Goal: Task Accomplishment & Management: Use online tool/utility

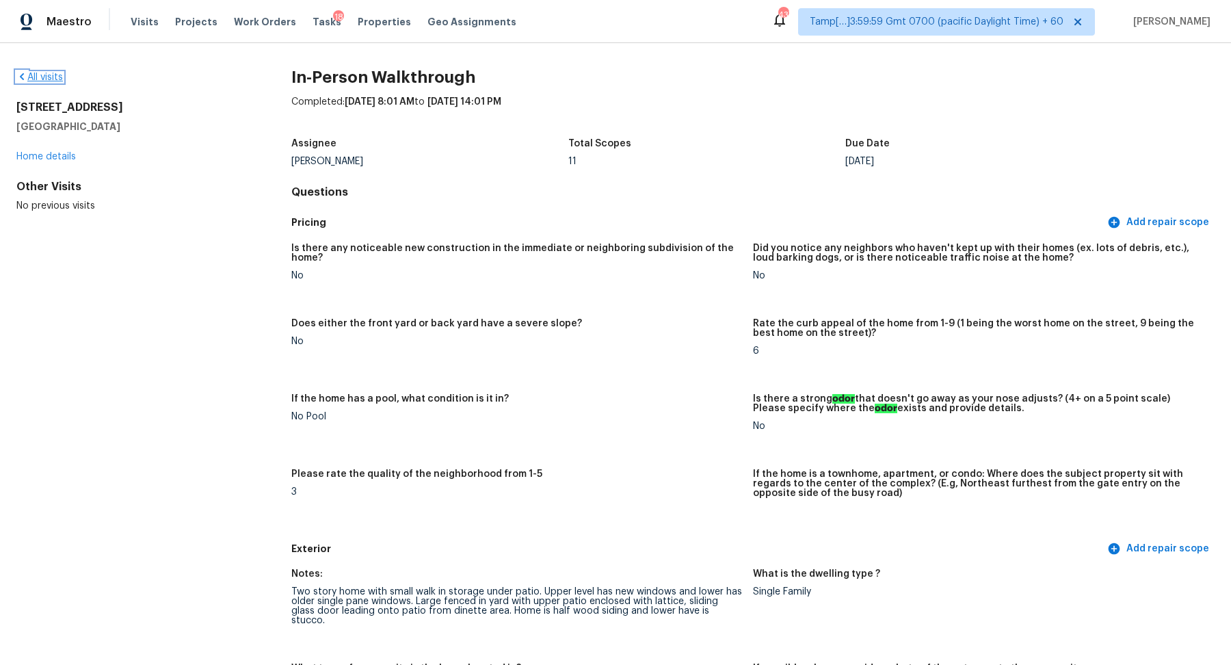
click at [23, 74] on icon at bounding box center [22, 76] width 4 height 7
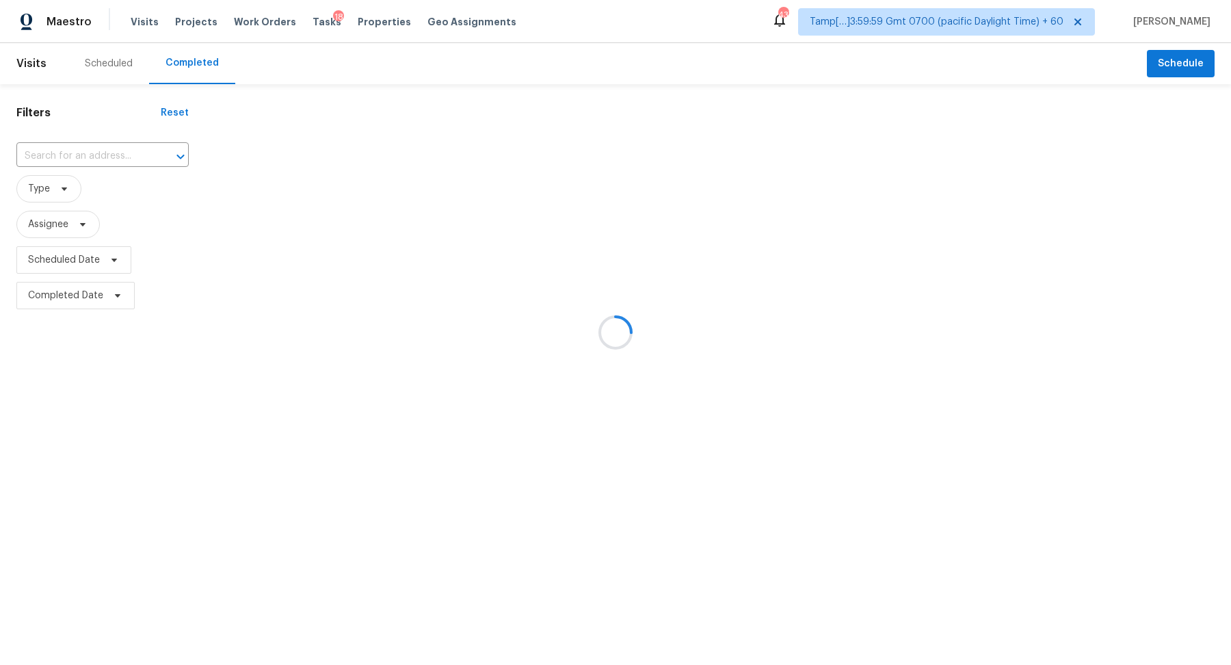
click at [106, 161] on div at bounding box center [615, 332] width 1231 height 665
click at [111, 161] on div at bounding box center [615, 332] width 1231 height 665
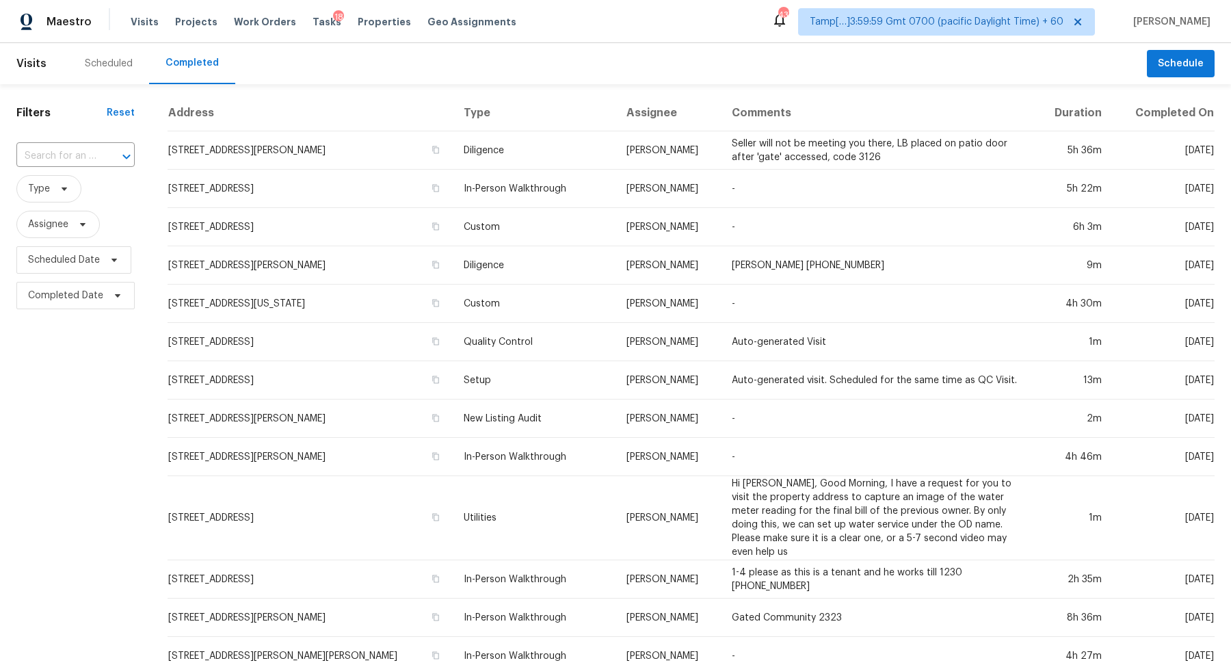
click at [111, 161] on div at bounding box center [117, 156] width 36 height 19
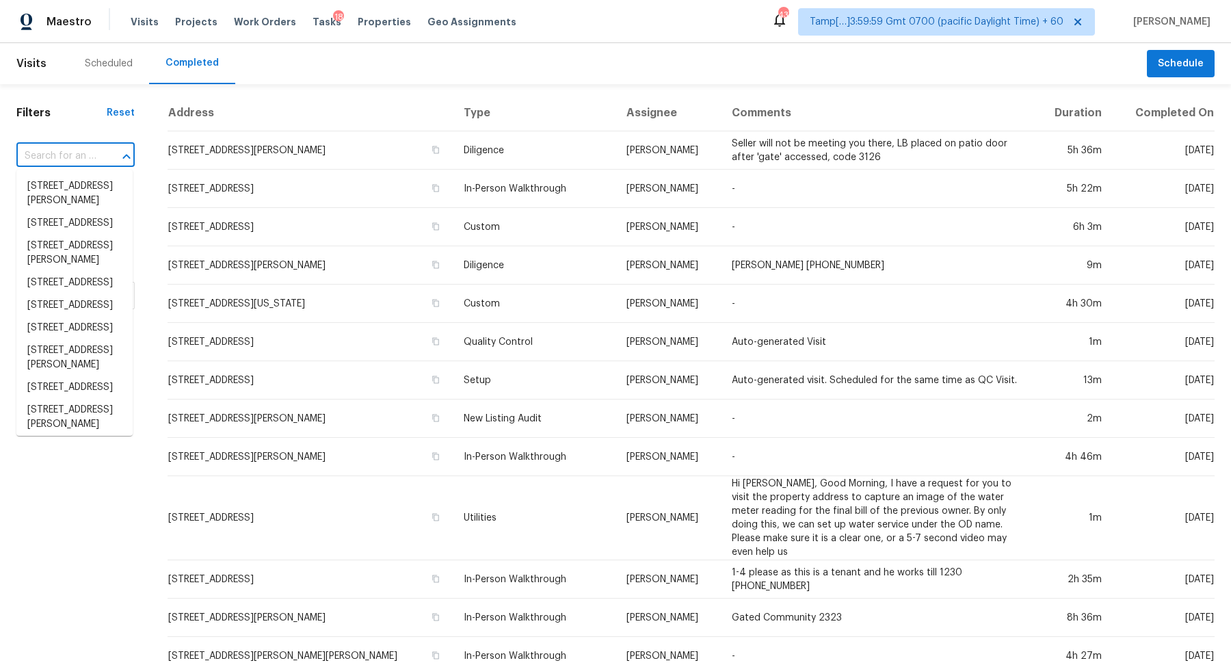
paste input "1428 Hudson Lndg Saint Charles, MO, 63303"
type input "1428 Hudson Lndg Saint Charles, MO, 63303"
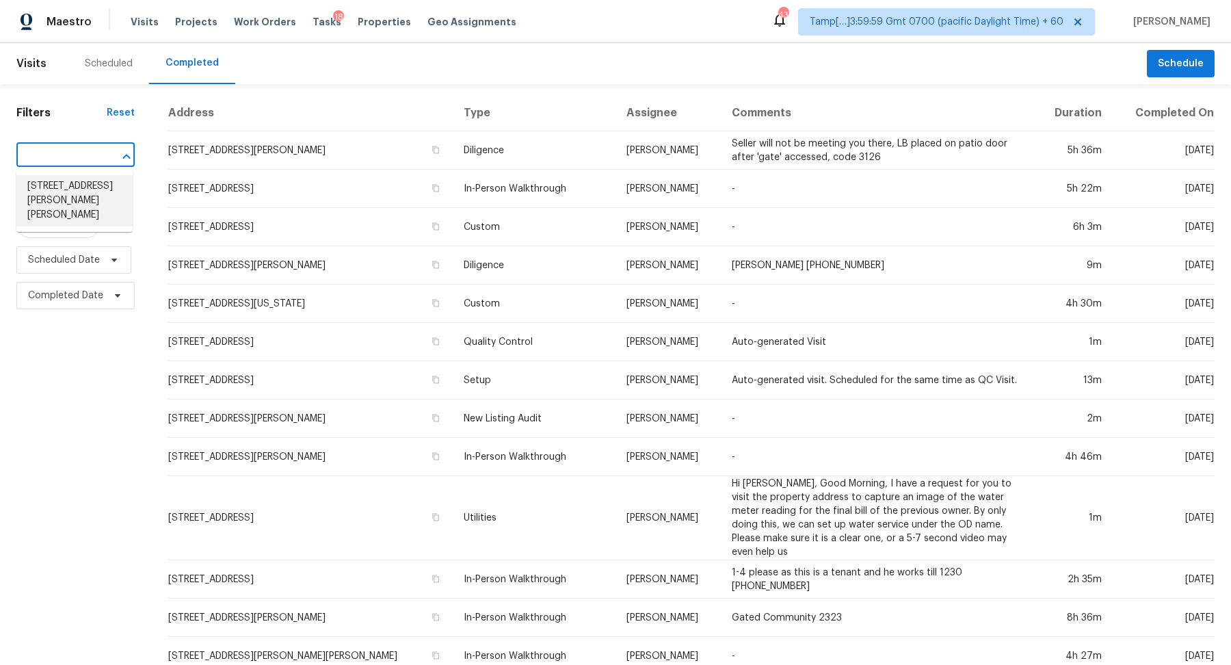
click at [64, 193] on li "1428 Hudson Lndg, Saint Charles, MO 63303" at bounding box center [74, 200] width 116 height 51
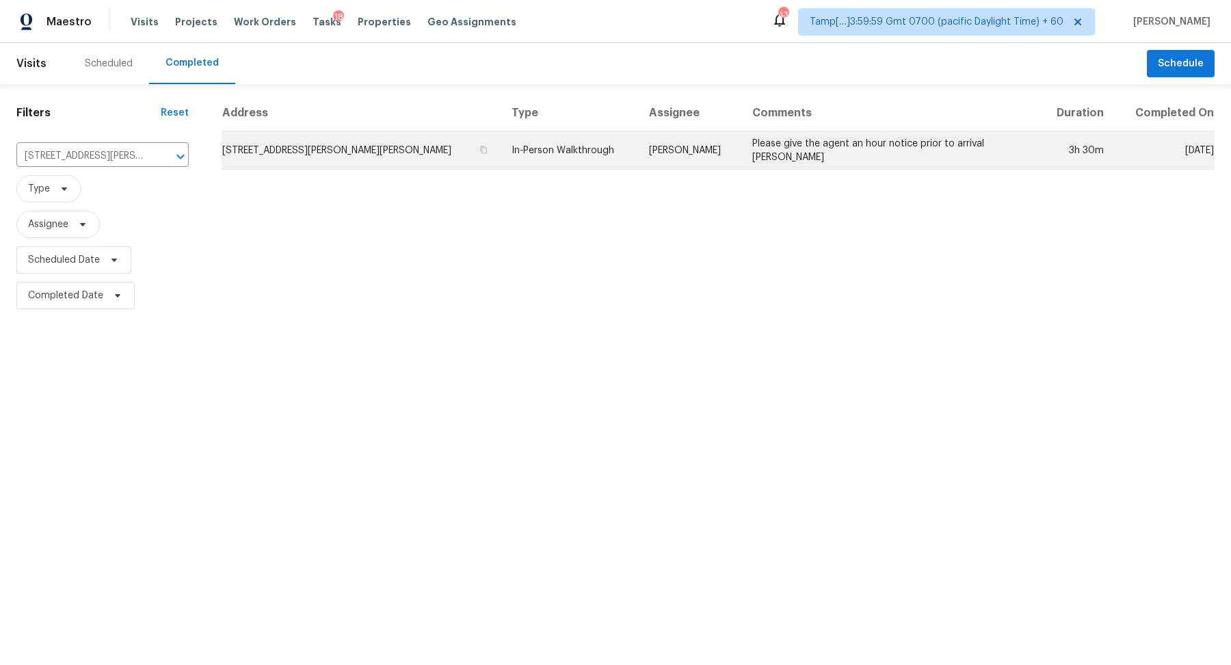
click at [289, 165] on td "1428 Hudson Lndg, Saint Charles, MO 63303" at bounding box center [361, 150] width 279 height 38
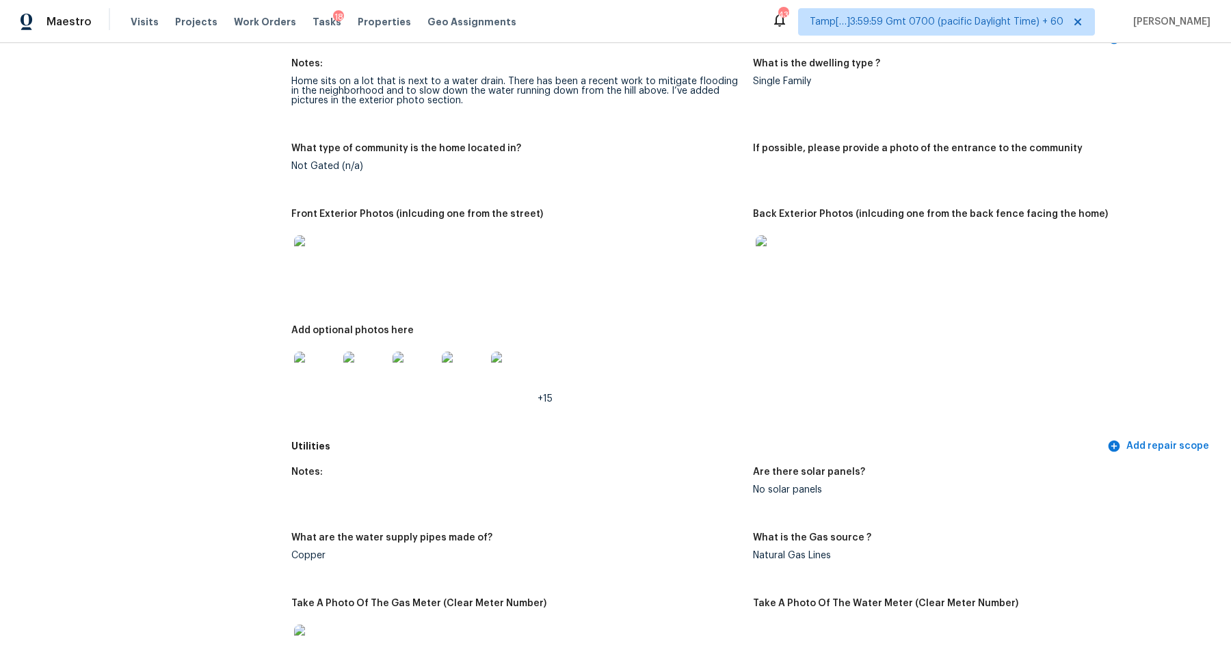
scroll to position [535, 0]
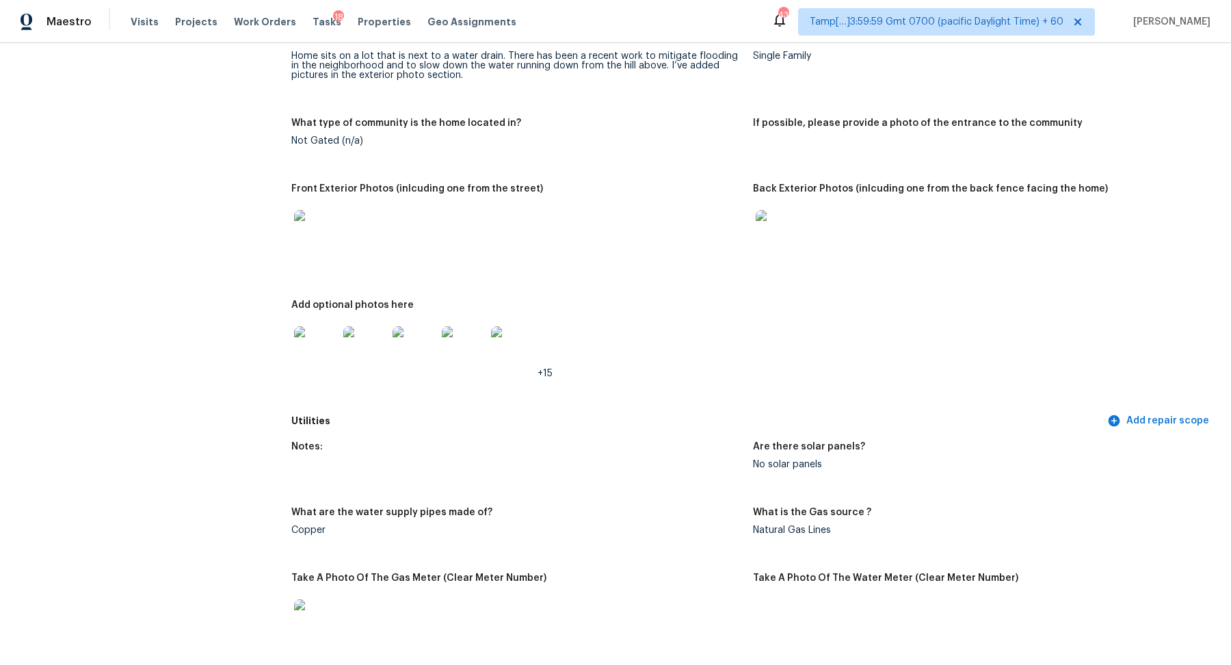
click at [784, 234] on img at bounding box center [778, 232] width 44 height 44
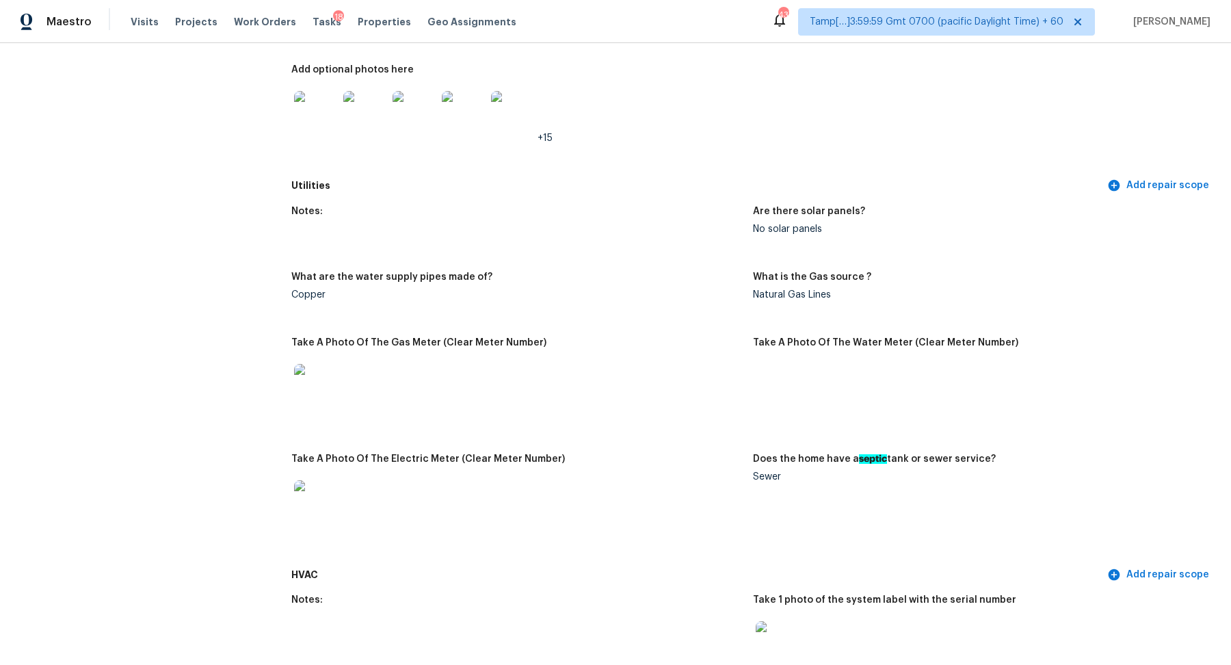
scroll to position [656, 0]
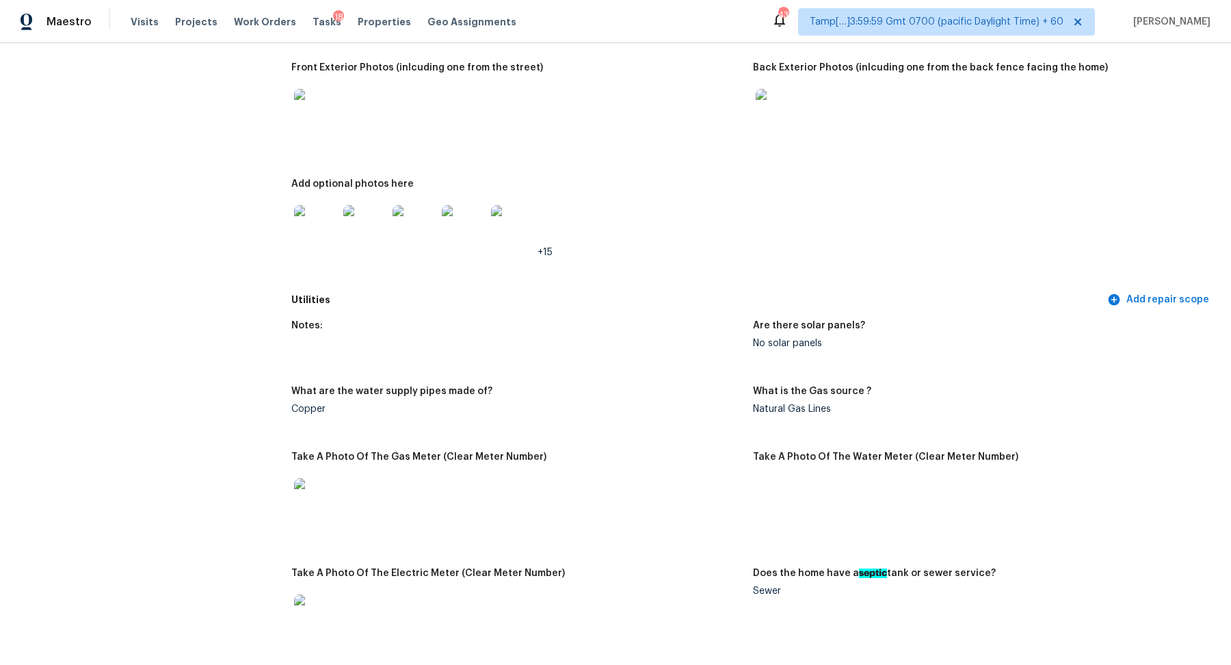
click at [294, 224] on img at bounding box center [316, 227] width 44 height 44
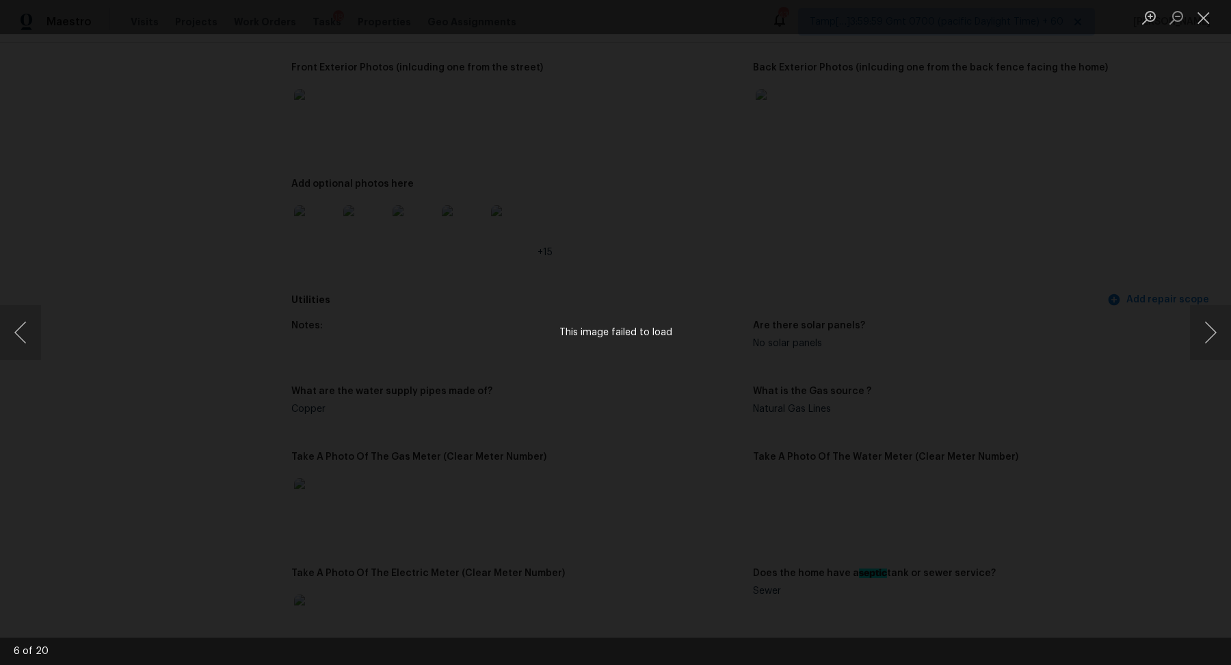
click at [920, 243] on div "This image failed to load" at bounding box center [615, 332] width 1231 height 665
click at [190, 176] on div "This image failed to load" at bounding box center [615, 332] width 1231 height 665
click at [172, 131] on div "This image failed to load" at bounding box center [615, 332] width 1231 height 665
click at [1206, 21] on button "Close lightbox" at bounding box center [1203, 17] width 27 height 24
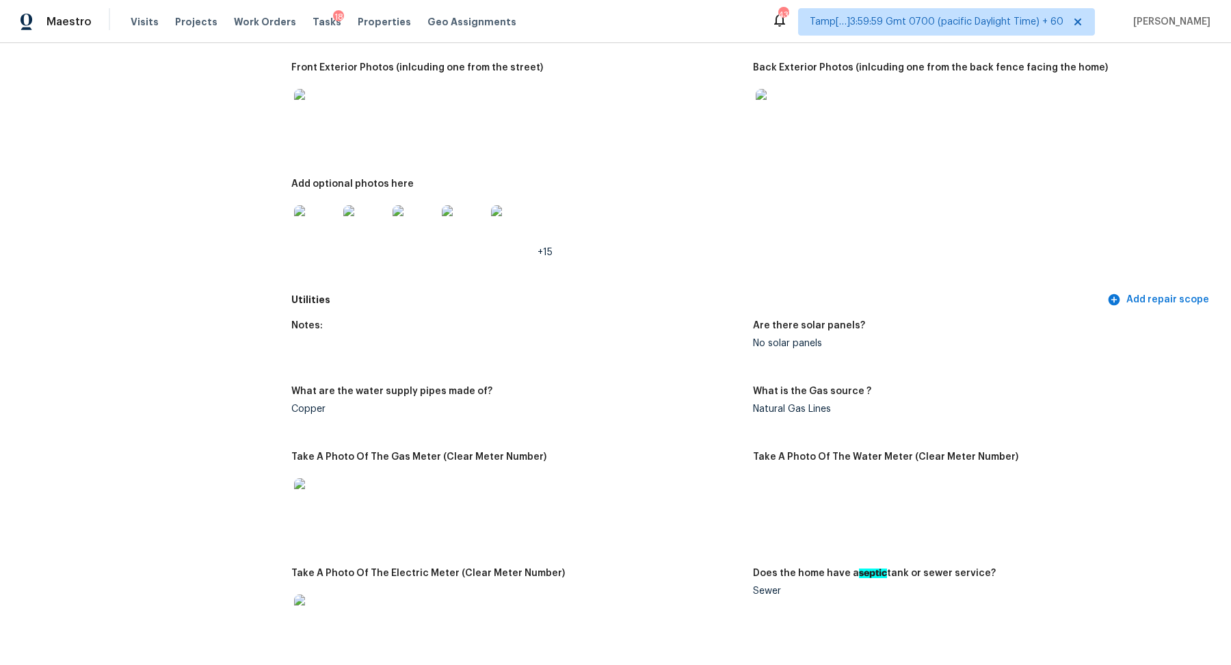
click at [325, 238] on img at bounding box center [316, 227] width 44 height 44
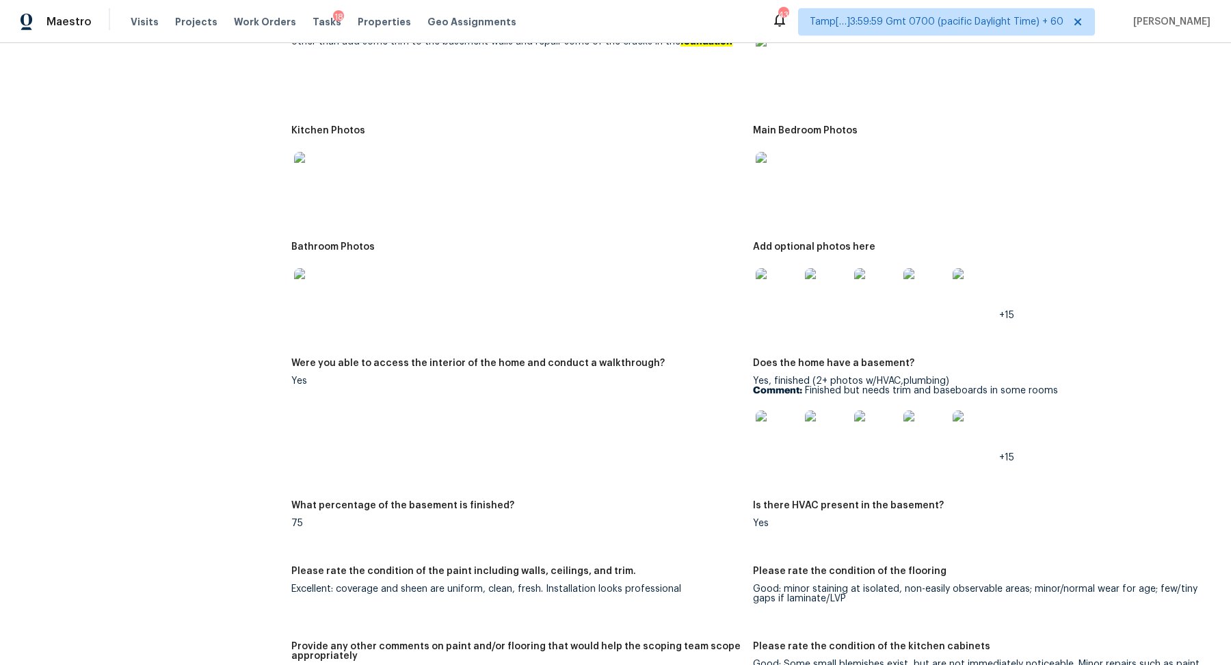
scroll to position [1653, 0]
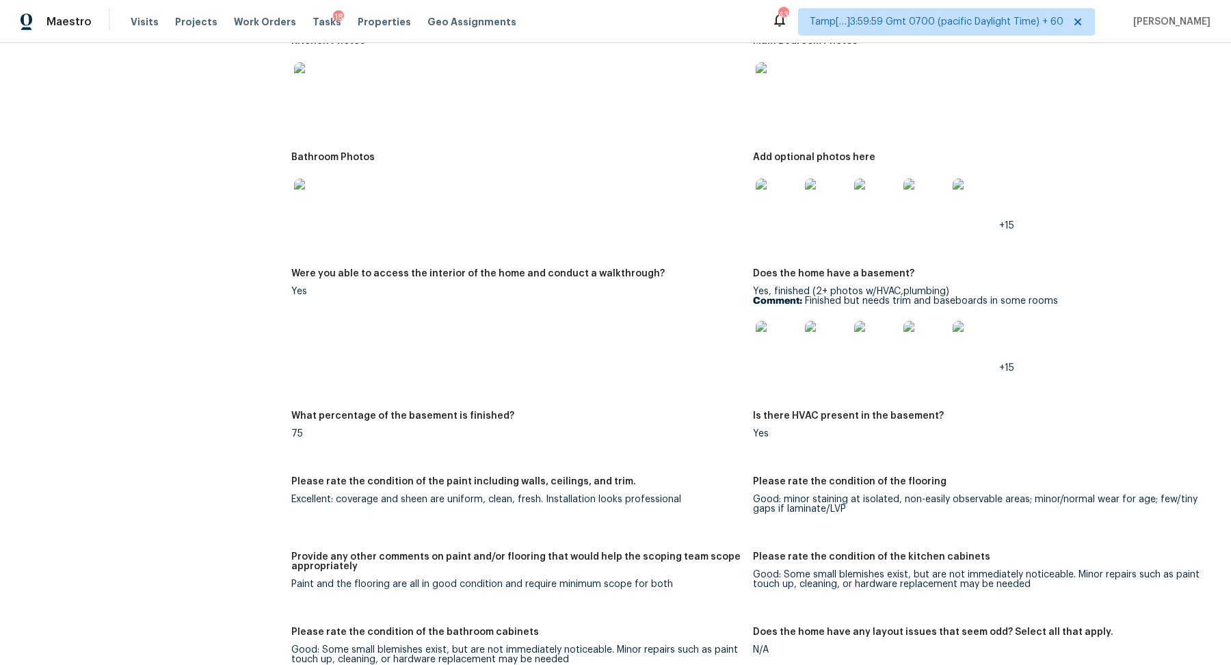
click at [768, 201] on img at bounding box center [778, 200] width 44 height 44
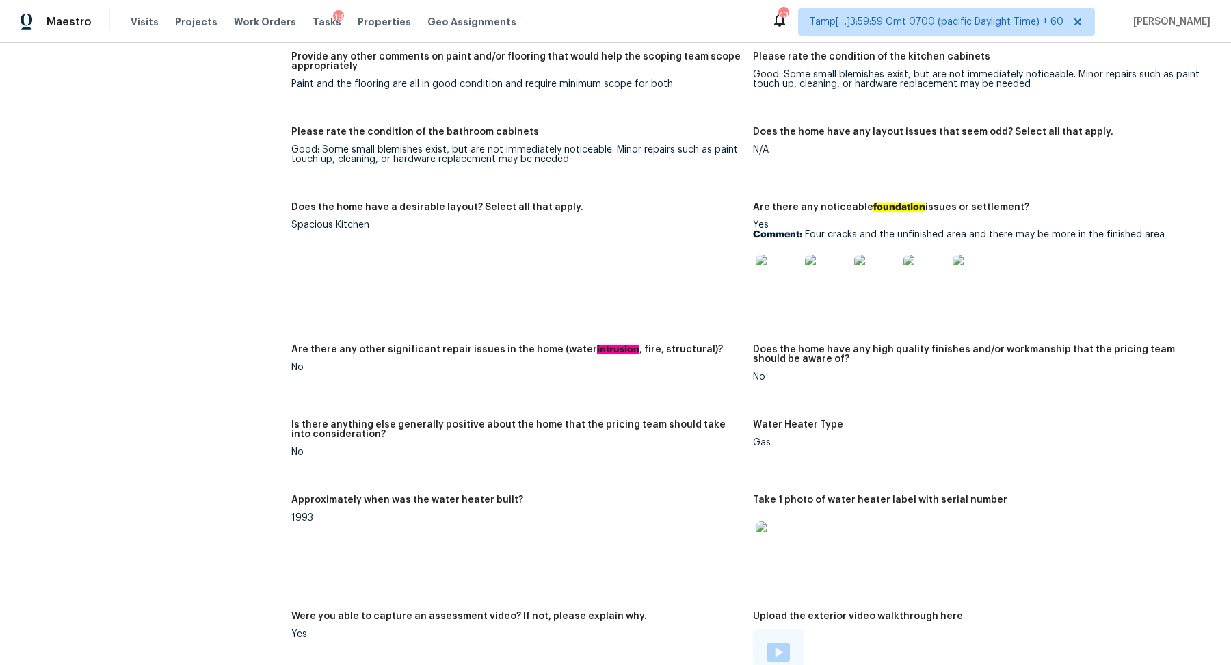
scroll to position [2152, 0]
click at [776, 272] on img at bounding box center [778, 277] width 44 height 44
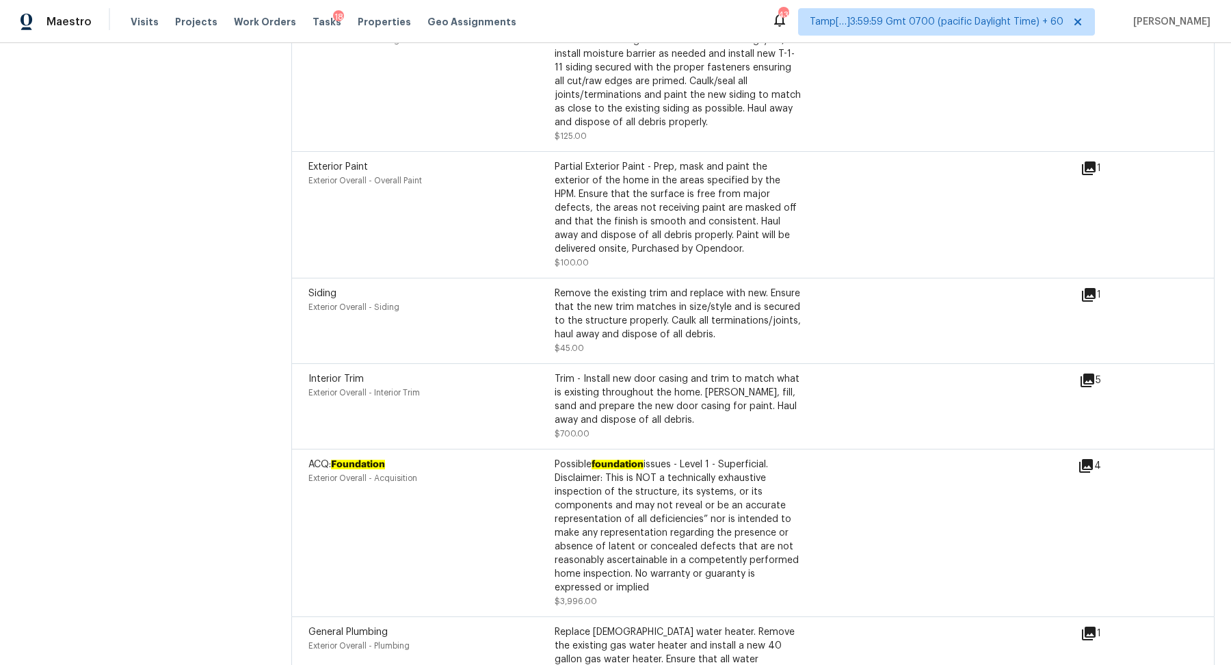
scroll to position [4010, 0]
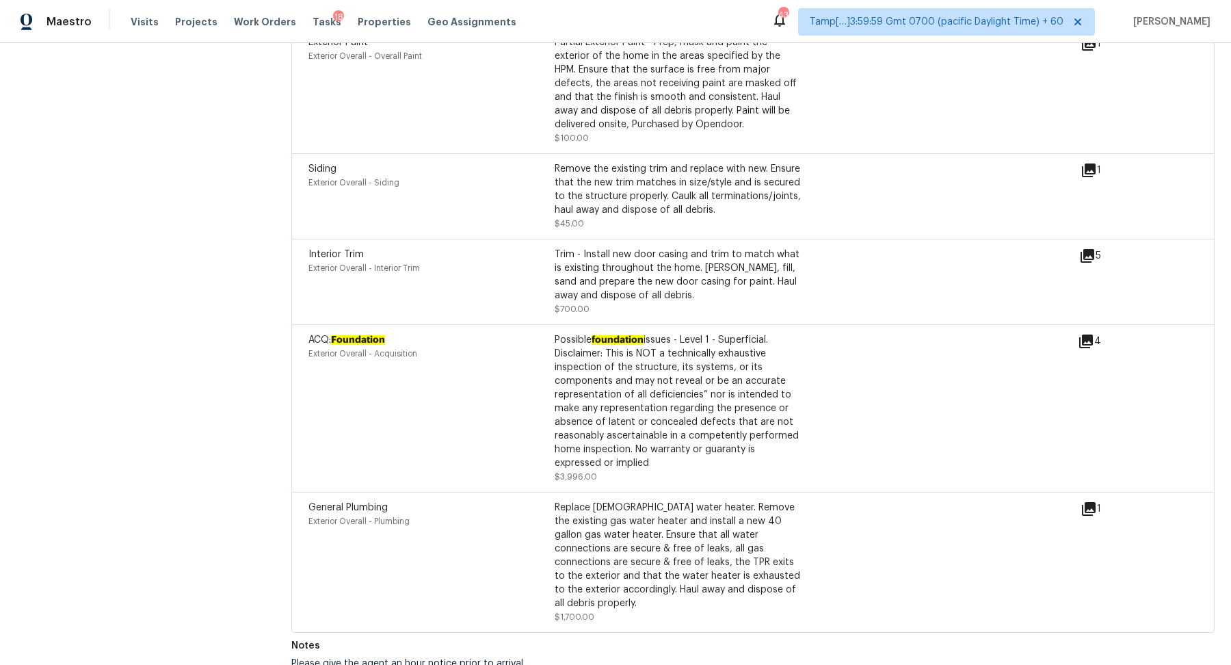
click at [1092, 344] on icon at bounding box center [1086, 341] width 14 height 14
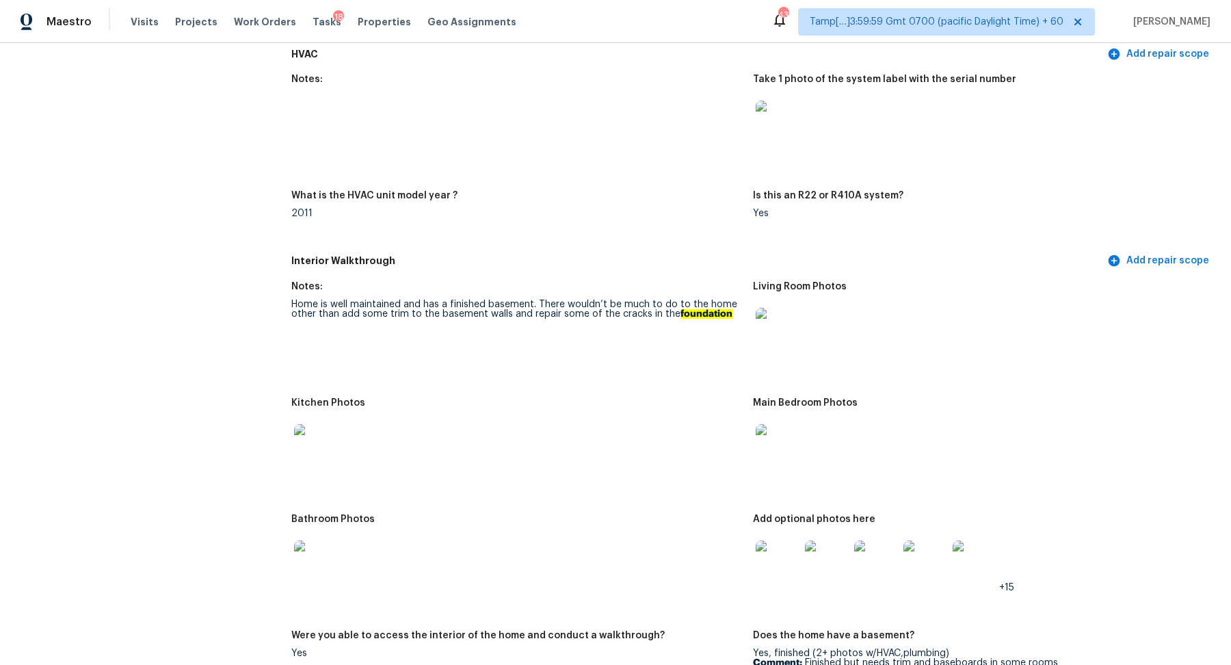
scroll to position [1381, 0]
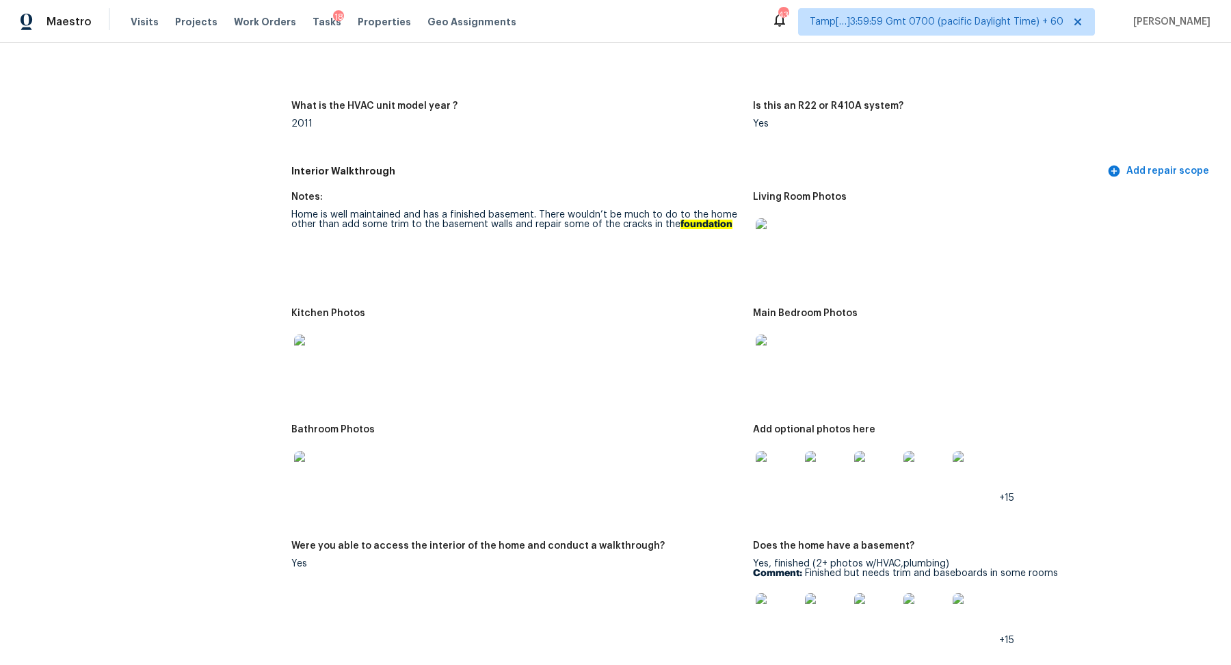
click at [780, 245] on img at bounding box center [778, 240] width 44 height 44
click at [299, 368] on img at bounding box center [316, 356] width 44 height 44
click at [765, 370] on img at bounding box center [778, 356] width 44 height 44
click at [788, 471] on img at bounding box center [778, 473] width 44 height 44
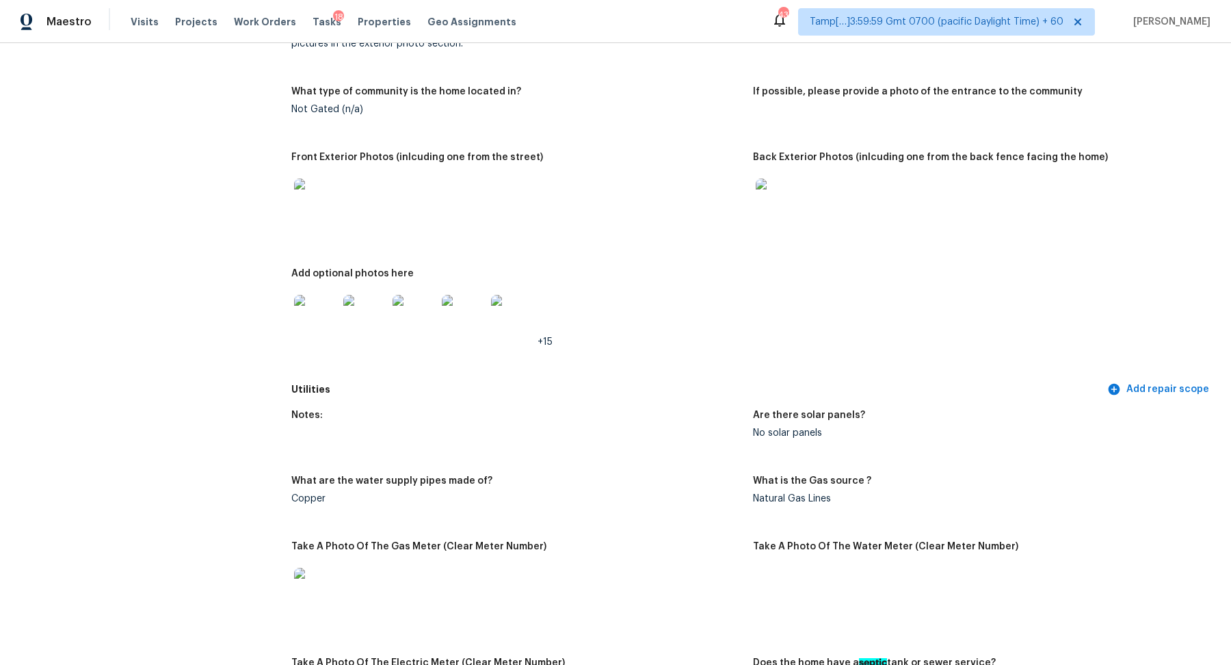
scroll to position [0, 0]
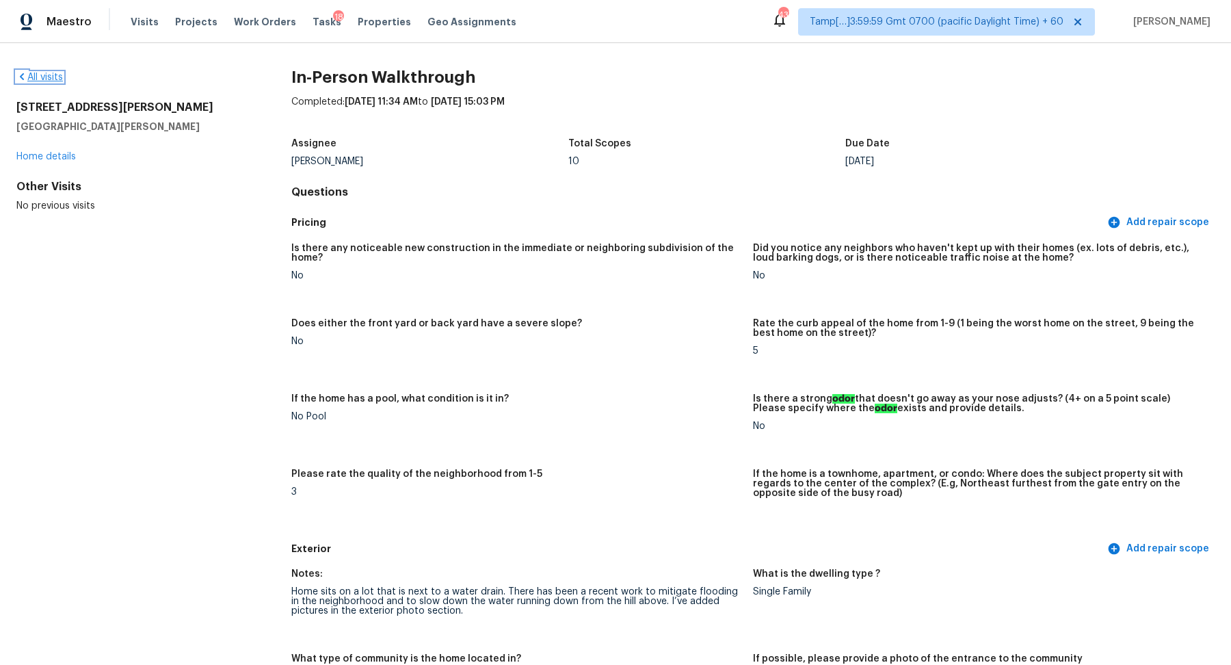
click at [32, 77] on link "All visits" at bounding box center [39, 77] width 46 height 10
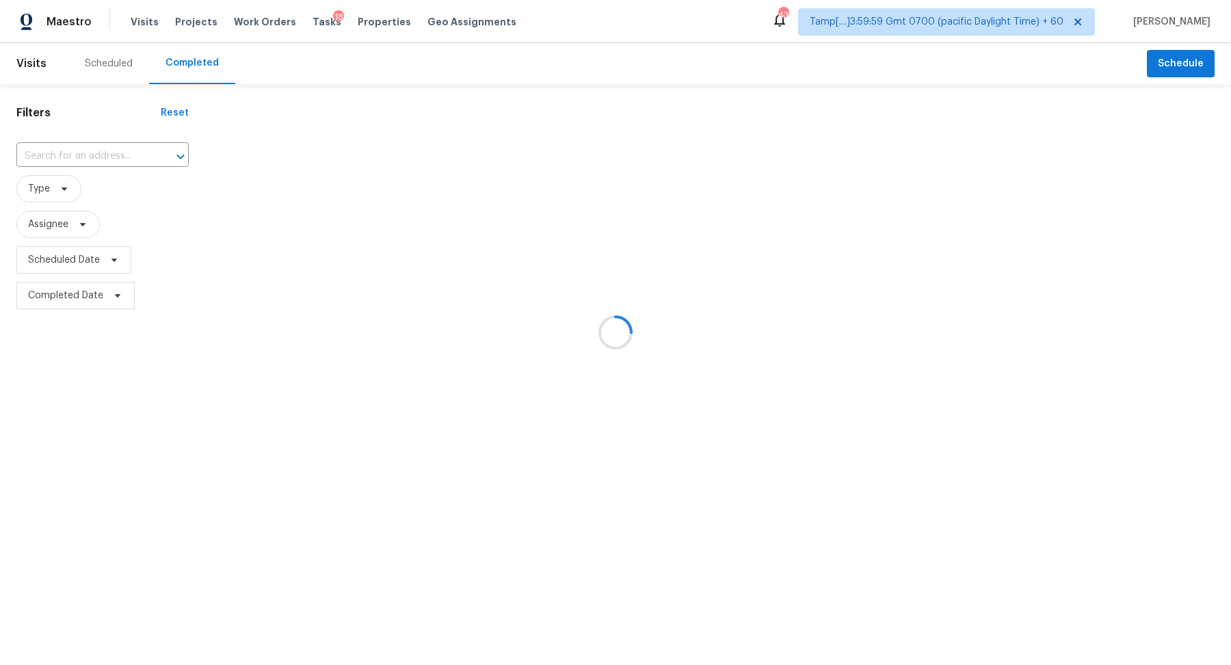
click at [85, 155] on div at bounding box center [615, 332] width 1231 height 665
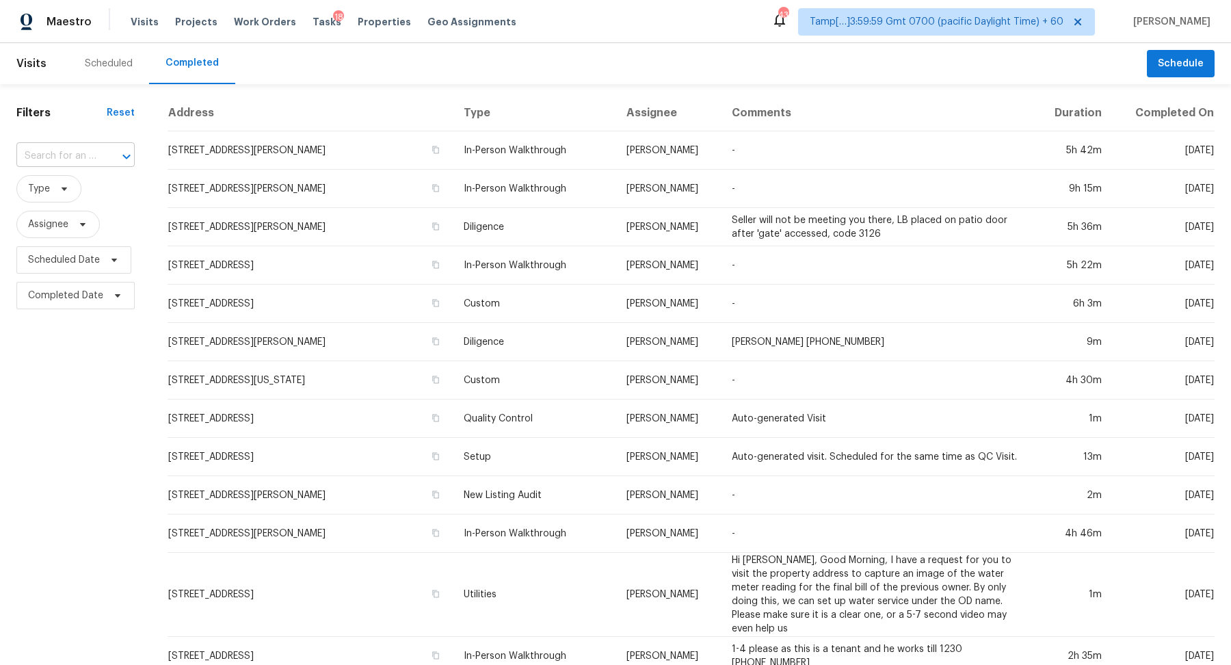
click at [101, 155] on div at bounding box center [117, 156] width 36 height 19
click at [66, 156] on input "text" at bounding box center [56, 156] width 80 height 21
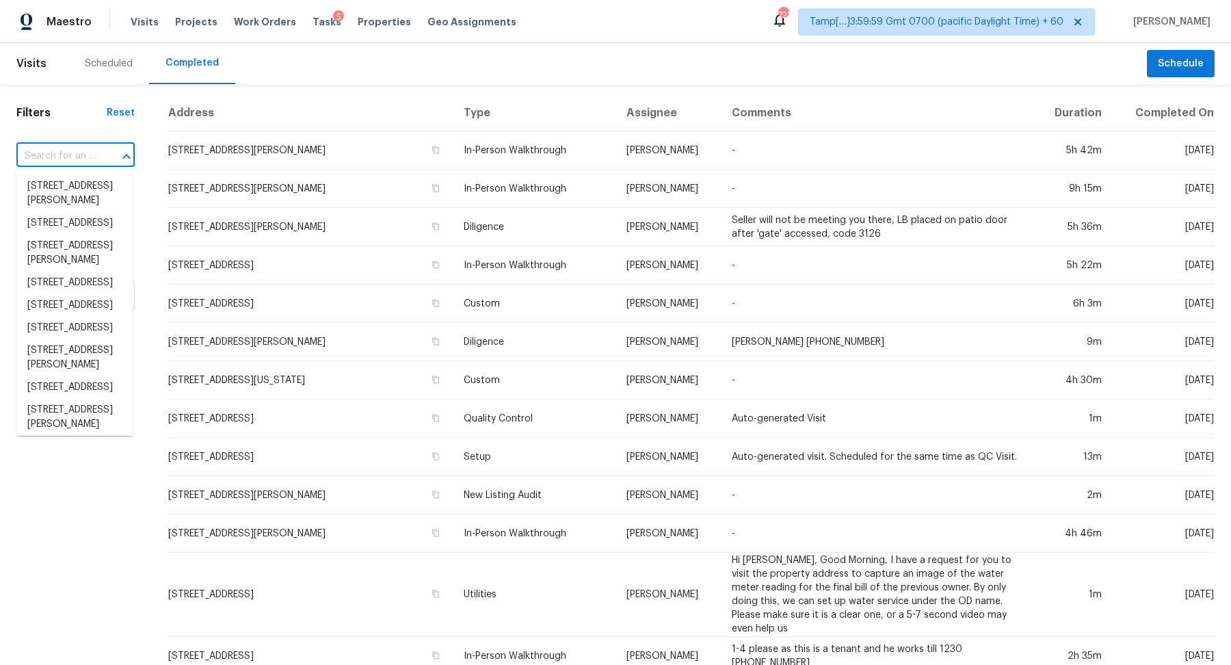
paste input "[STREET_ADDRESS][PERSON_NAME]"
type input "318 Carson Ct Lexington, SC, 29073"
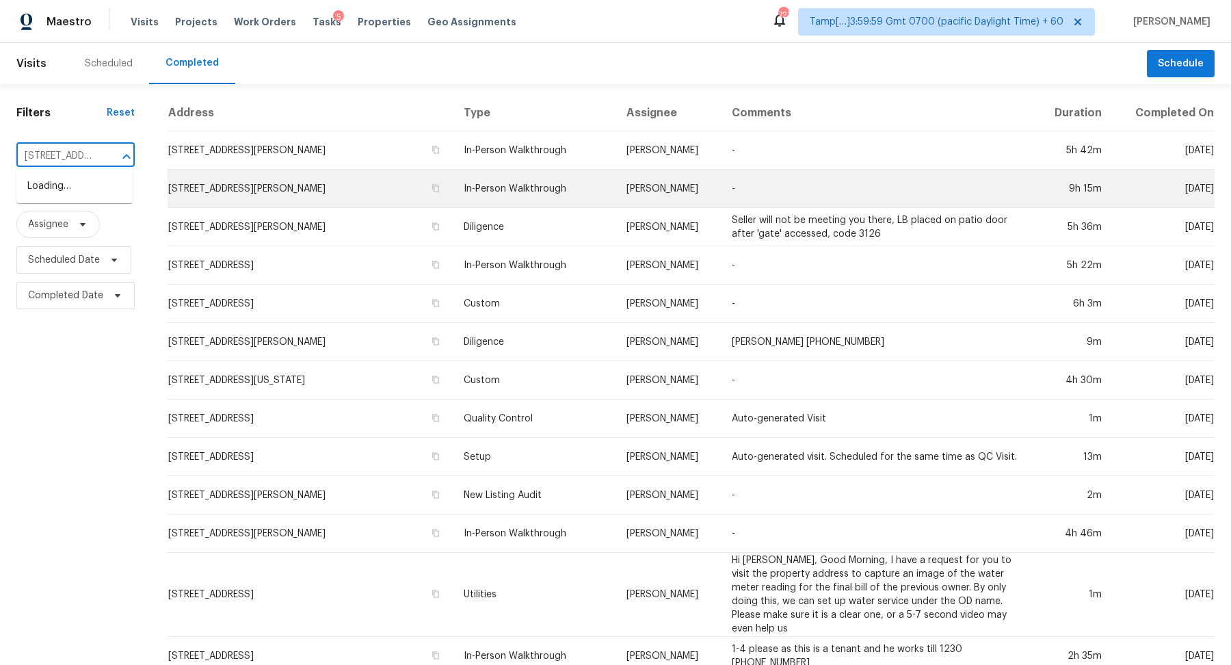
scroll to position [0, 91]
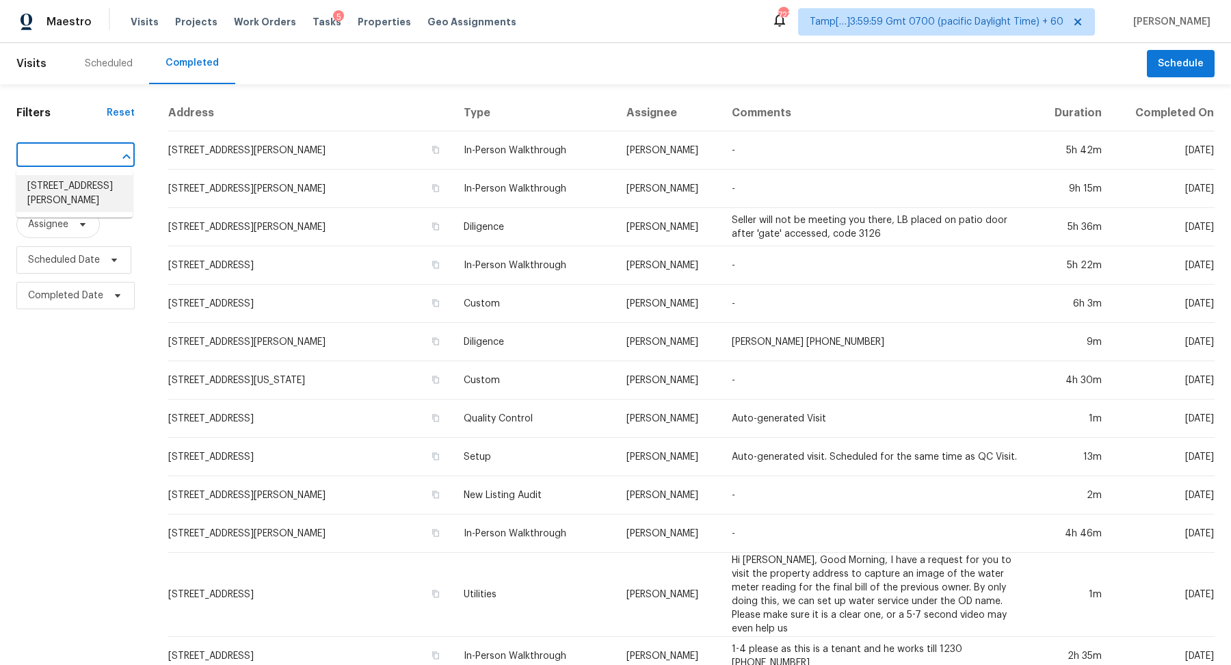
click at [78, 201] on li "318 Carson Ct, Lexington, SC 29073" at bounding box center [74, 193] width 116 height 37
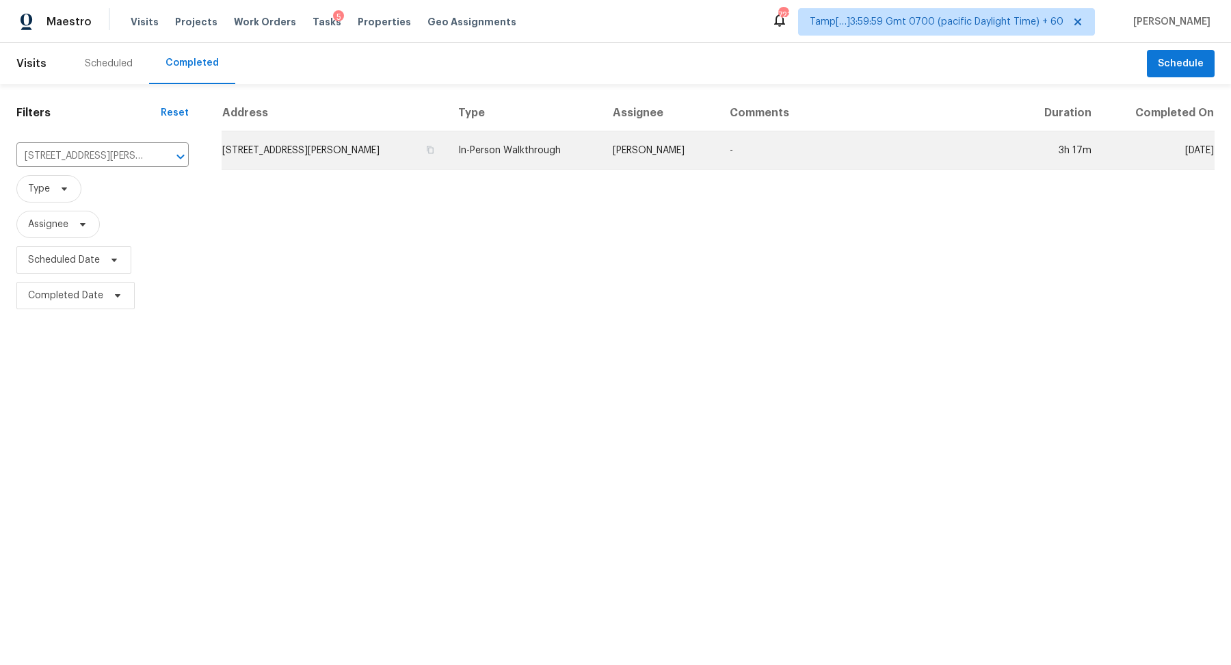
click at [302, 137] on td "318 Carson Ct, Lexington, SC 29073" at bounding box center [335, 150] width 226 height 38
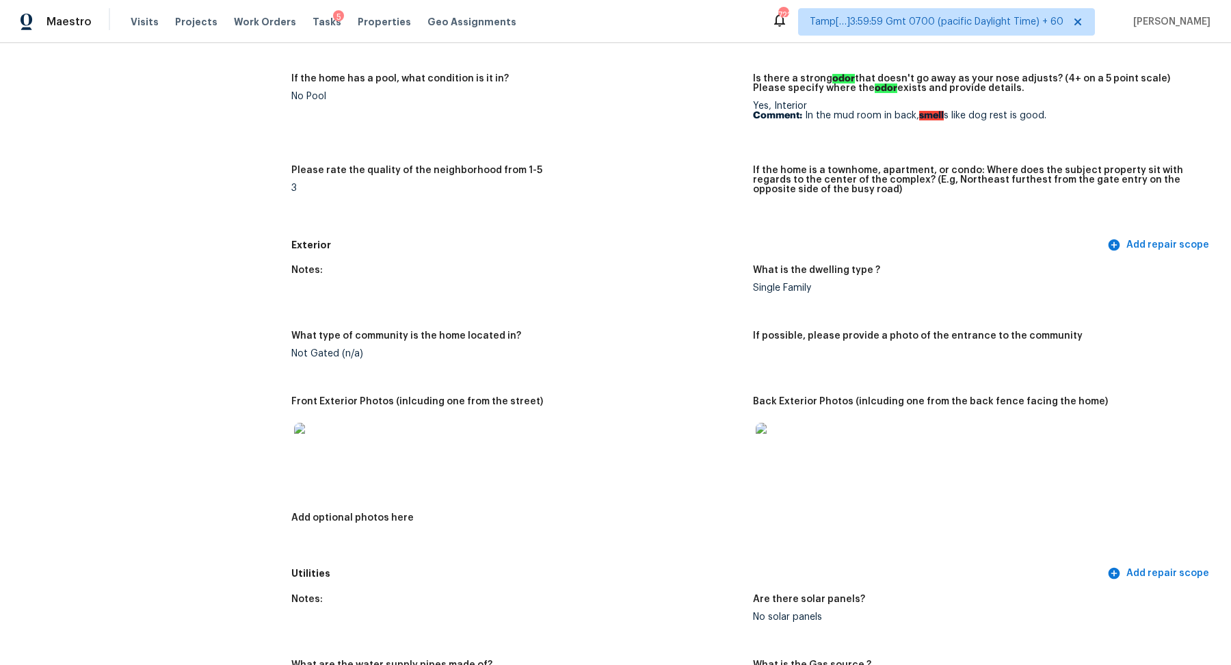
scroll to position [339, 0]
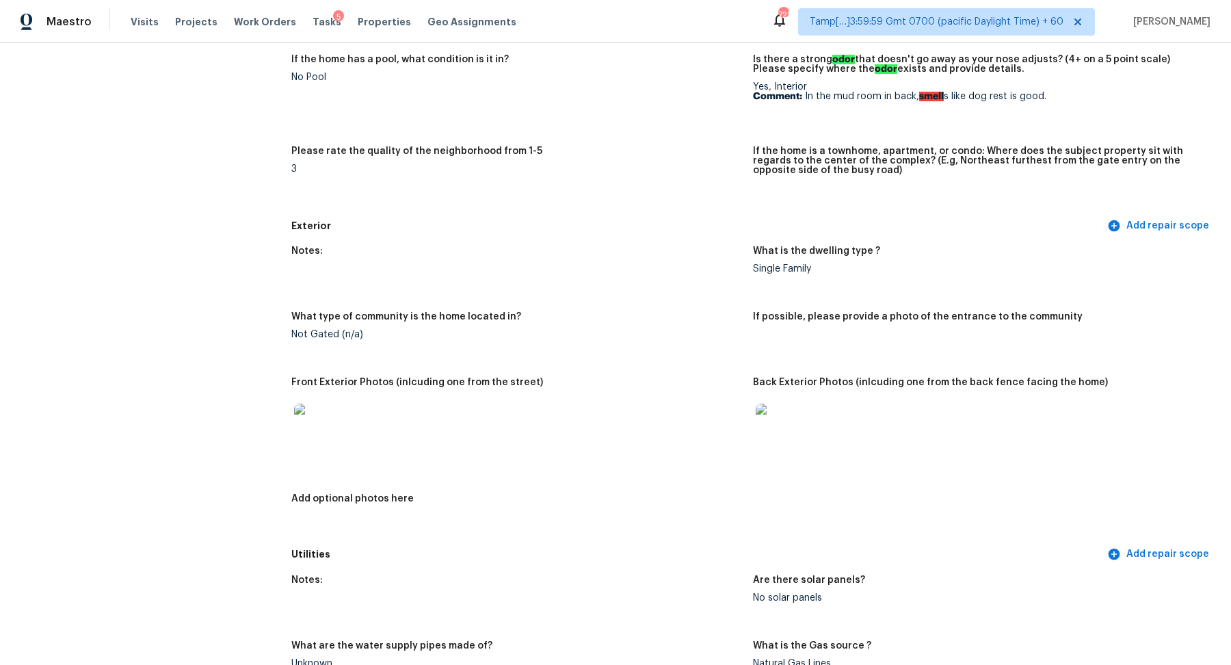
click at [777, 421] on img at bounding box center [778, 425] width 44 height 44
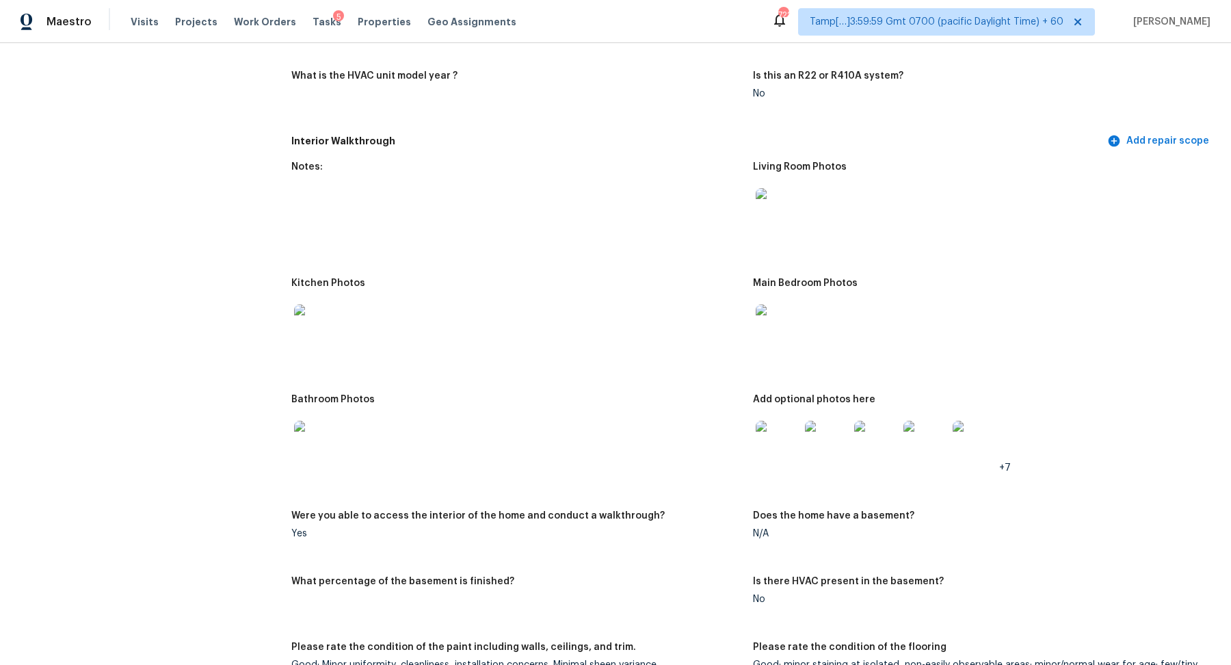
scroll to position [1430, 0]
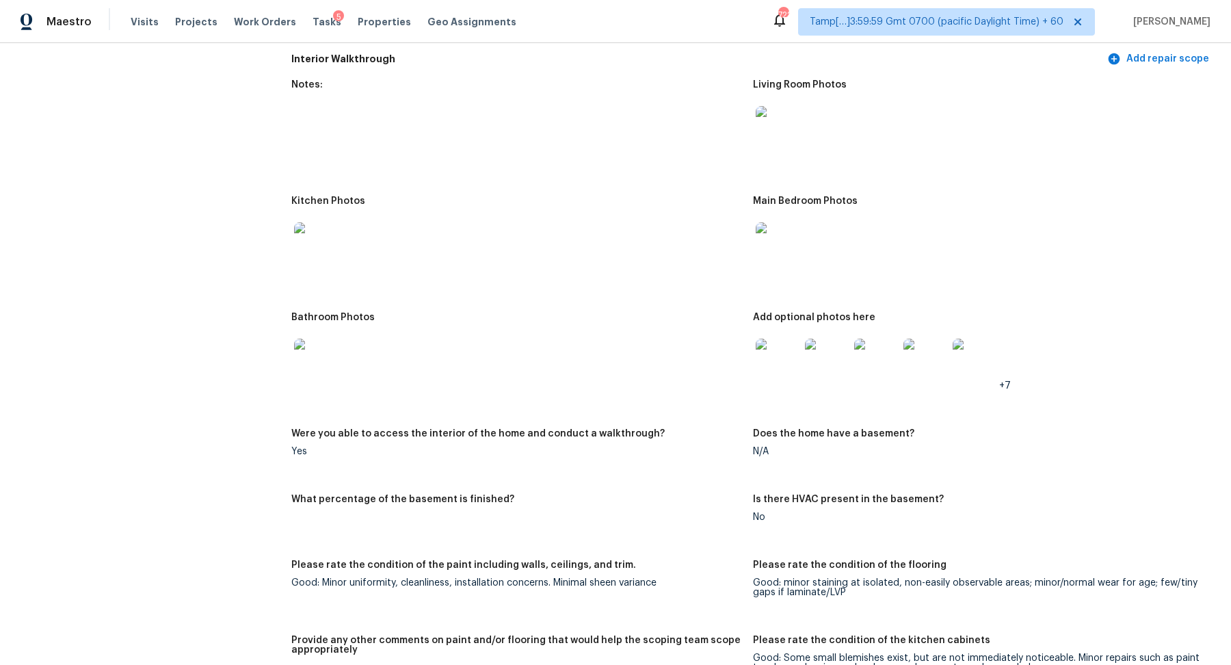
click at [772, 130] on img at bounding box center [778, 128] width 44 height 44
click at [313, 248] on img at bounding box center [316, 244] width 44 height 44
click at [321, 369] on img at bounding box center [316, 360] width 44 height 44
click at [788, 342] on img at bounding box center [778, 360] width 44 height 44
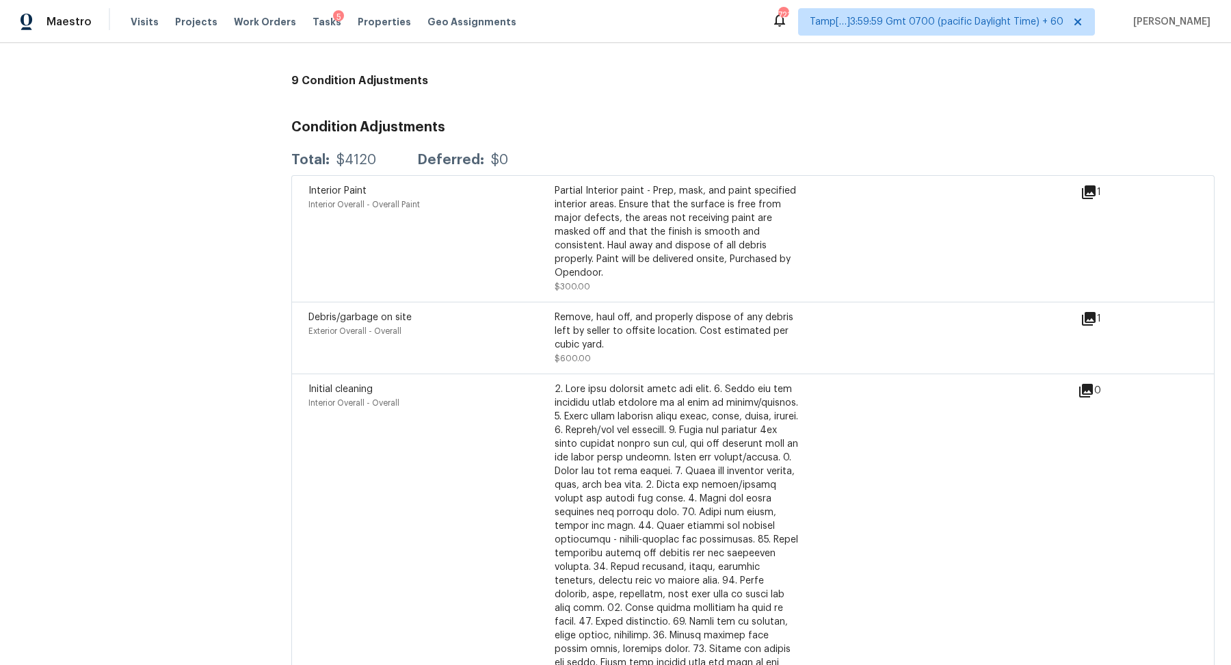
scroll to position [3074, 0]
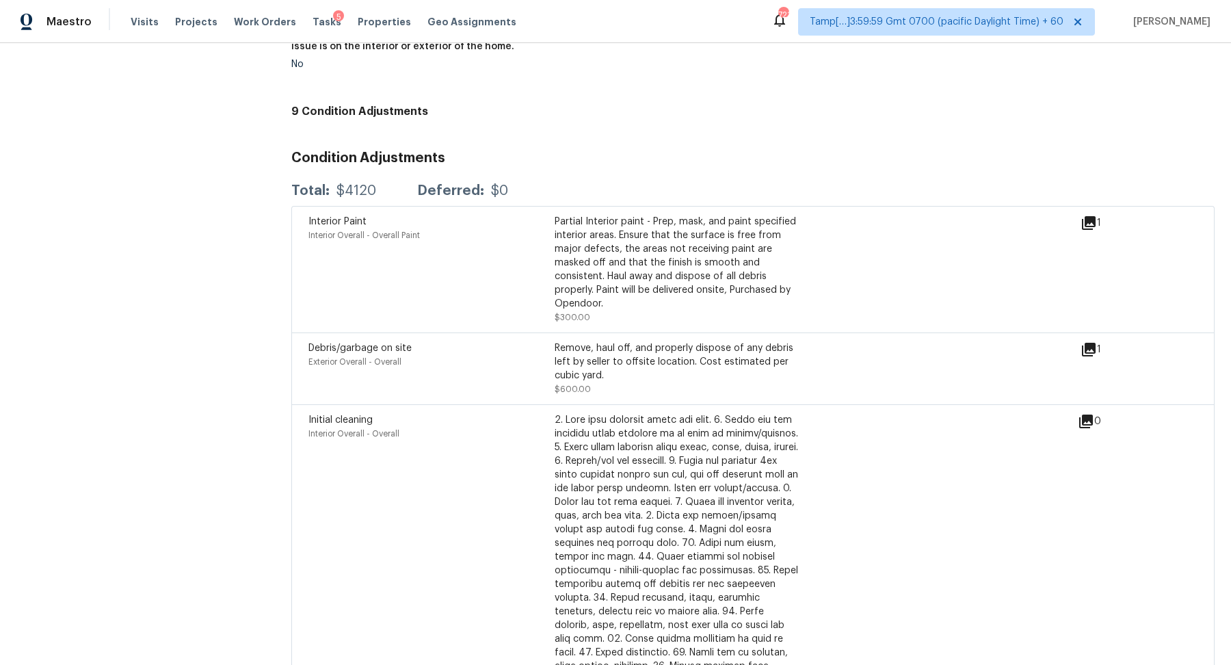
click at [1088, 215] on icon at bounding box center [1088, 223] width 16 height 16
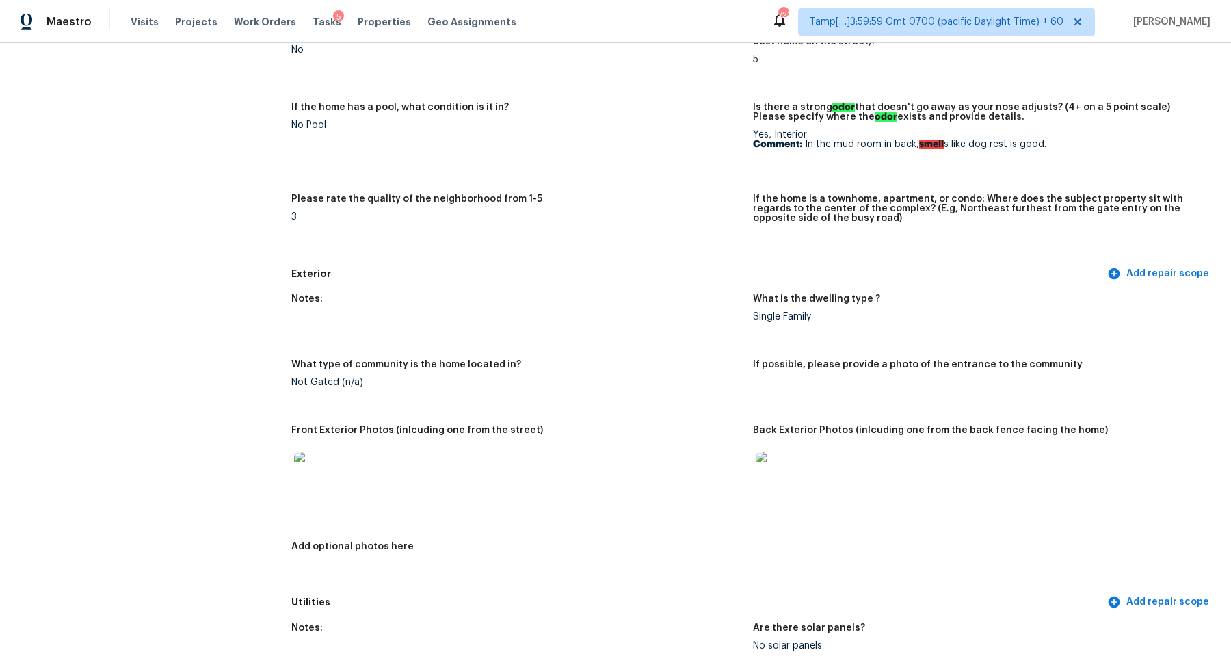
scroll to position [0, 0]
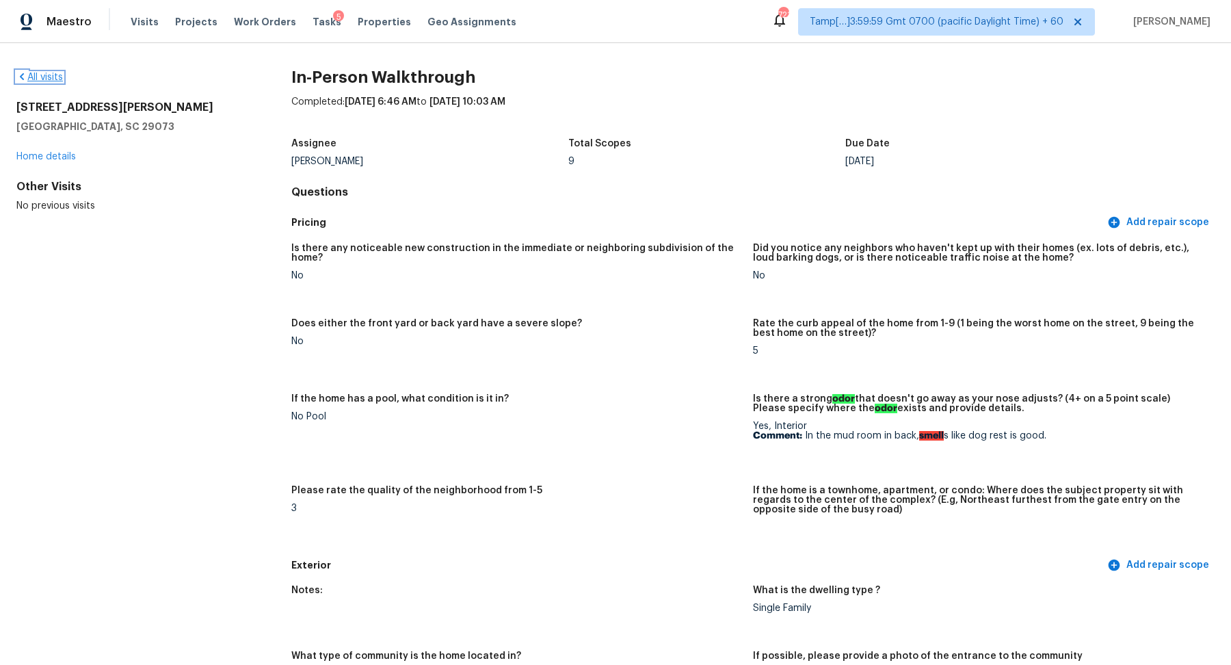
click at [29, 76] on link "All visits" at bounding box center [39, 77] width 46 height 10
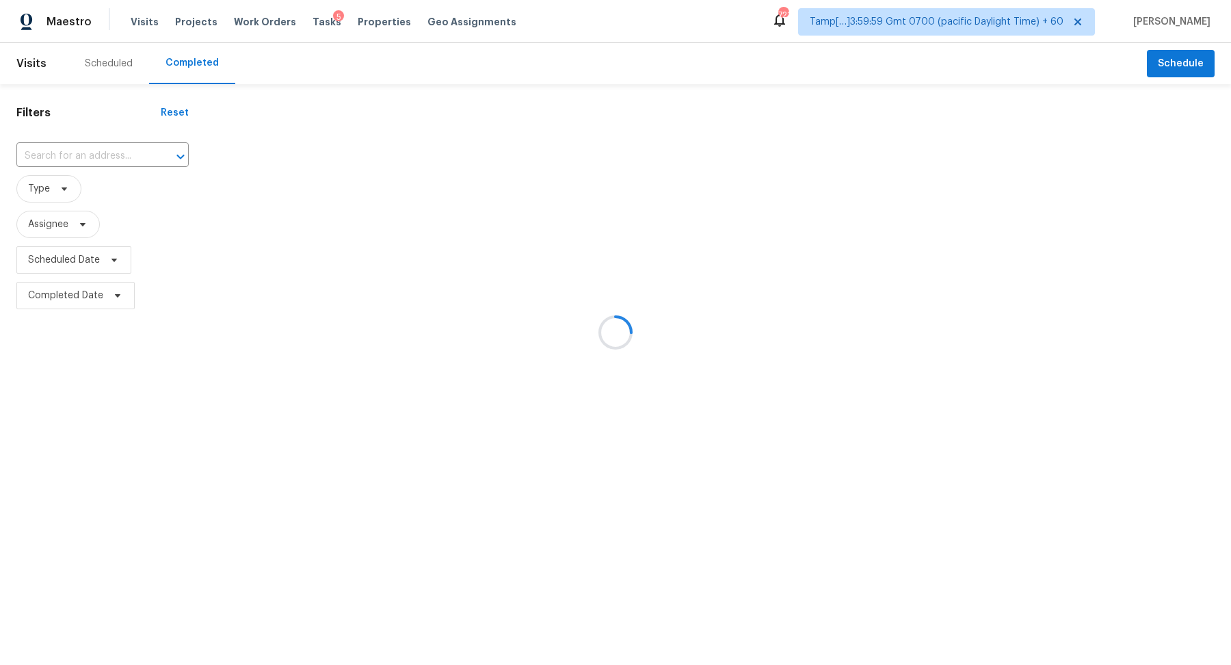
click at [101, 154] on div at bounding box center [615, 332] width 1231 height 665
click at [113, 144] on div at bounding box center [615, 332] width 1231 height 665
click at [107, 148] on div at bounding box center [615, 332] width 1231 height 665
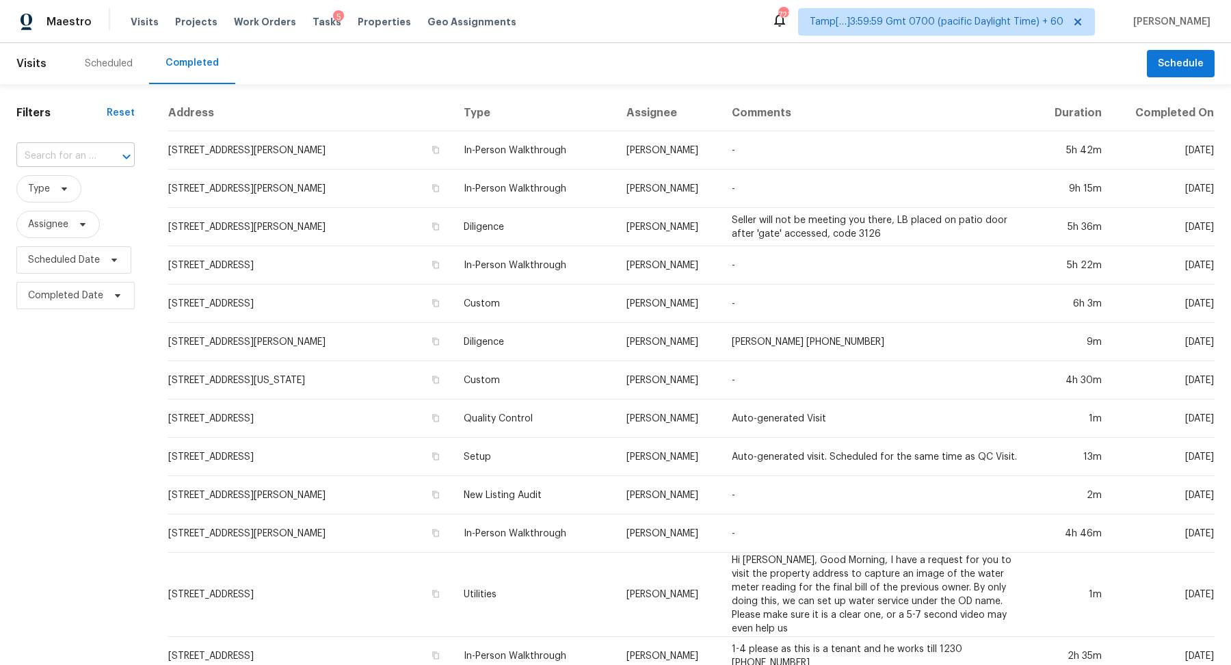
click at [112, 154] on div at bounding box center [117, 156] width 36 height 19
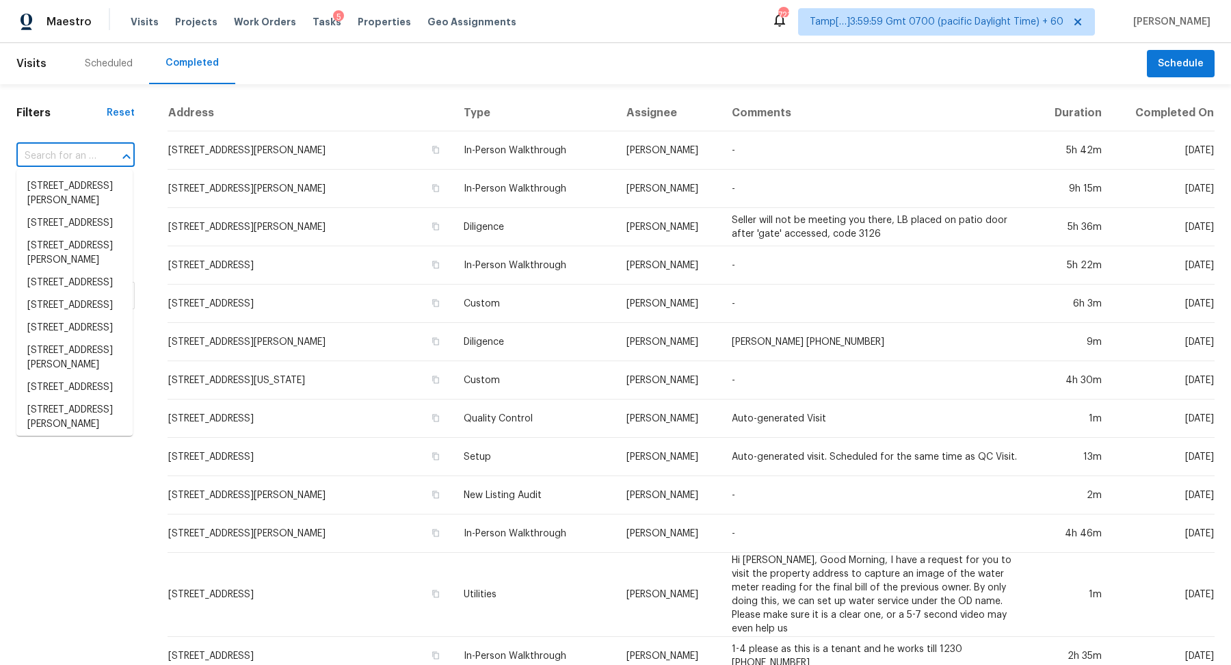
paste input "220 Township Dr Fort Mill, SC, 29715"
type input "220 Township Dr Fort Mill, SC, 29715"
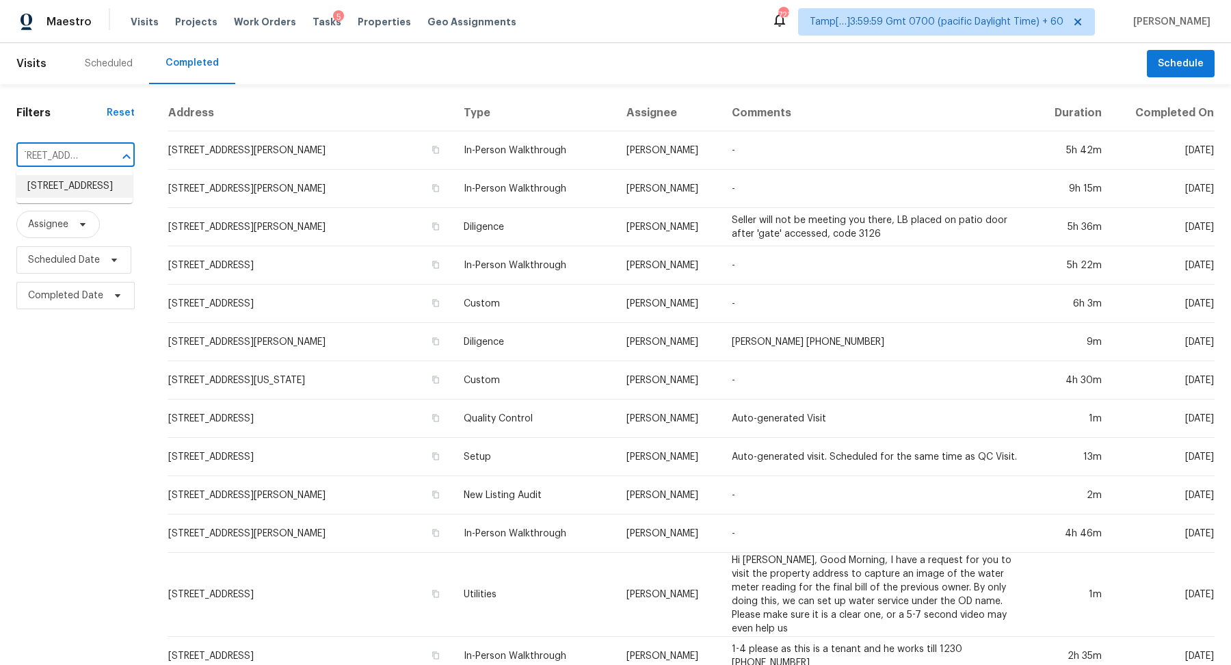
click at [76, 196] on li "220 Township Dr, Fort Mill, SC 29715" at bounding box center [74, 186] width 116 height 23
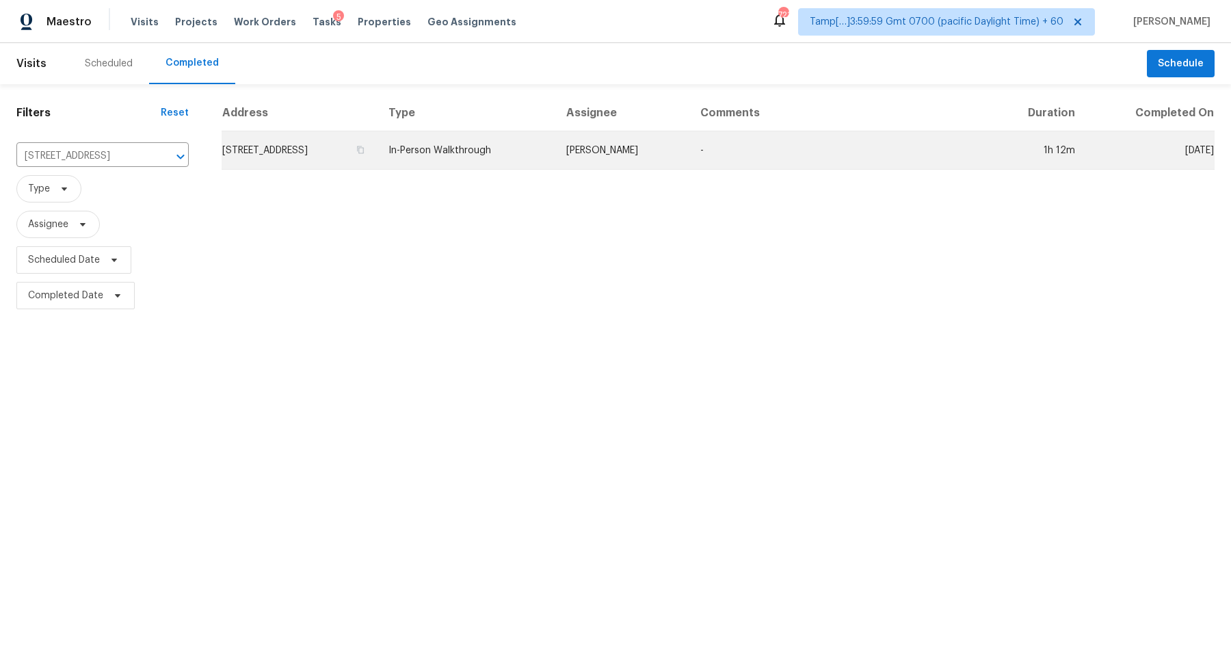
click at [317, 144] on td "220 Township Dr, Fort Mill, SC 29715" at bounding box center [300, 150] width 156 height 38
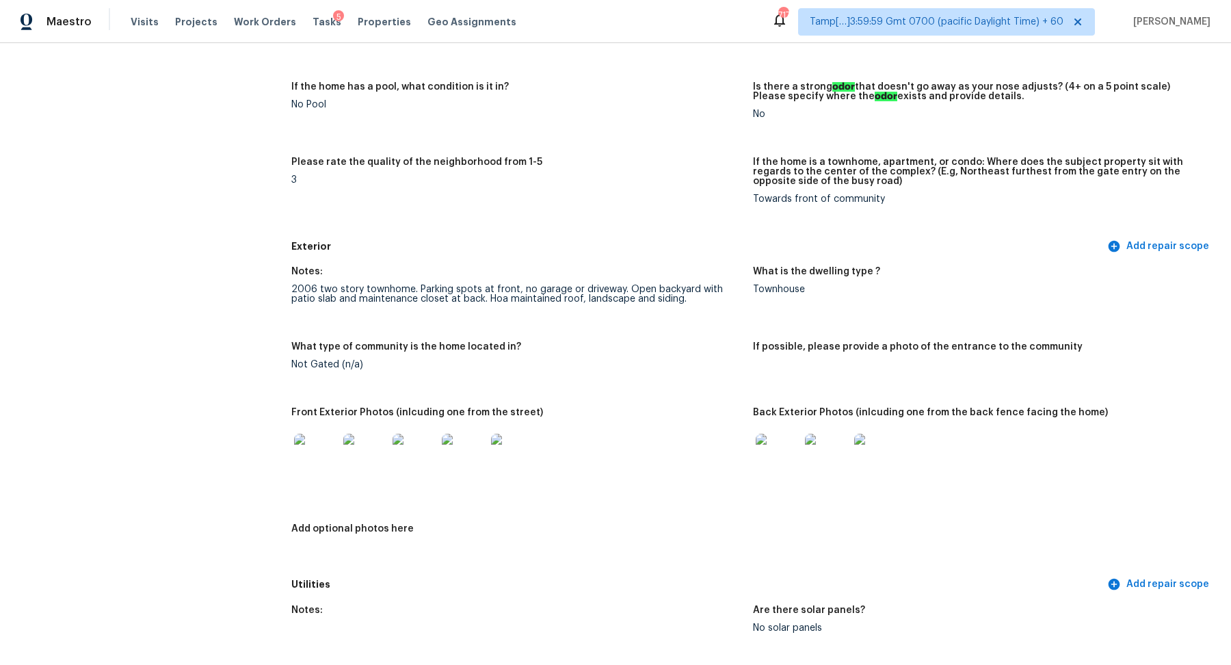
scroll to position [444, 0]
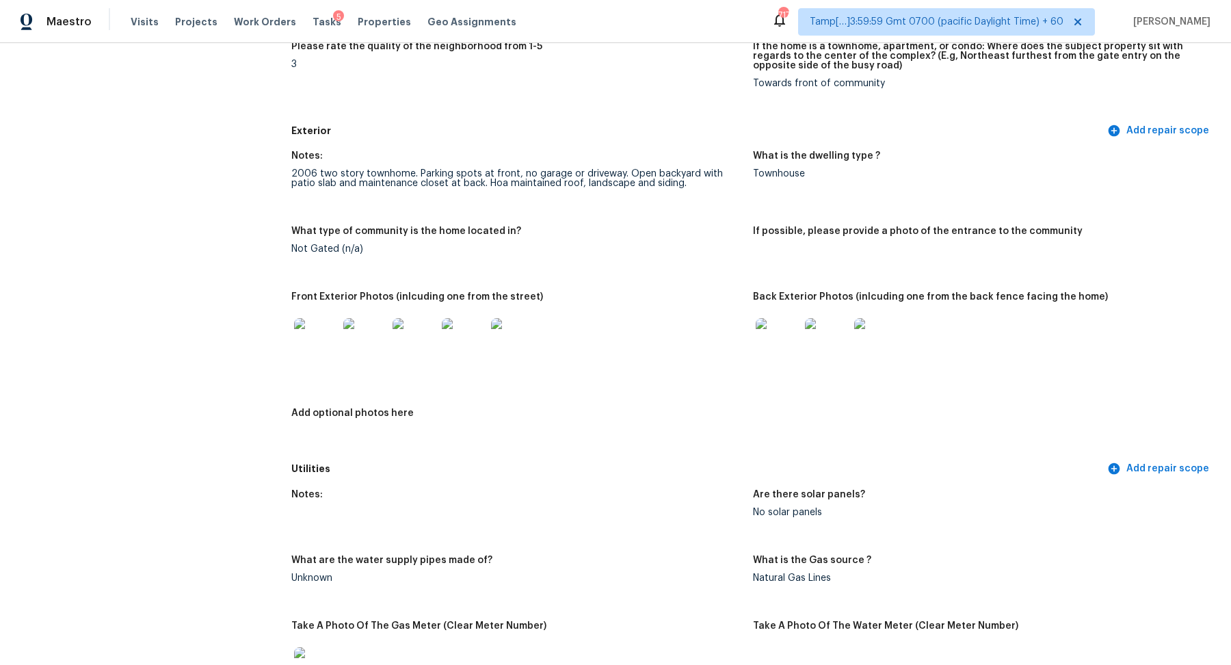
click at [775, 347] on img at bounding box center [778, 340] width 44 height 44
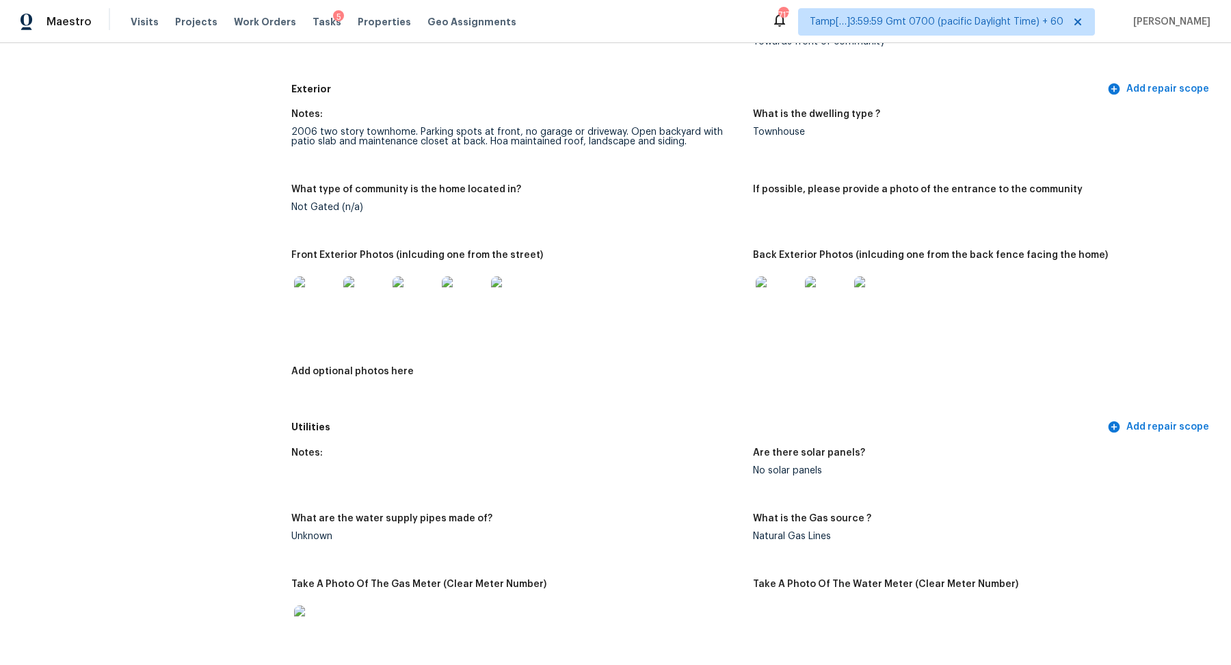
scroll to position [648, 0]
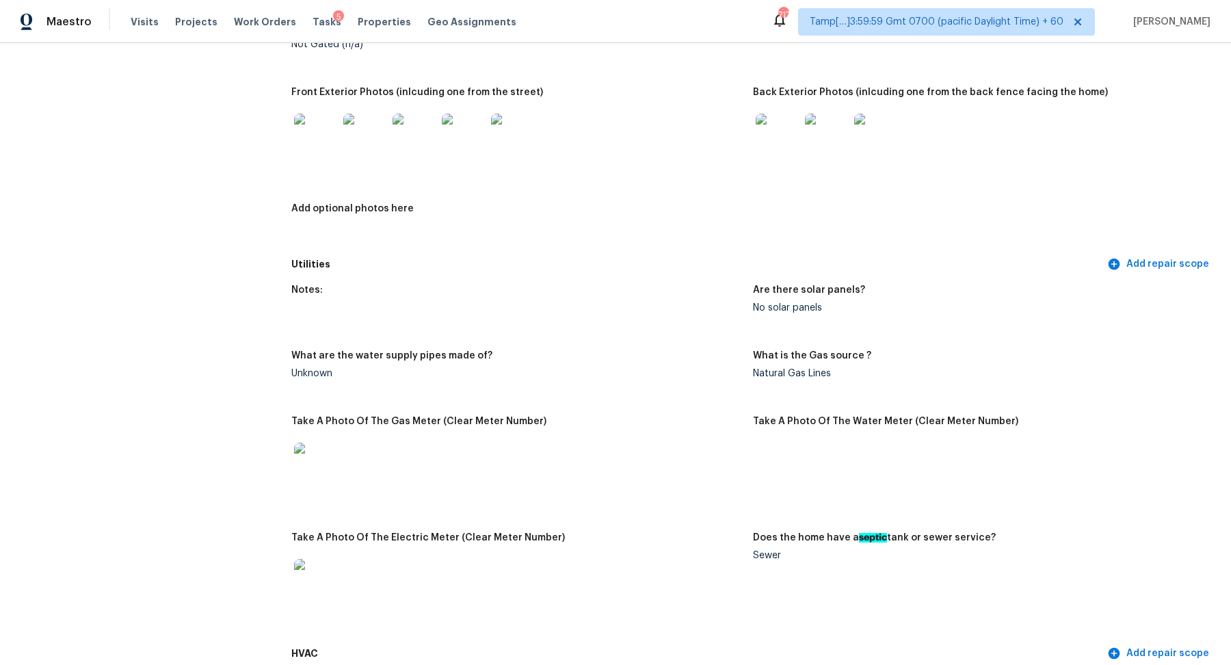
click at [318, 135] on img at bounding box center [316, 136] width 44 height 44
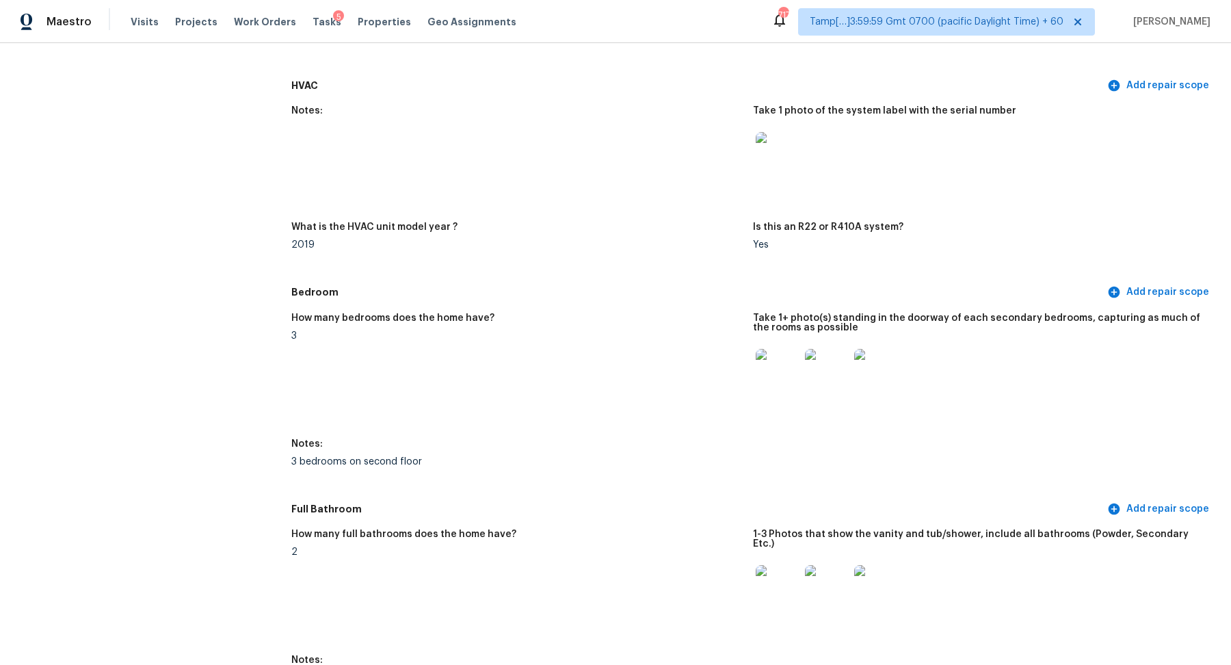
scroll to position [1286, 0]
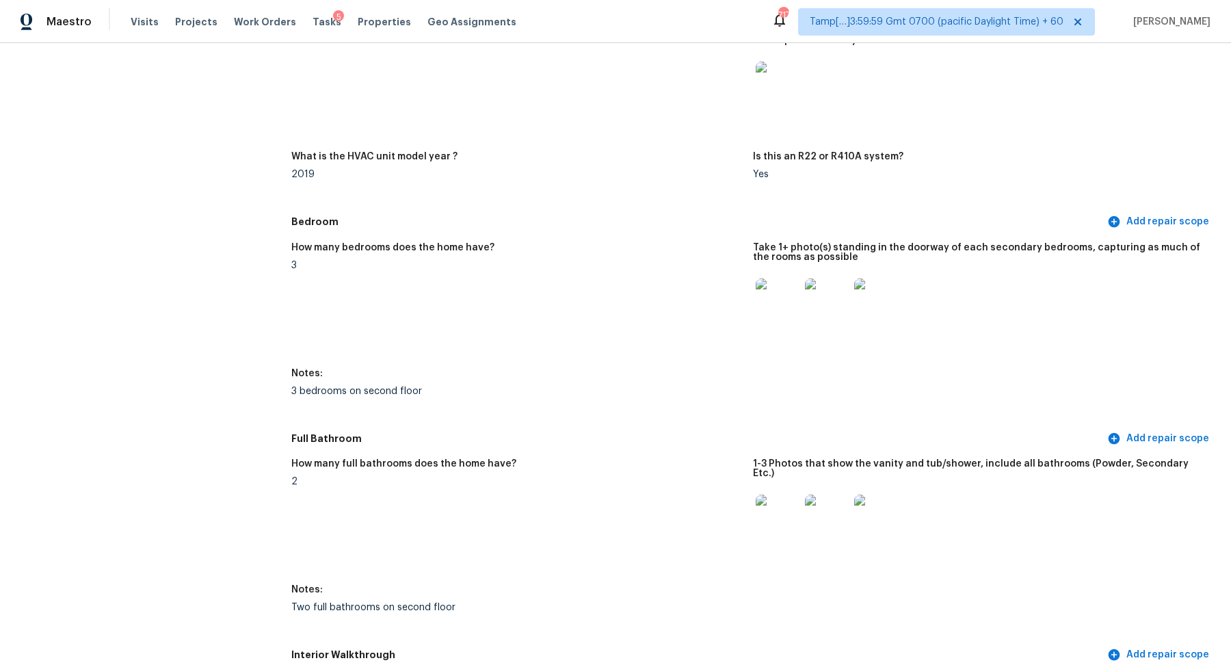
click at [780, 310] on img at bounding box center [778, 300] width 44 height 44
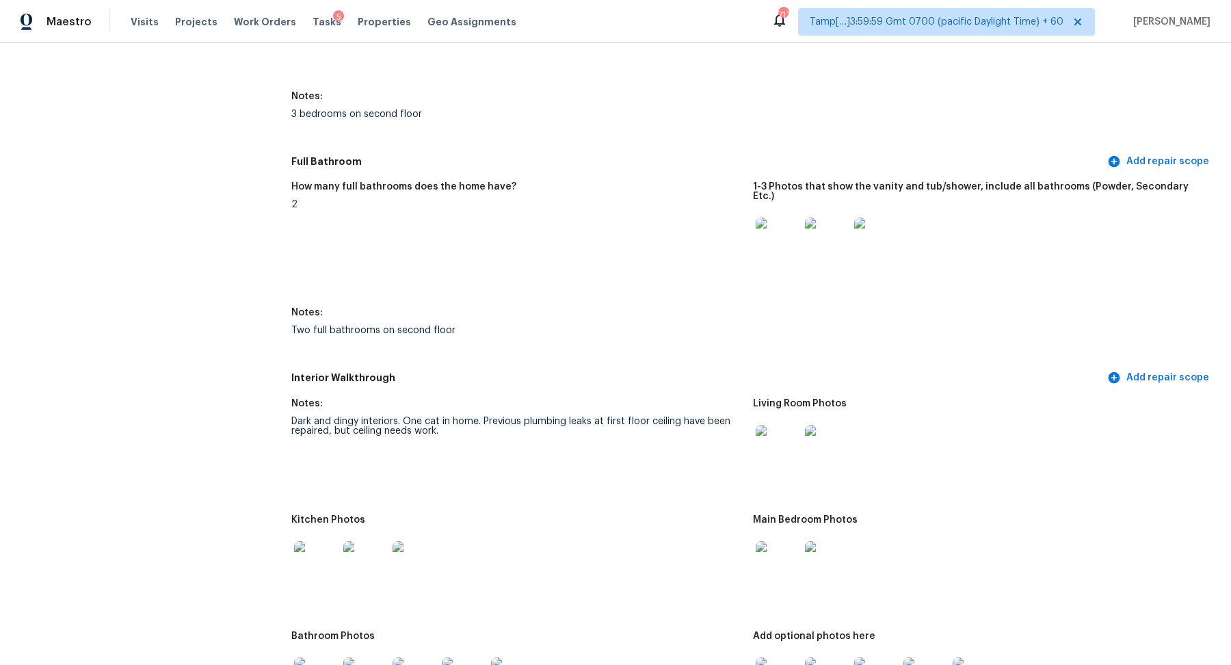
scroll to position [1562, 0]
drag, startPoint x: 321, startPoint y: 416, endPoint x: 534, endPoint y: 416, distance: 213.3
click at [534, 418] on div "Dark and dingy interiors. One cat in home. Previous plumbing leaks at first flo…" at bounding box center [516, 427] width 451 height 19
click at [557, 435] on figure "Notes: Dark and dingy interiors. One cat in home. Previous plumbing leaks at fi…" at bounding box center [522, 450] width 462 height 100
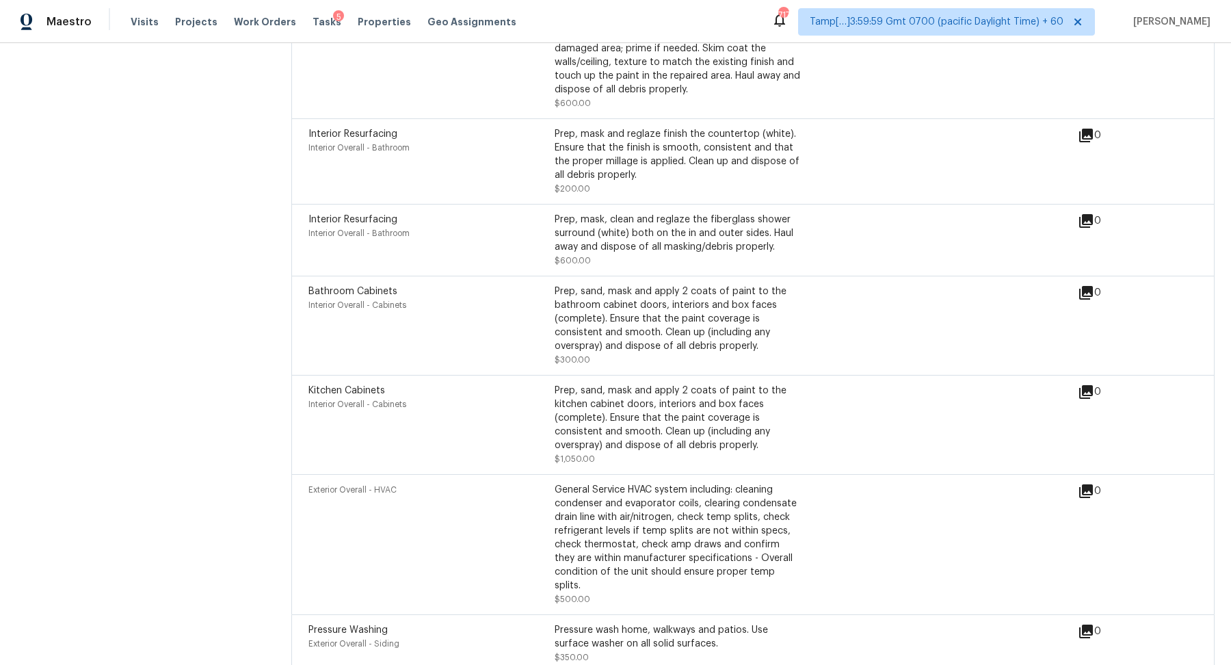
scroll to position [3843, 0]
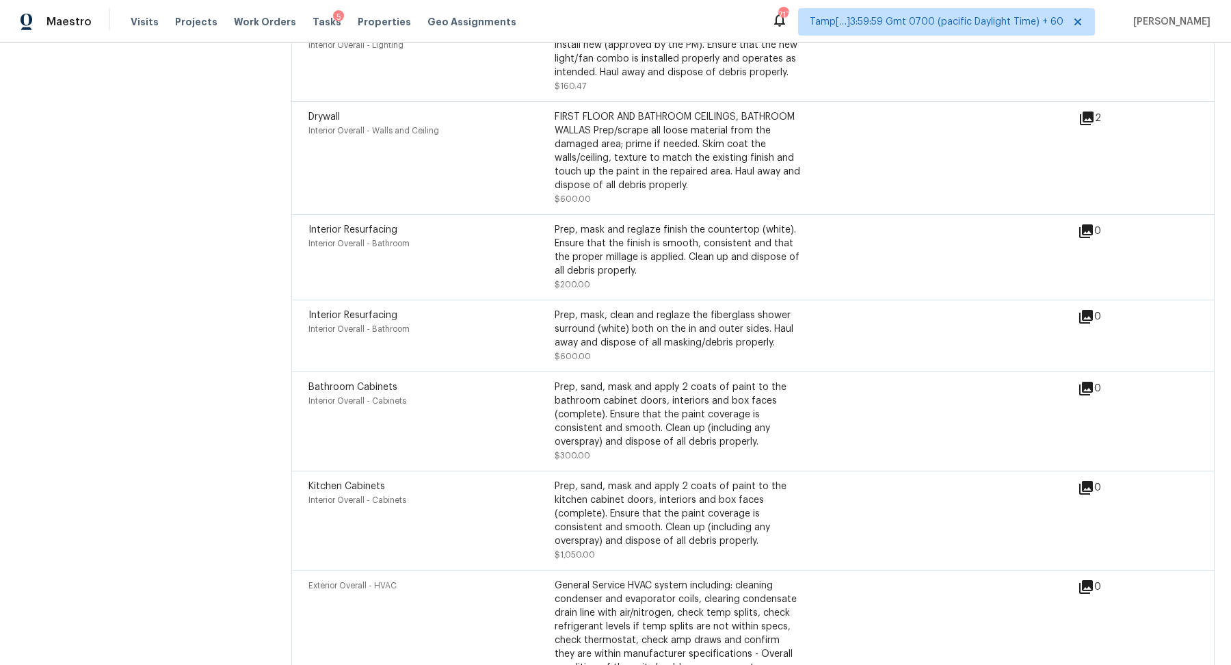
click at [1052, 223] on div "Interior Resurfacing Interior Overall - Bathroom Prep, mask and reglaze finish …" at bounding box center [692, 257] width 769 height 68
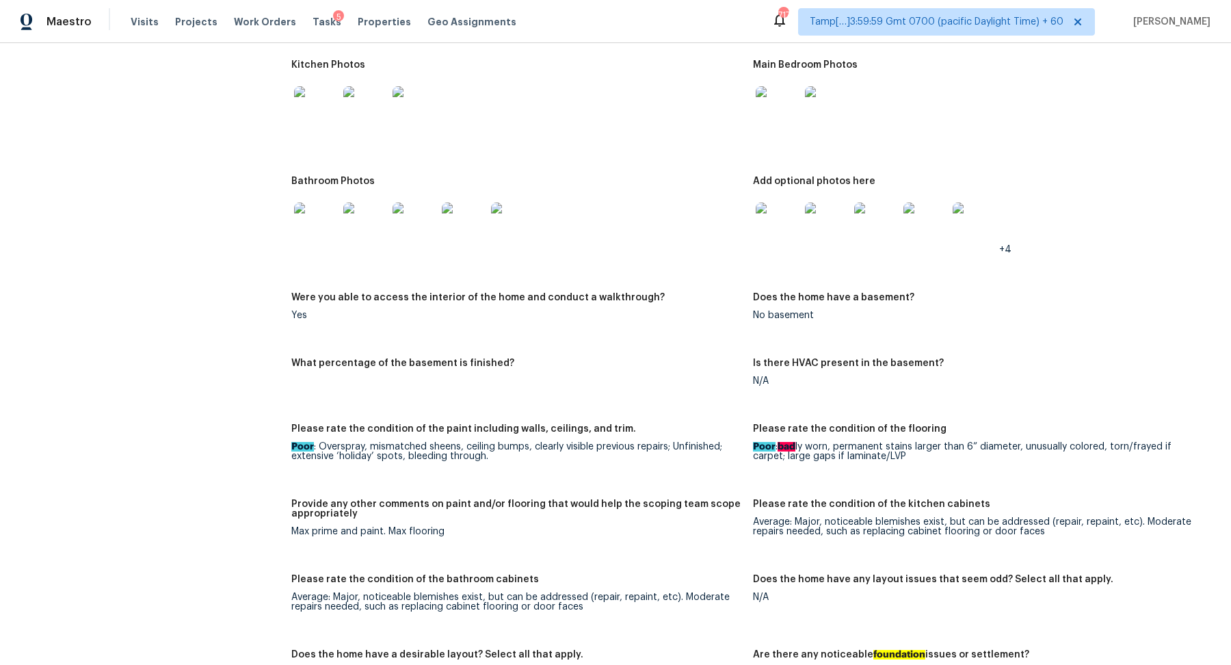
scroll to position [1852, 0]
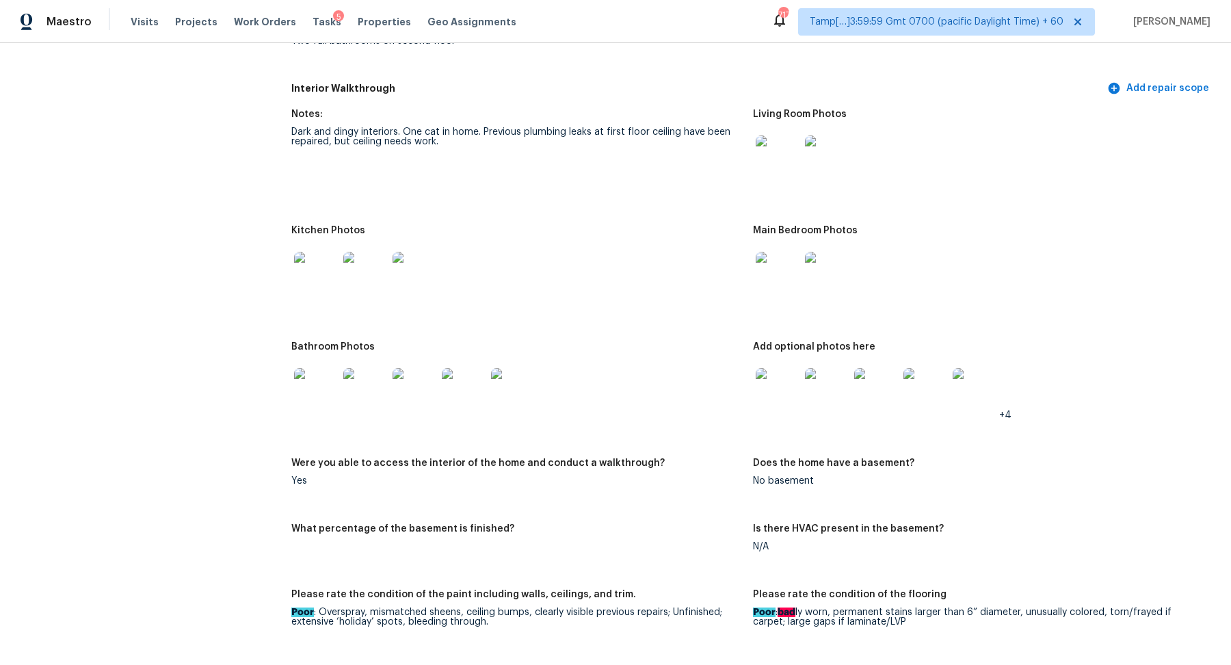
click at [779, 161] on img at bounding box center [778, 157] width 44 height 44
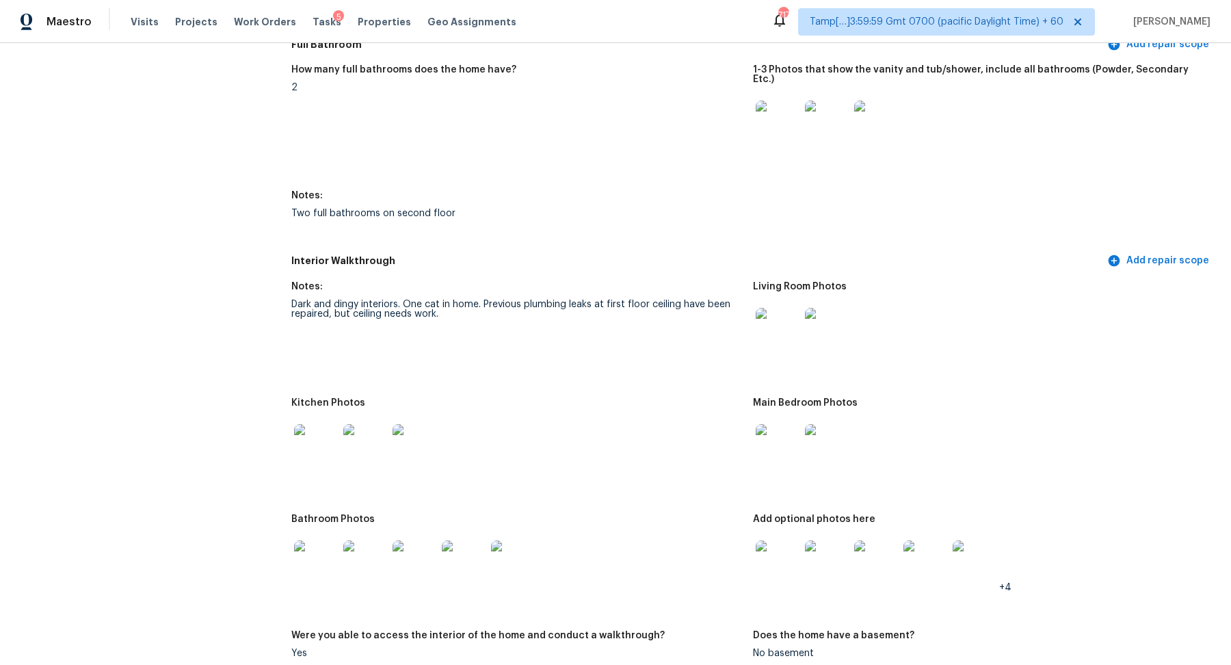
scroll to position [1601, 0]
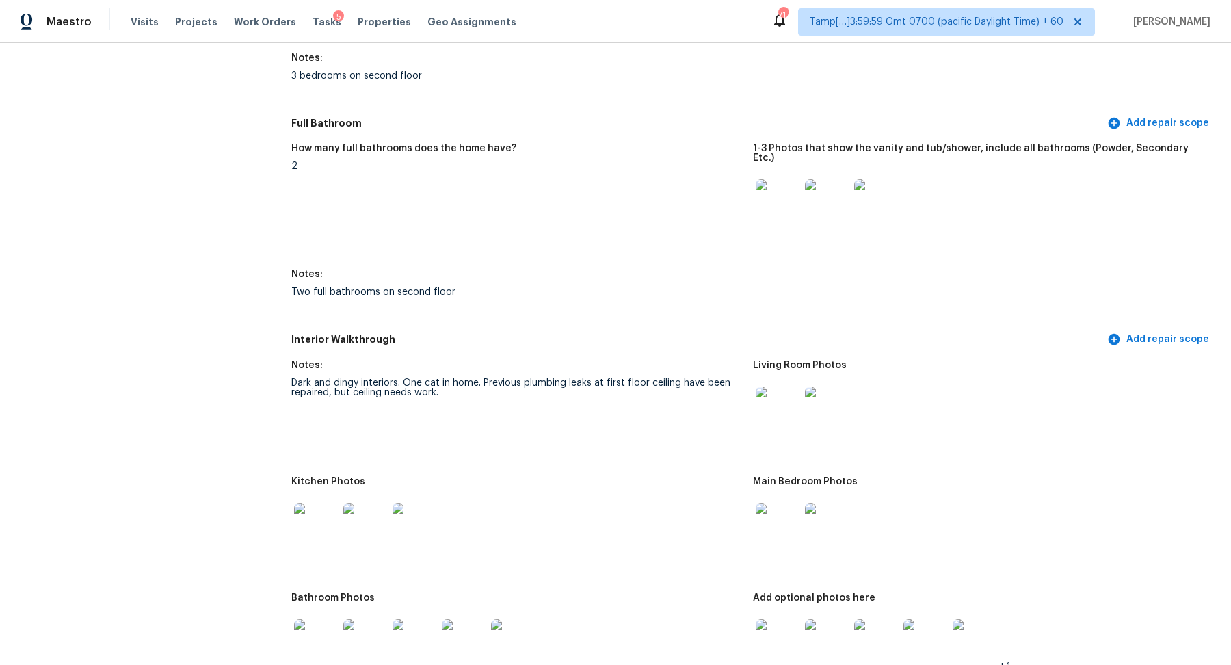
click at [762, 193] on img at bounding box center [778, 201] width 44 height 44
click at [782, 397] on img at bounding box center [778, 408] width 44 height 44
click at [321, 531] on img at bounding box center [316, 525] width 44 height 44
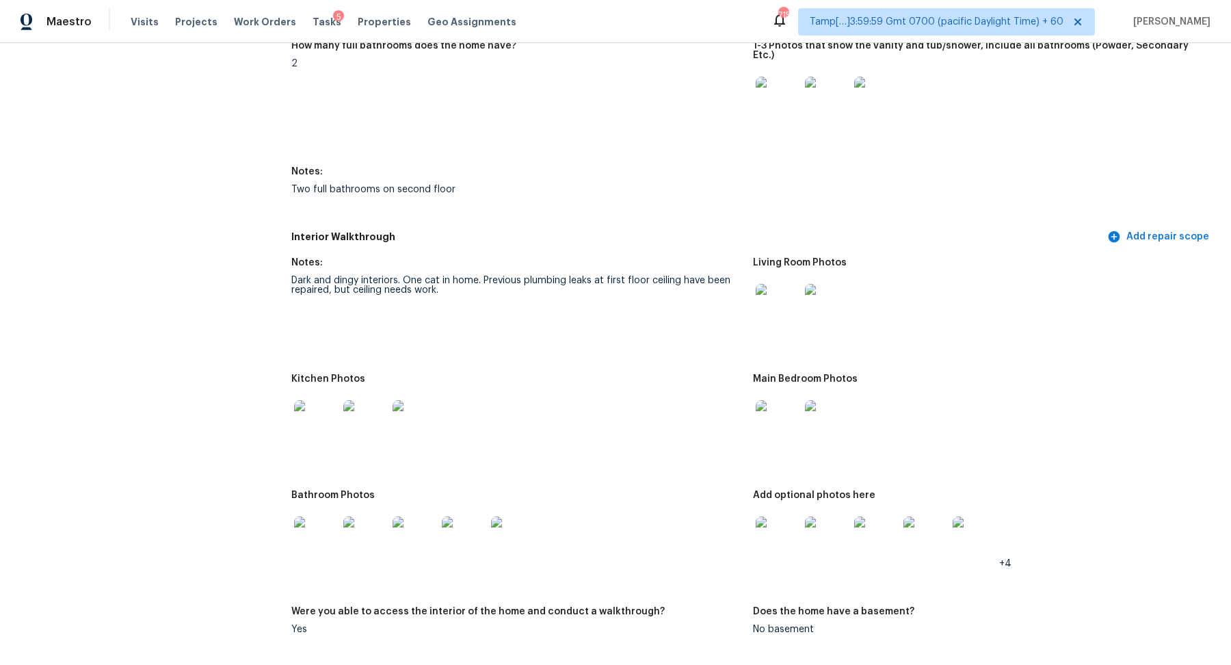
scroll to position [1803, 0]
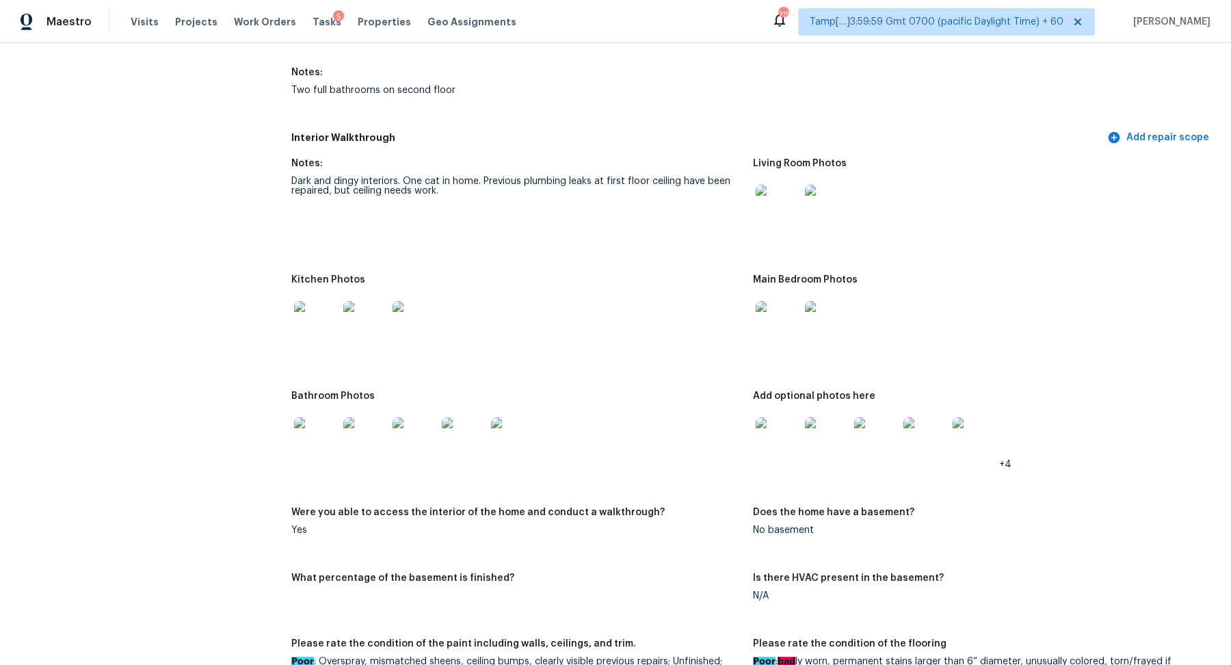
click at [791, 310] on img at bounding box center [778, 323] width 44 height 44
click at [315, 433] on img at bounding box center [316, 439] width 44 height 44
click at [777, 433] on img at bounding box center [778, 439] width 44 height 44
click at [972, 447] on img at bounding box center [975, 439] width 44 height 44
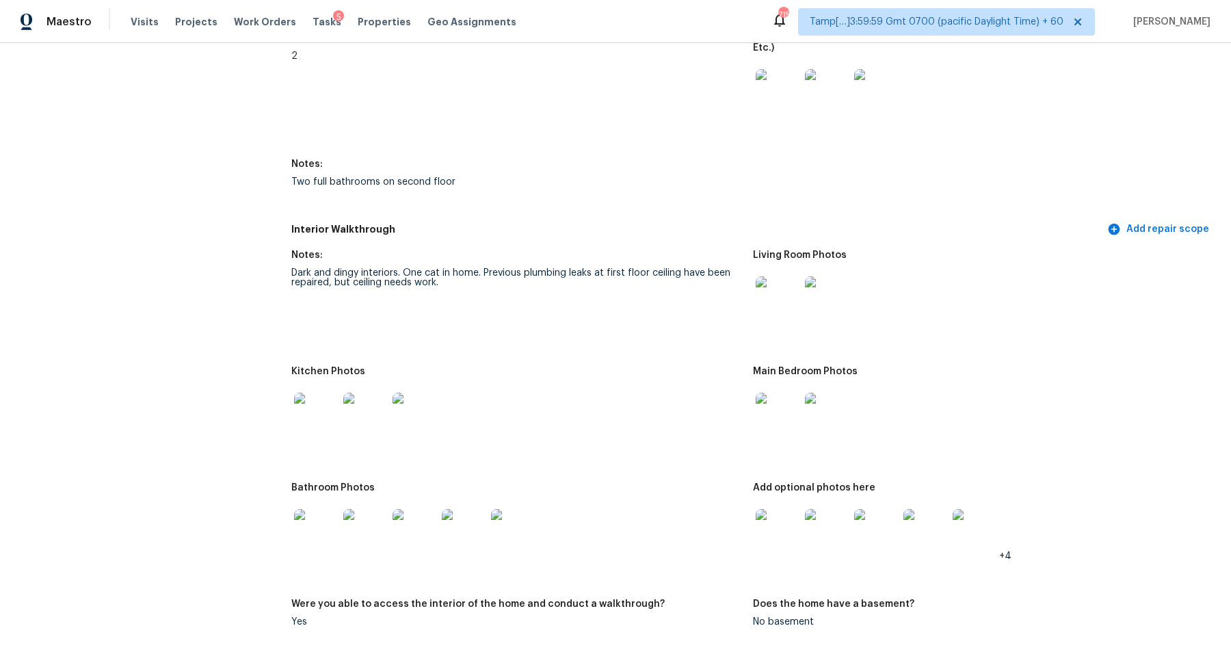
scroll to position [1733, 0]
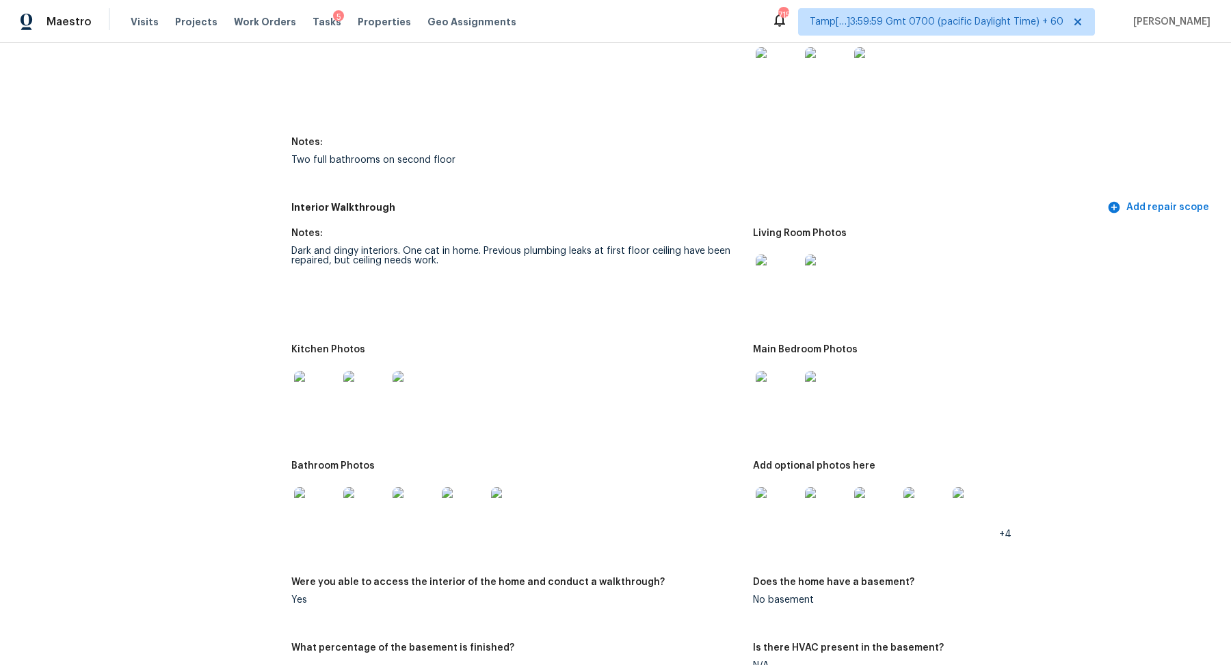
click at [334, 388] on img at bounding box center [316, 393] width 44 height 44
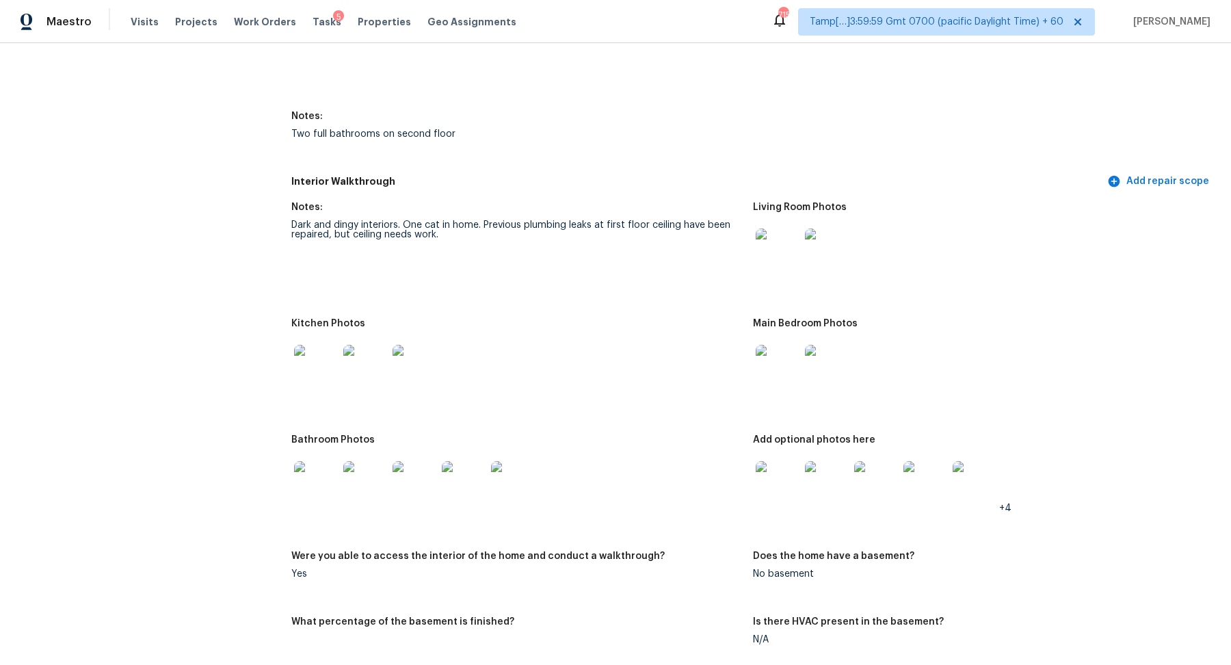
scroll to position [1737, 0]
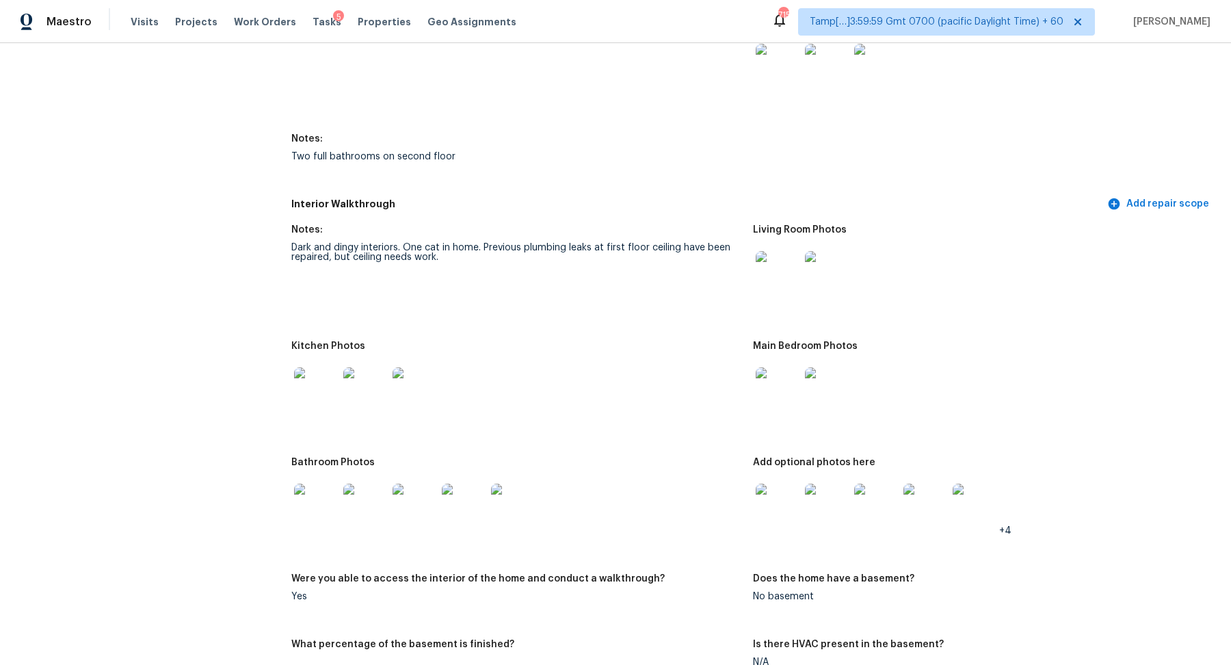
click at [477, 498] on img at bounding box center [464, 505] width 44 height 44
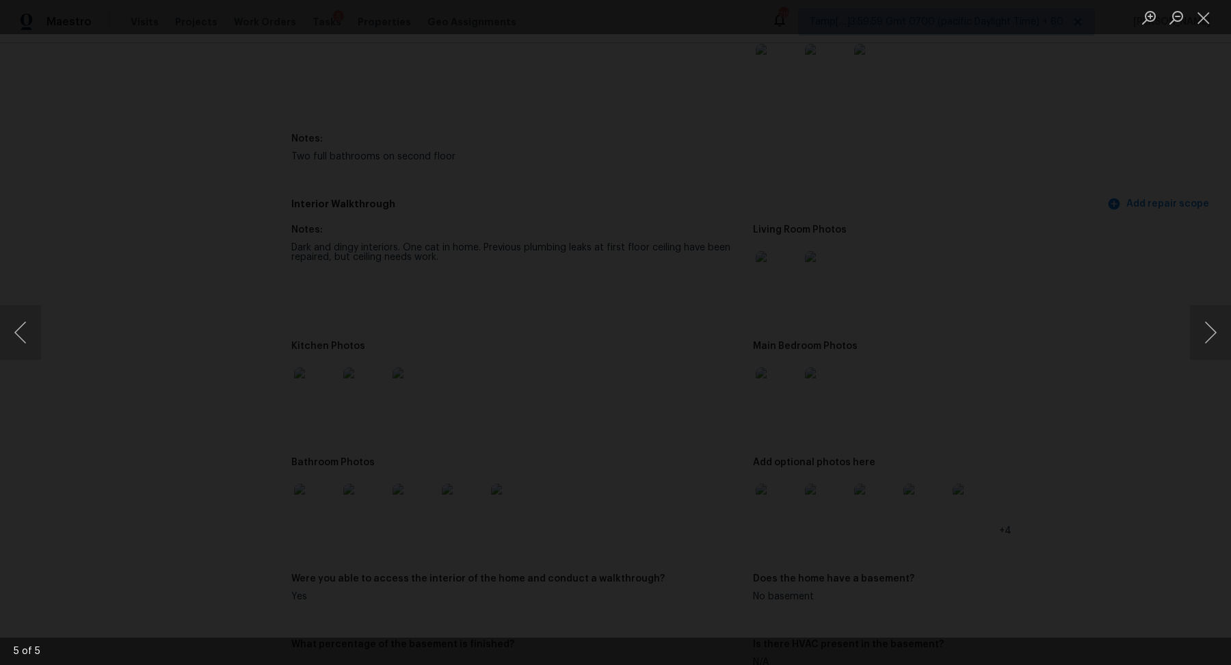
click at [586, 292] on img "Lightbox" at bounding box center [623, 394] width 1871 height 1010
click at [1033, 401] on div "Lightbox" at bounding box center [615, 332] width 1231 height 665
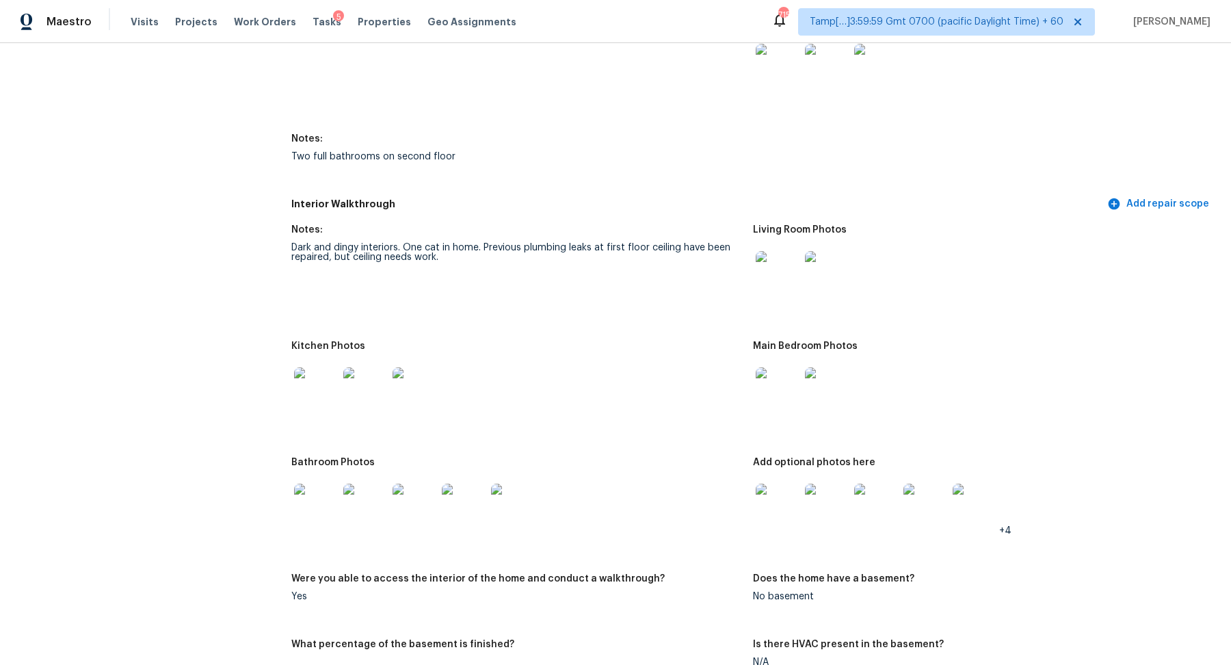
scroll to position [1419, 0]
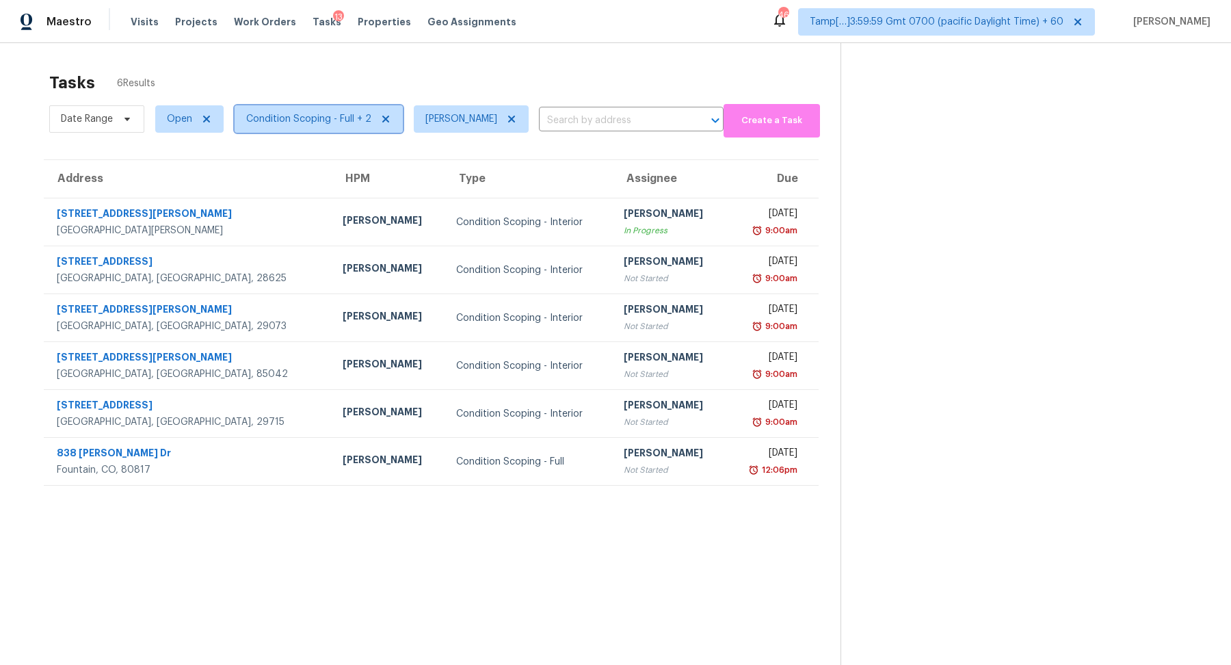
click at [319, 116] on span "Condition Scoping - Full + 2" at bounding box center [308, 119] width 125 height 14
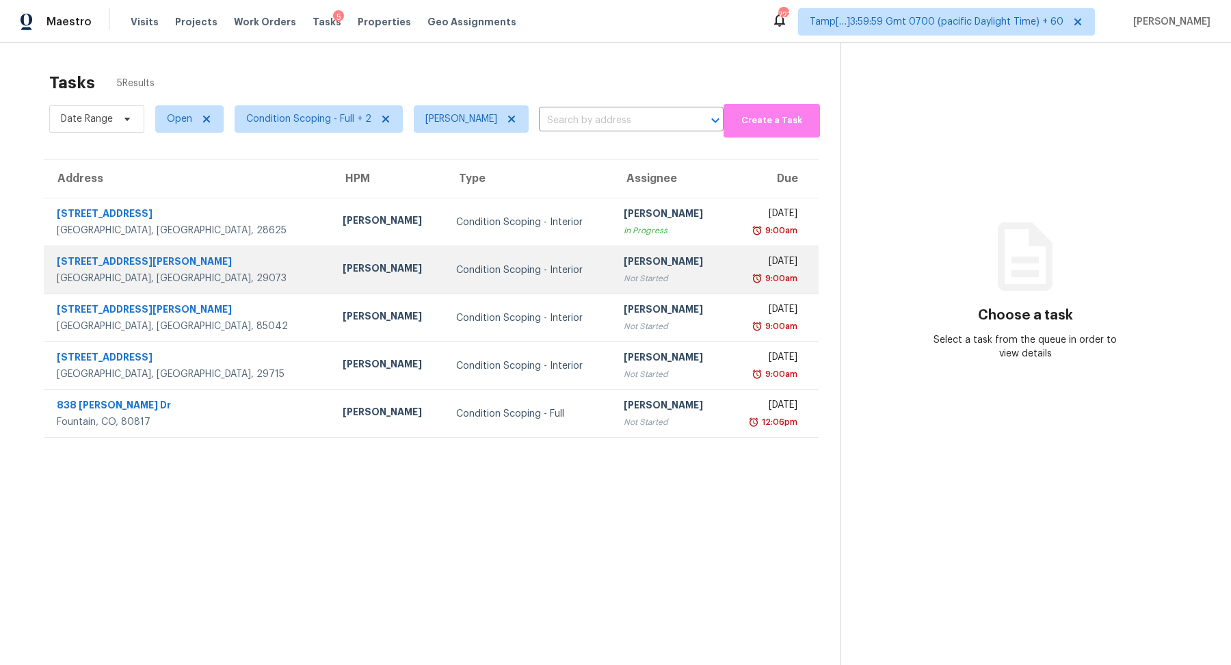
click at [624, 258] on div "[PERSON_NAME]" at bounding box center [670, 262] width 92 height 17
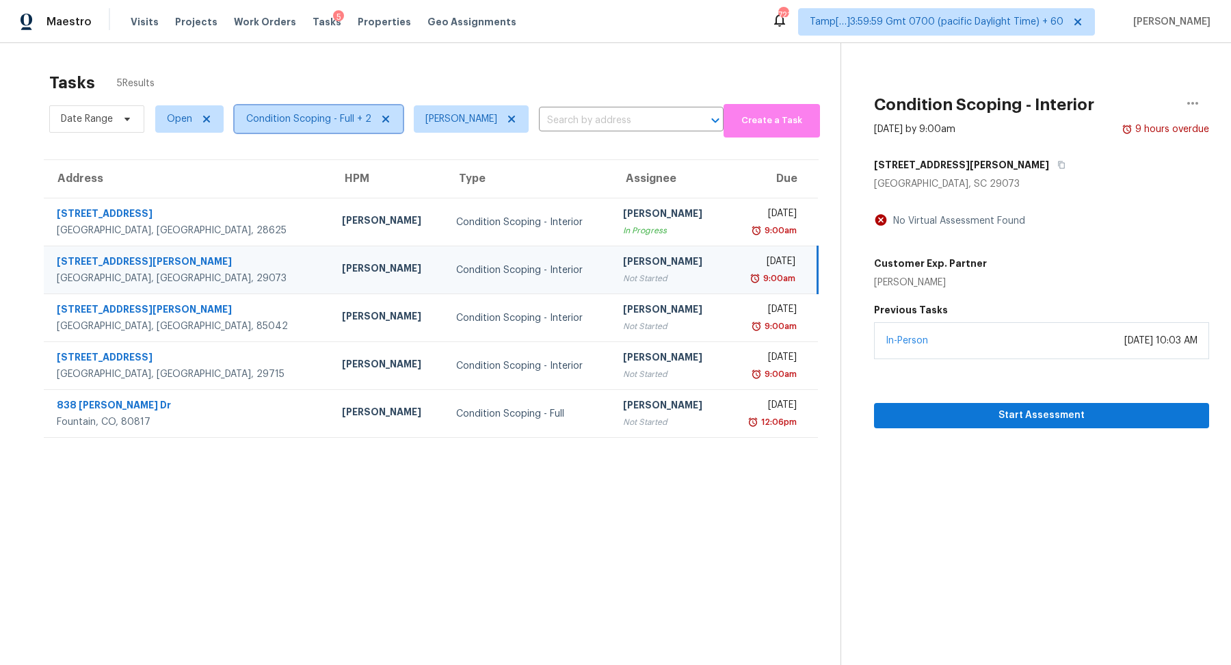
click at [295, 121] on span "Condition Scoping - Full + 2" at bounding box center [308, 119] width 125 height 14
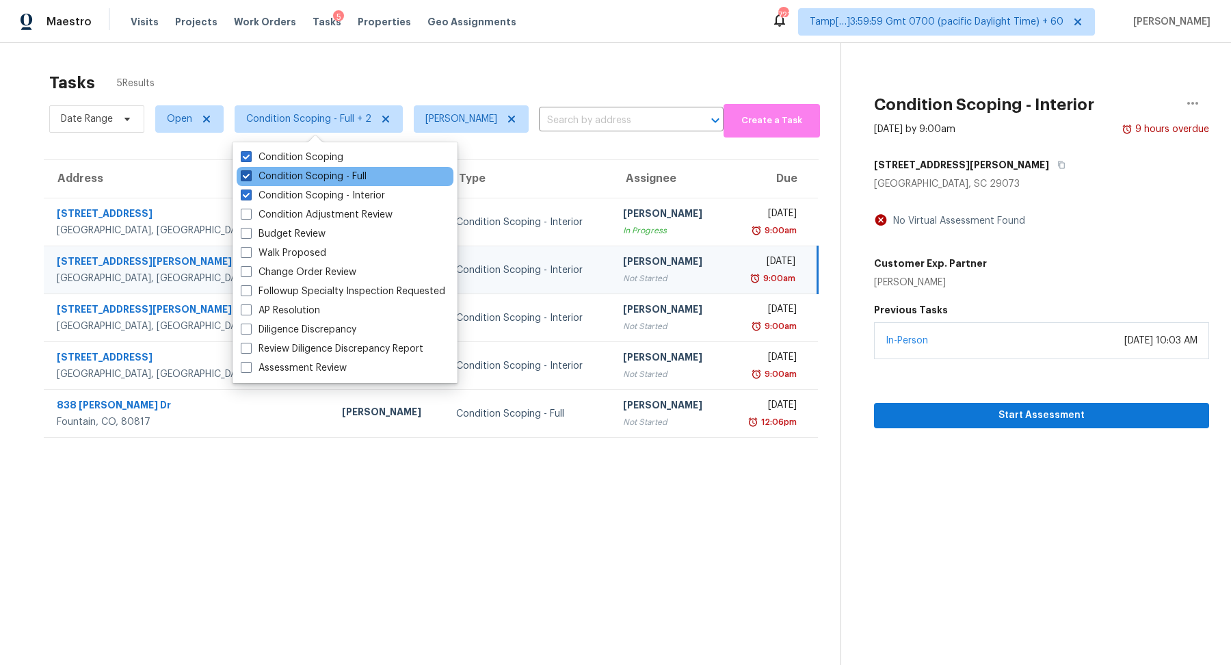
click at [325, 183] on label "Condition Scoping - Full" at bounding box center [304, 177] width 126 height 14
click at [250, 178] on input "Condition Scoping - Full" at bounding box center [245, 174] width 9 height 9
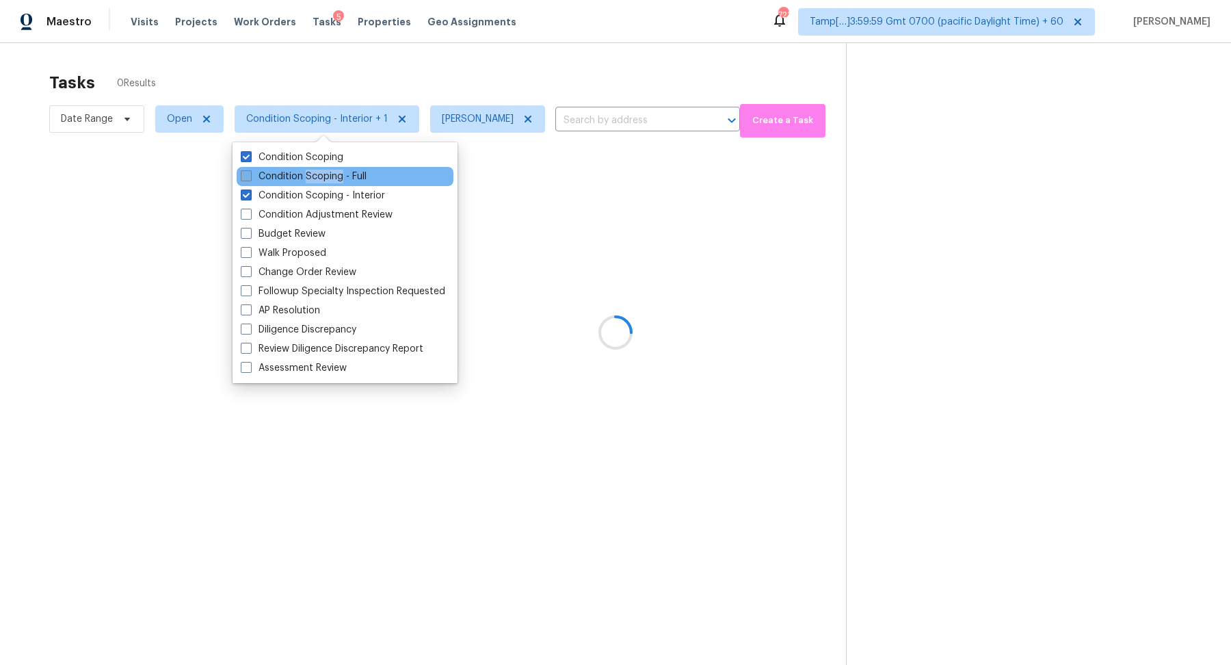
click at [325, 183] on label "Condition Scoping - Full" at bounding box center [304, 177] width 126 height 14
click at [250, 178] on input "Condition Scoping - Full" at bounding box center [245, 174] width 9 height 9
checkbox input "true"
click at [589, 89] on div at bounding box center [615, 332] width 1231 height 665
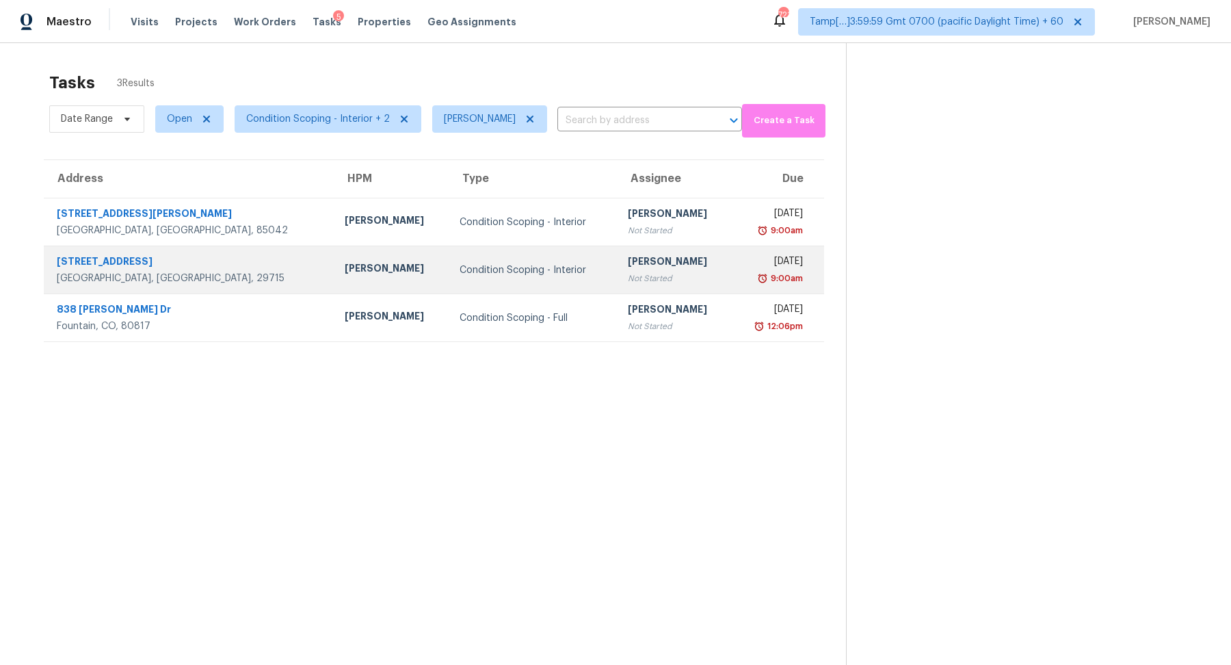
click at [628, 280] on div "Not Started" at bounding box center [674, 278] width 93 height 14
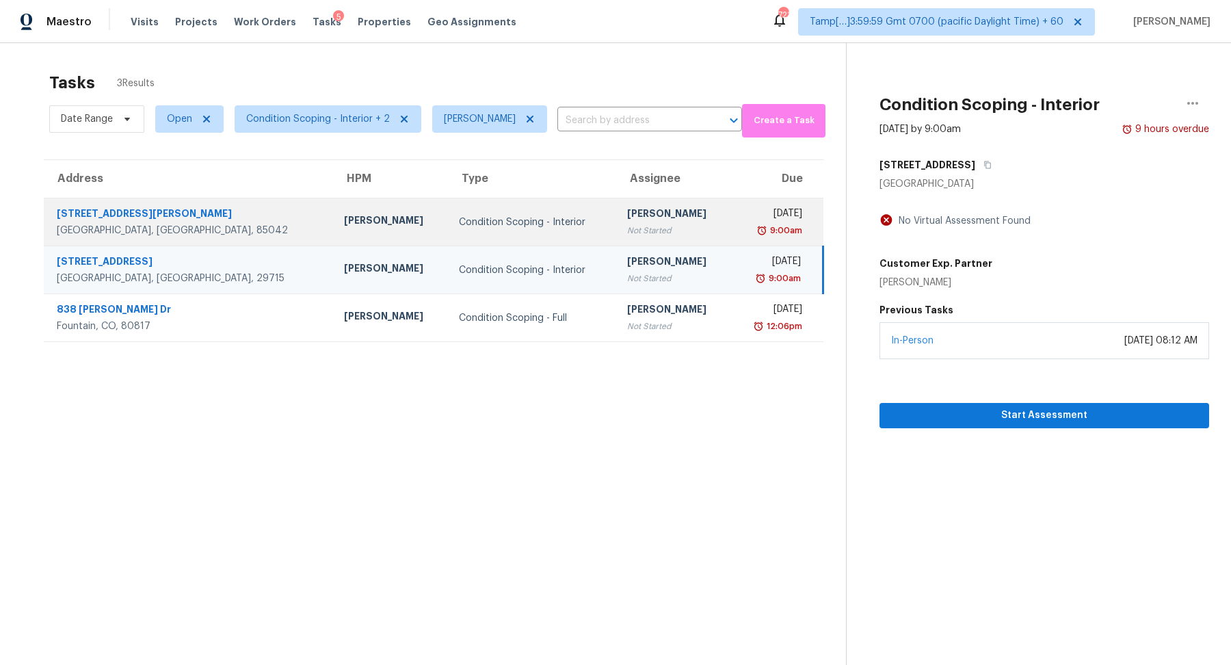
click at [480, 236] on td "Condition Scoping - Interior" at bounding box center [532, 222] width 168 height 48
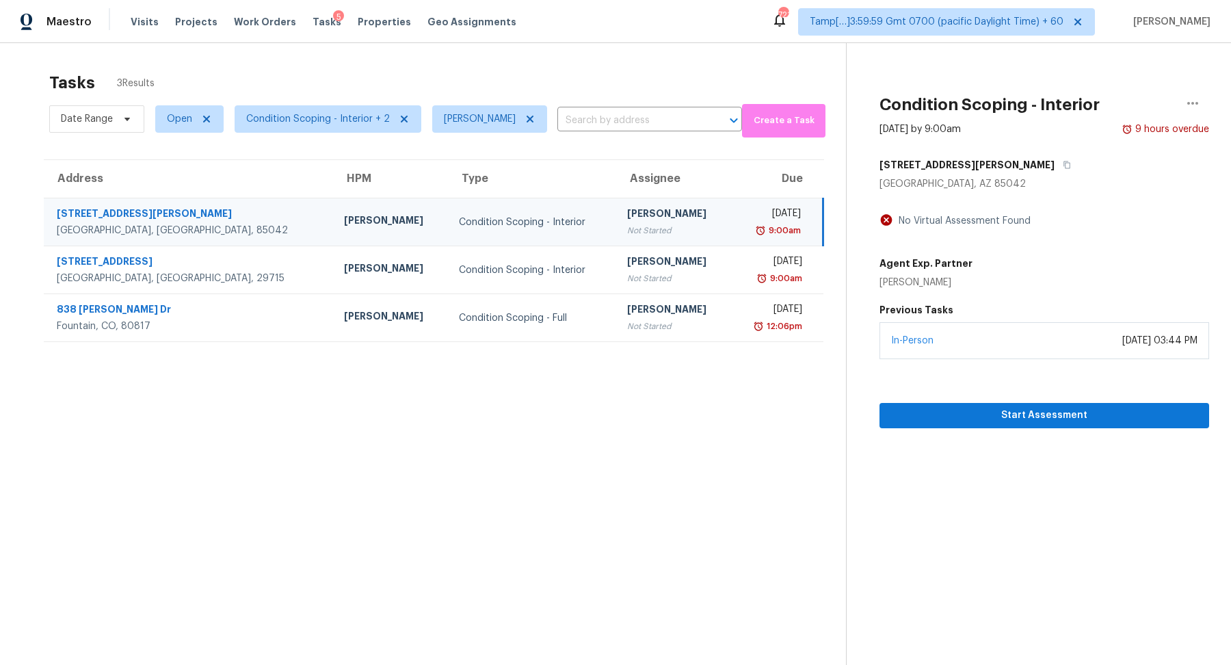
click at [1018, 170] on div "4244 E Saint Catherine Ave" at bounding box center [1044, 164] width 330 height 25
click at [1054, 170] on button "button" at bounding box center [1063, 164] width 18 height 25
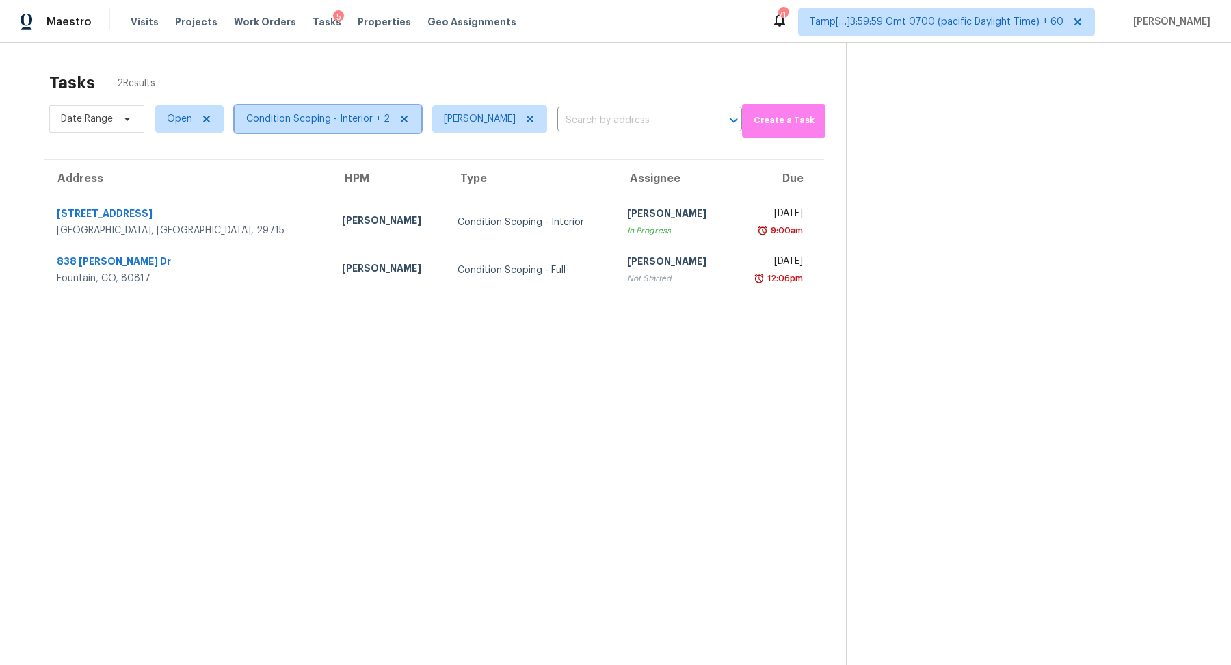
click at [299, 128] on span "Condition Scoping - Interior + 2" at bounding box center [328, 118] width 187 height 27
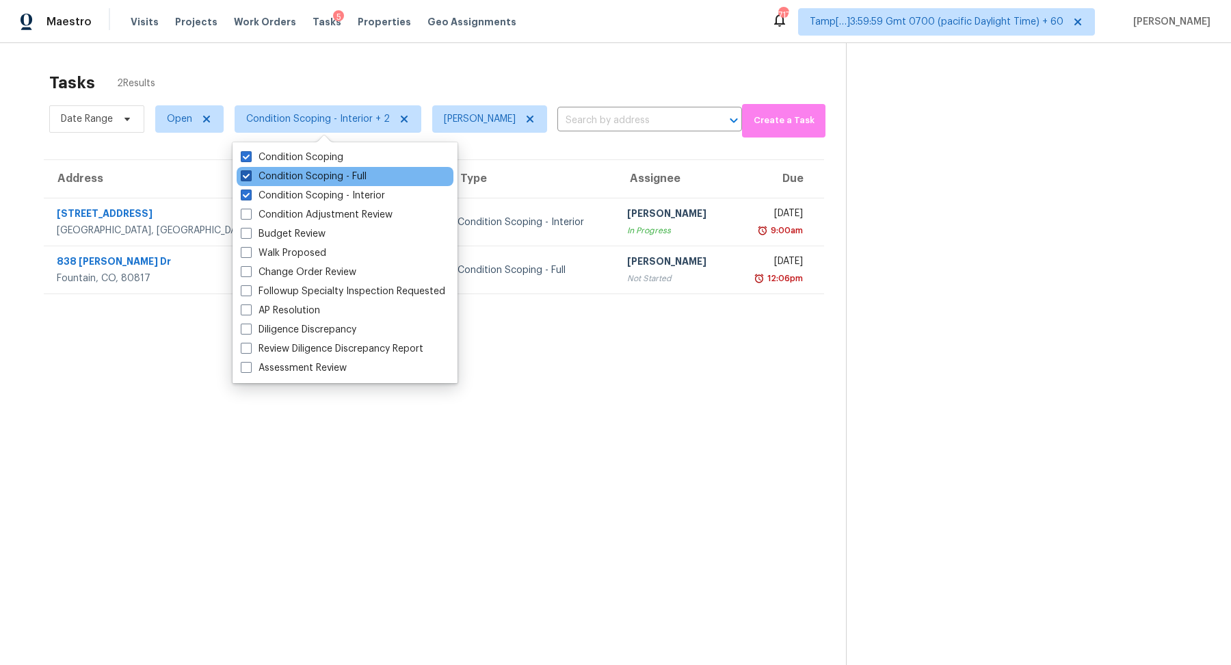
click at [320, 172] on label "Condition Scoping - Full" at bounding box center [304, 177] width 126 height 14
click at [250, 172] on input "Condition Scoping - Full" at bounding box center [245, 174] width 9 height 9
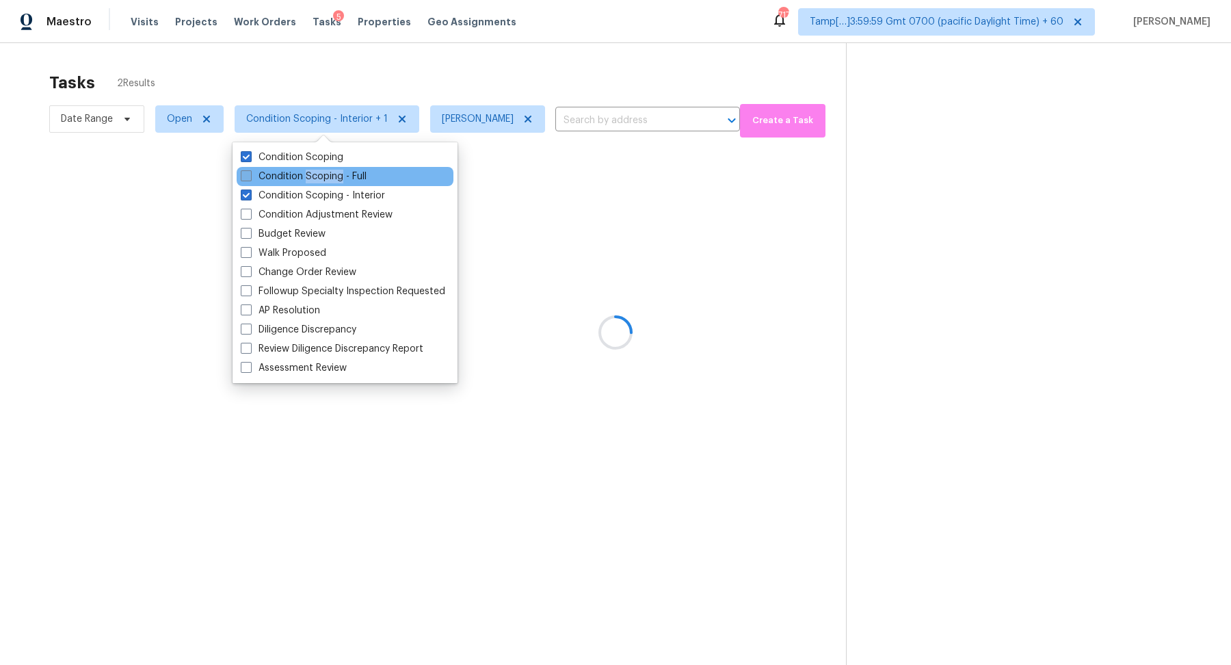
click at [320, 172] on label "Condition Scoping - Full" at bounding box center [304, 177] width 126 height 14
click at [250, 172] on input "Condition Scoping - Full" at bounding box center [245, 174] width 9 height 9
checkbox input "true"
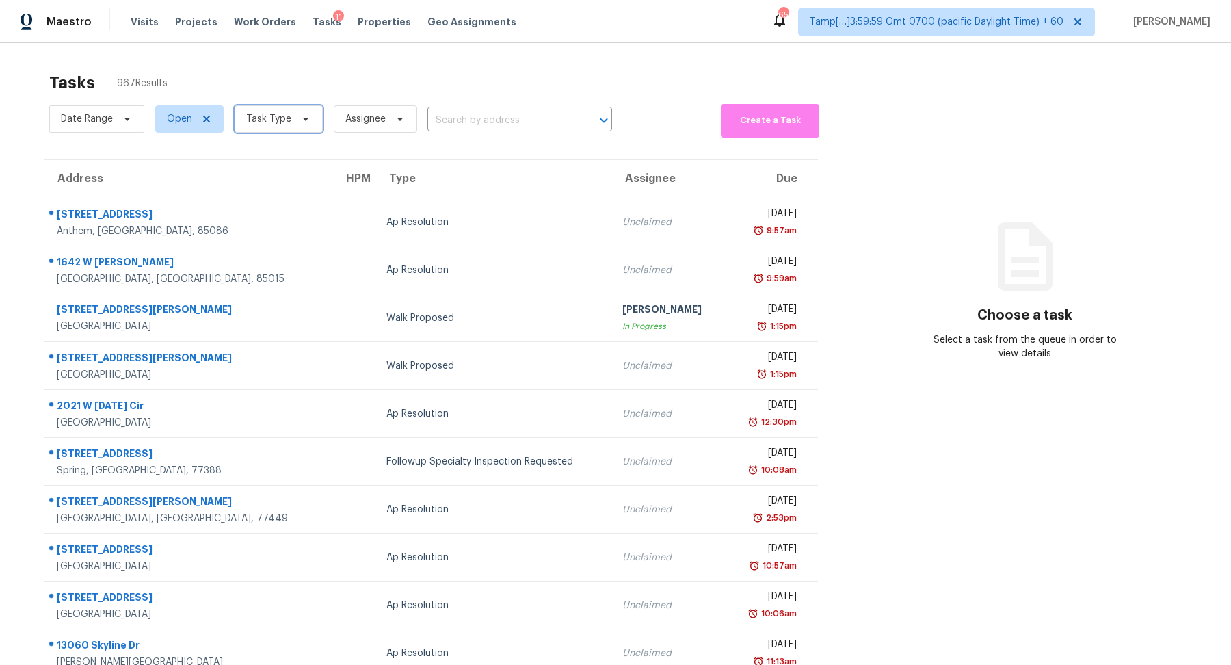
click at [246, 120] on span "Task Type" at bounding box center [268, 119] width 45 height 14
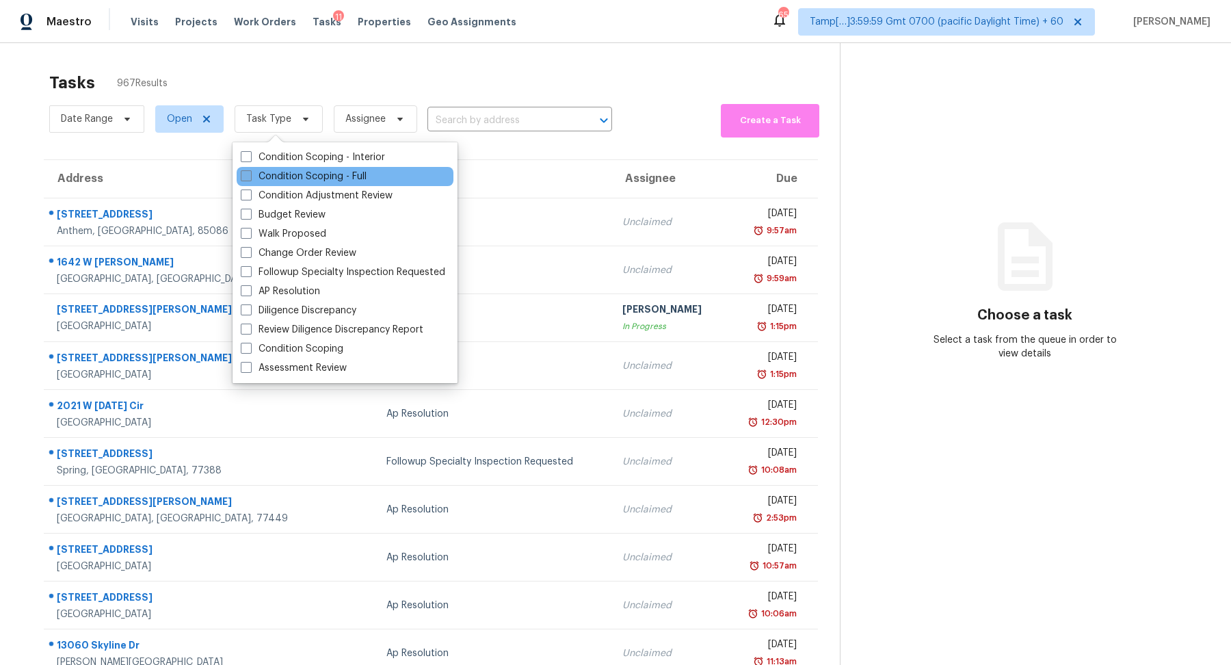
click at [284, 174] on label "Condition Scoping - Full" at bounding box center [304, 177] width 126 height 14
click at [250, 174] on input "Condition Scoping - Full" at bounding box center [245, 174] width 9 height 9
checkbox input "true"
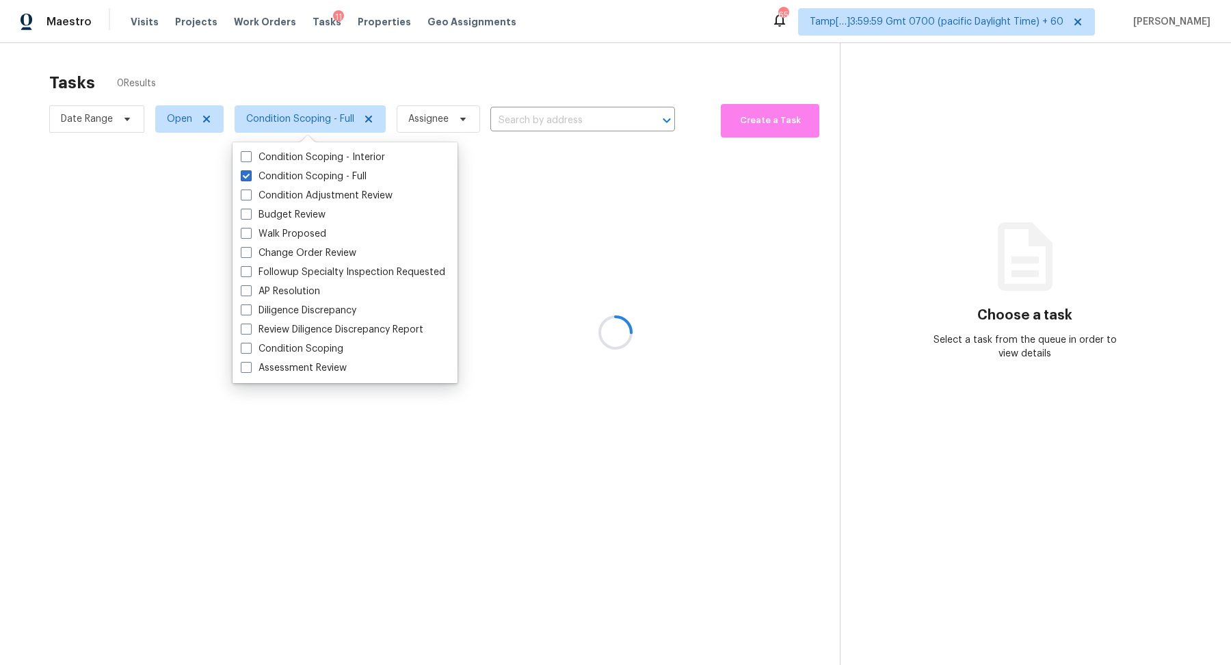
click at [591, 75] on div at bounding box center [615, 332] width 1231 height 665
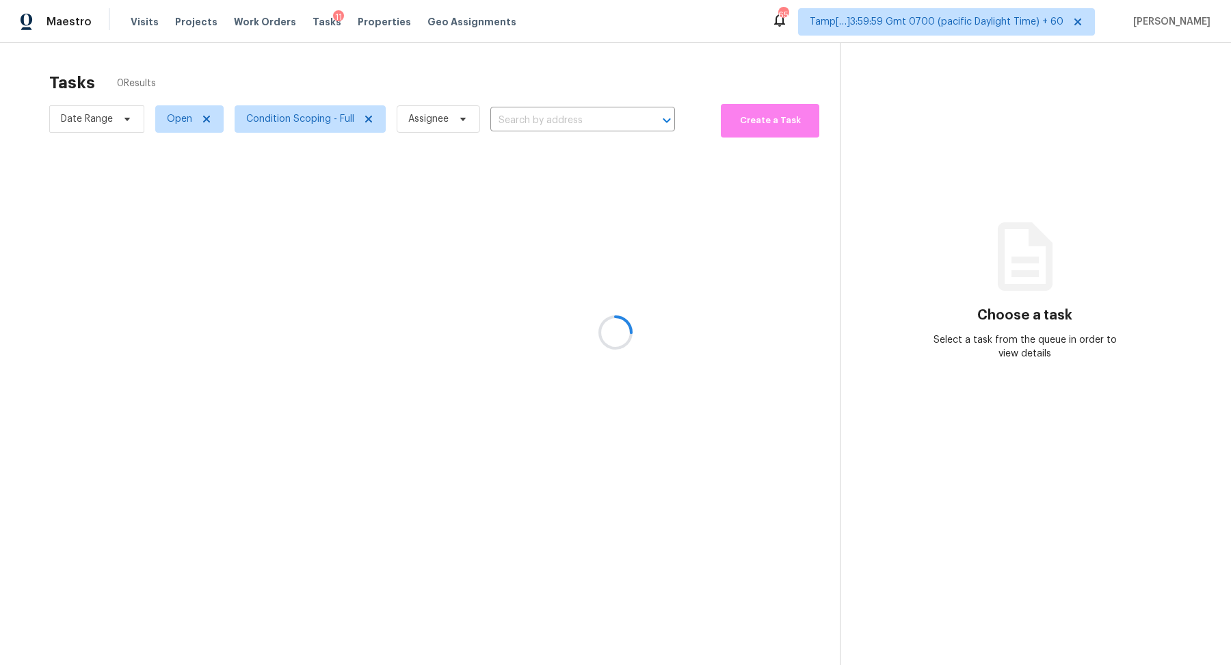
click at [109, 107] on div at bounding box center [615, 332] width 1231 height 665
click at [110, 122] on div at bounding box center [615, 332] width 1231 height 665
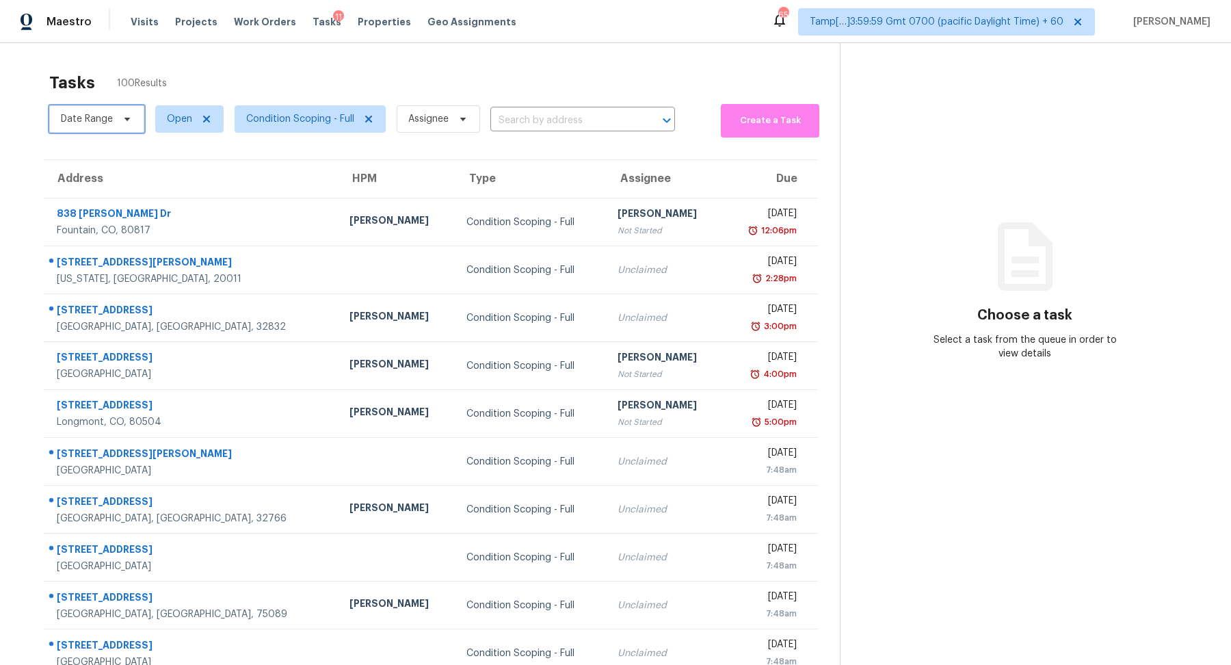
click at [110, 122] on span "Date Range" at bounding box center [87, 119] width 52 height 14
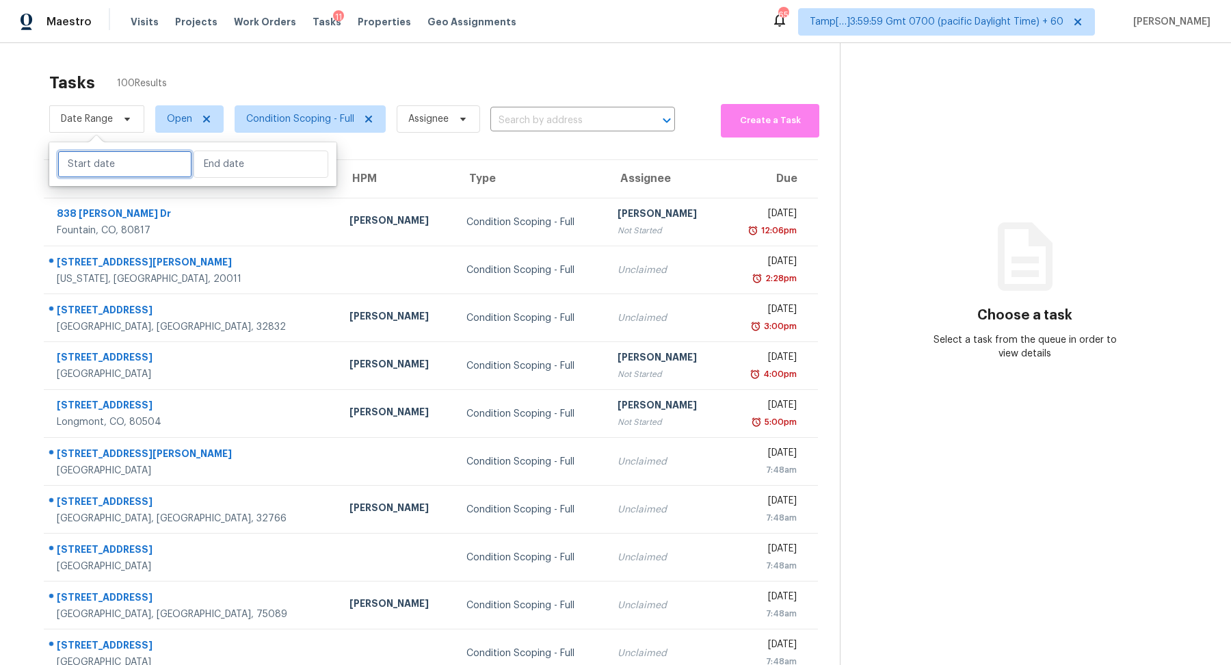
click at [114, 159] on input "text" at bounding box center [124, 163] width 135 height 27
select select "8"
select select "2025"
select select "9"
select select "2025"
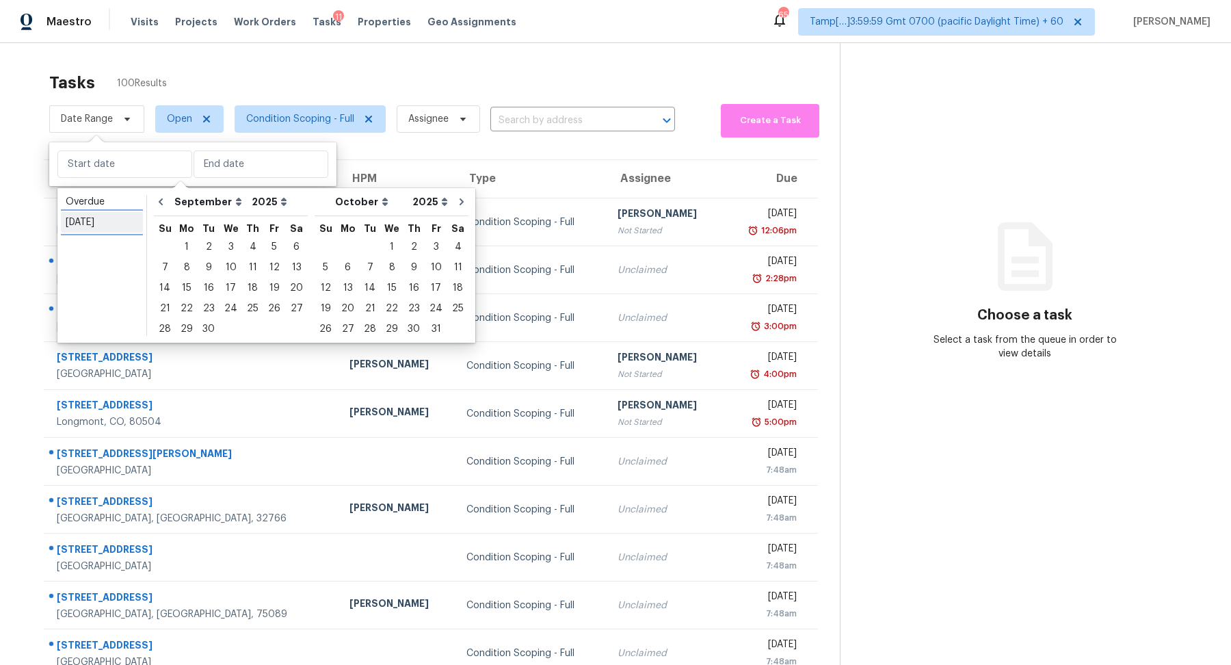
click at [135, 219] on div "[DATE]" at bounding box center [102, 222] width 72 height 14
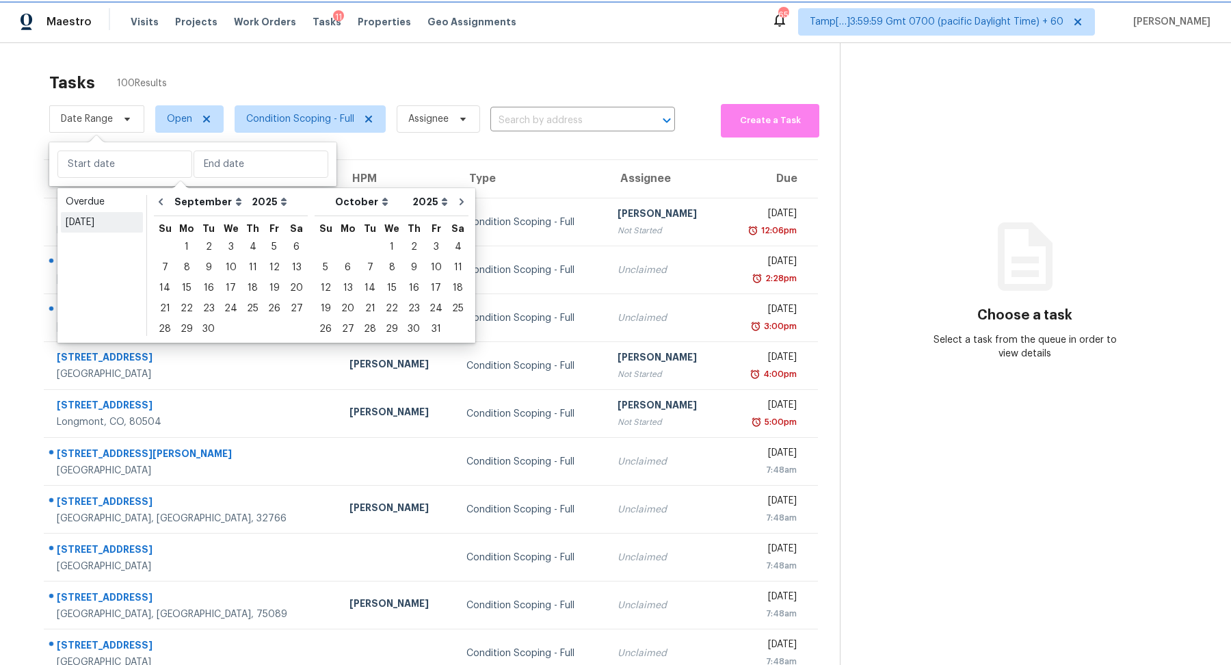
type input "[DATE]"
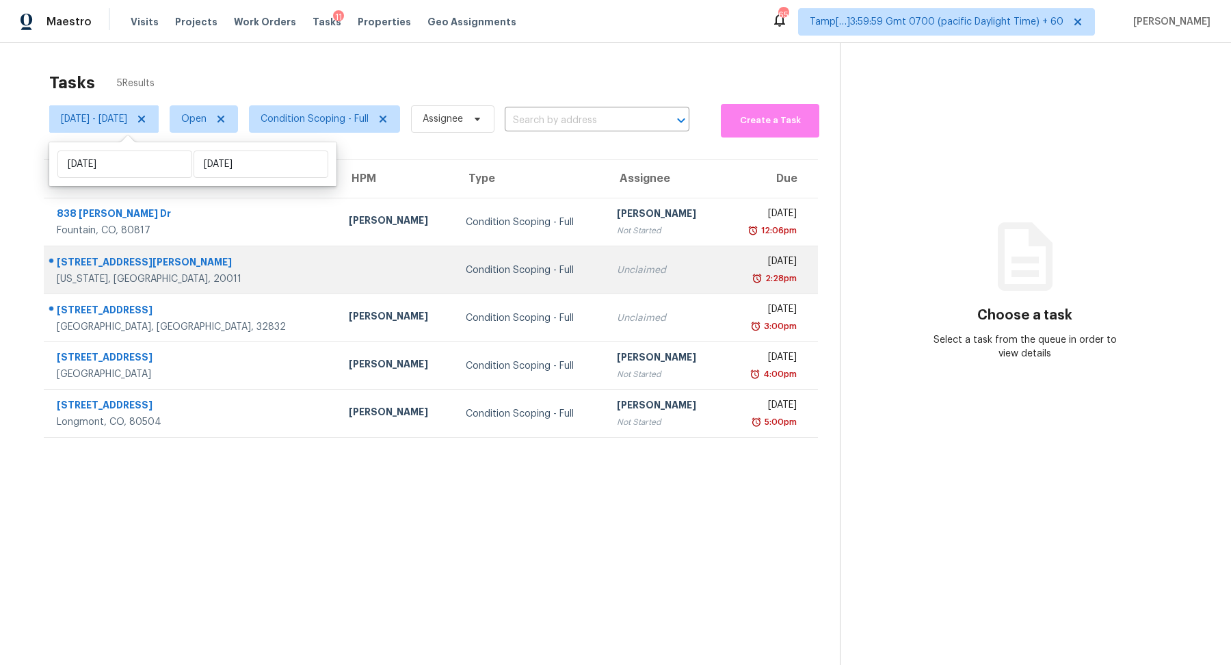
click at [455, 284] on td "Condition Scoping - Full" at bounding box center [530, 270] width 151 height 48
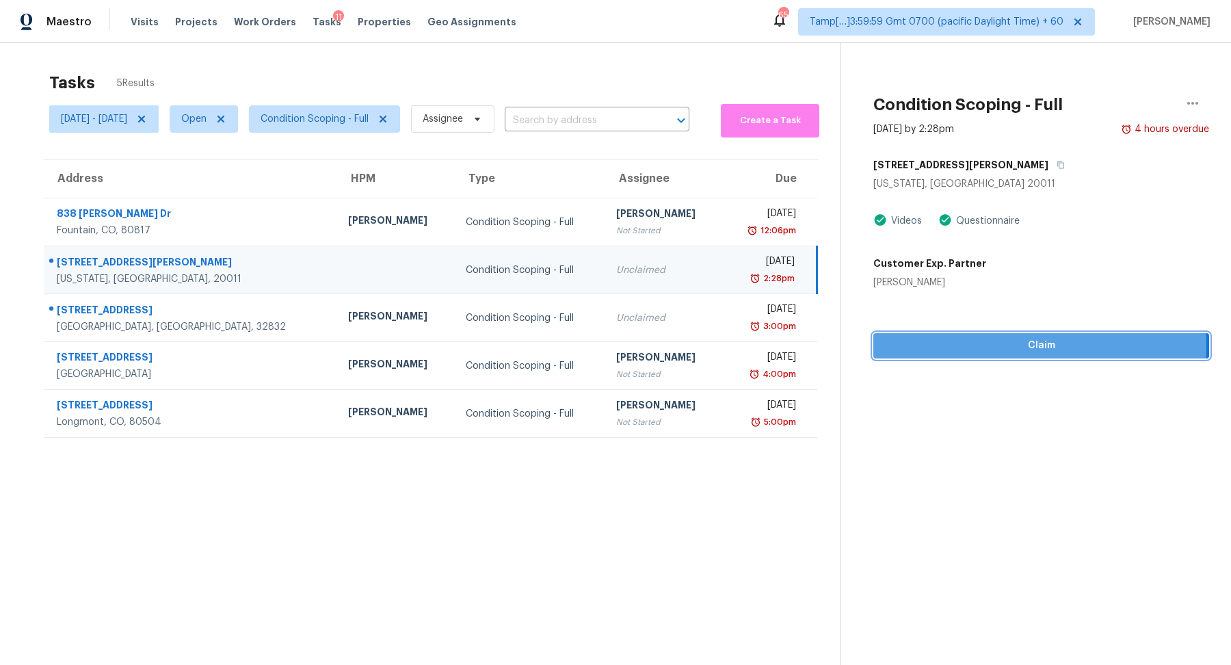
click at [956, 347] on span "Claim" at bounding box center [1041, 345] width 314 height 17
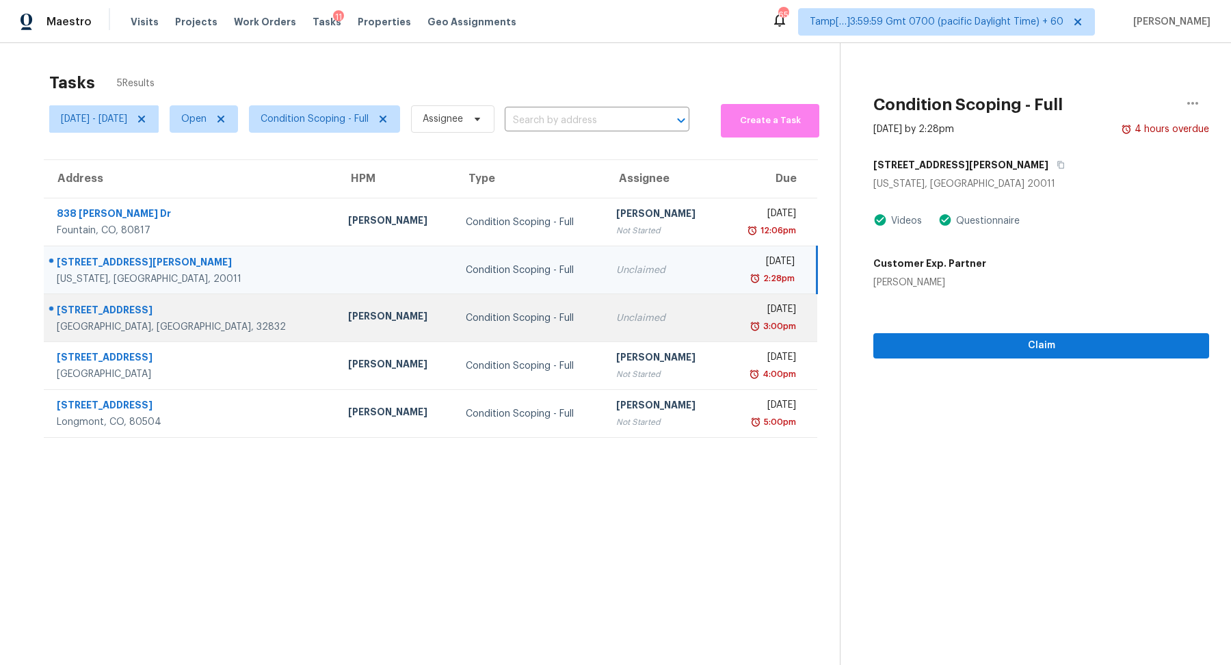
click at [722, 320] on td "[DATE] 3:00pm" at bounding box center [769, 318] width 94 height 48
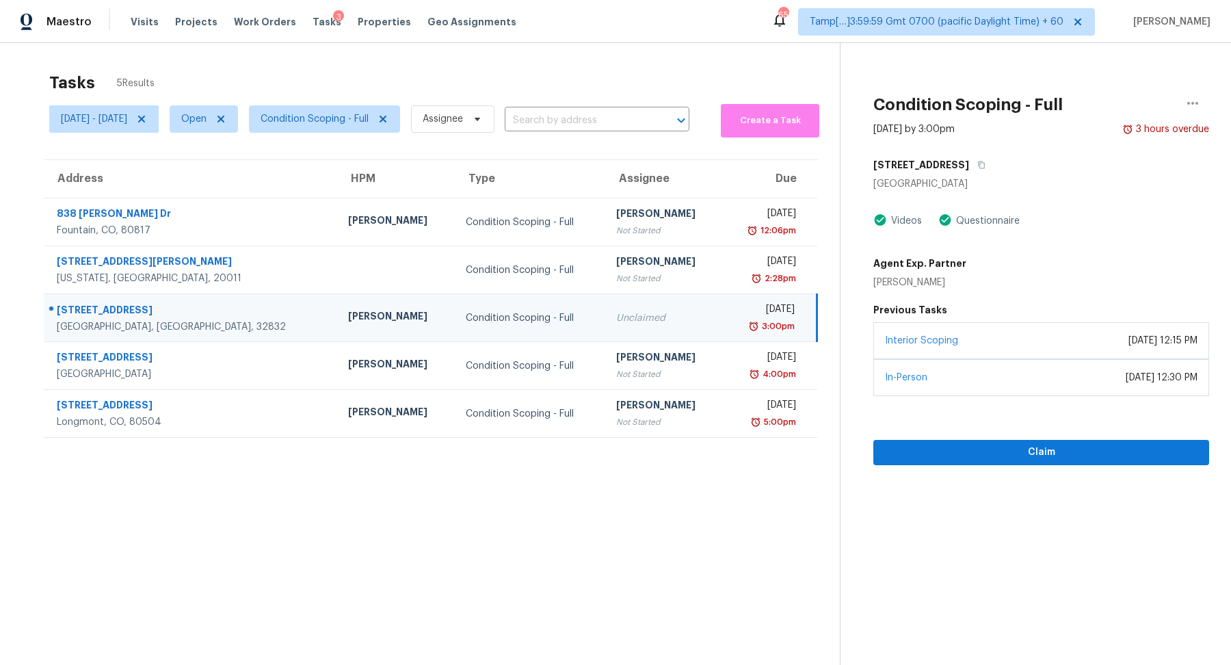
click at [1017, 435] on div "Claim" at bounding box center [1041, 430] width 336 height 69
click at [985, 167] on icon "button" at bounding box center [981, 165] width 8 height 8
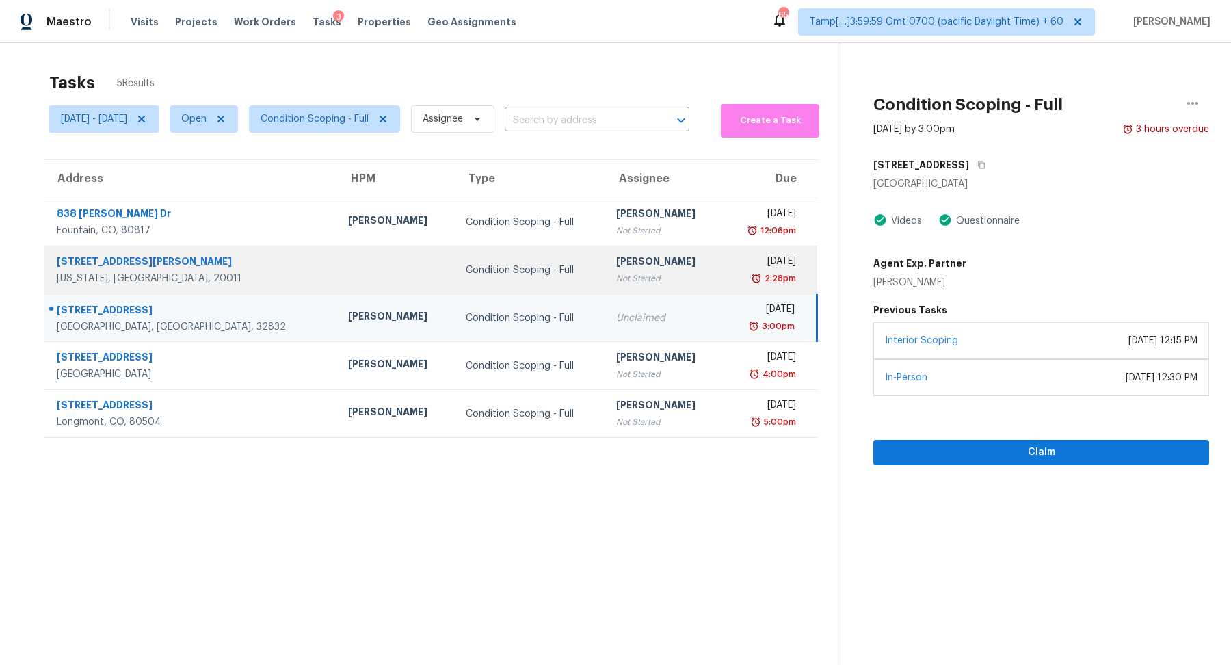
click at [733, 267] on div "[DATE]" at bounding box center [764, 262] width 62 height 17
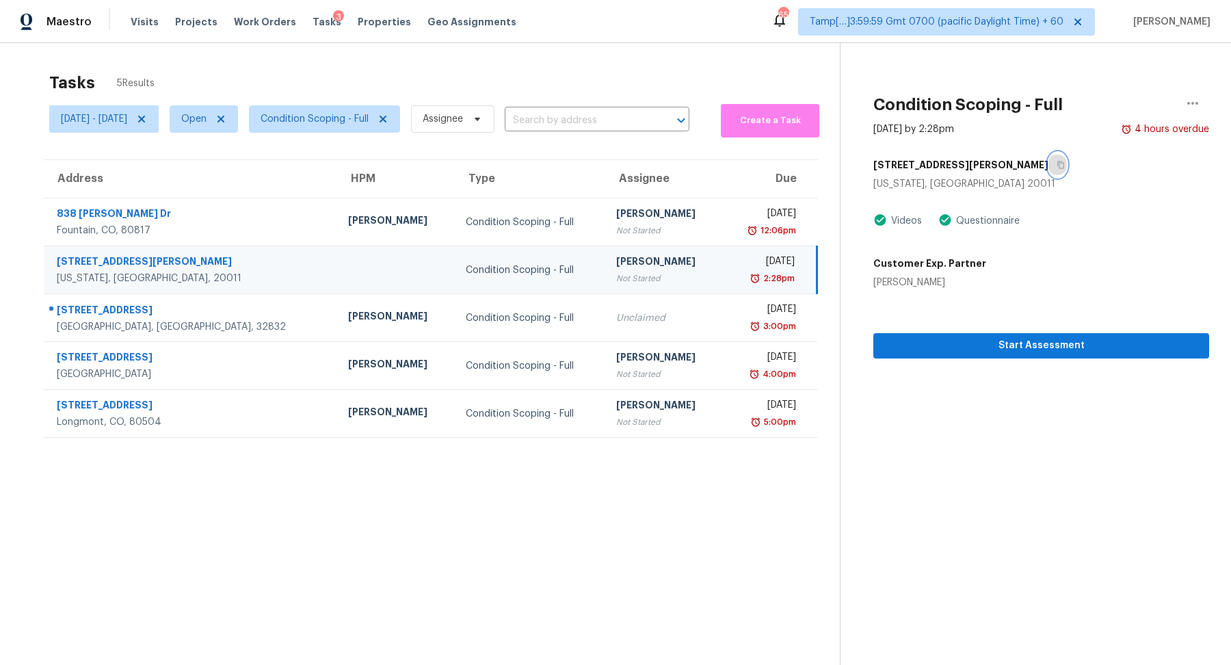
click at [1048, 168] on button "button" at bounding box center [1057, 164] width 18 height 25
click at [1056, 168] on icon "button" at bounding box center [1060, 165] width 8 height 8
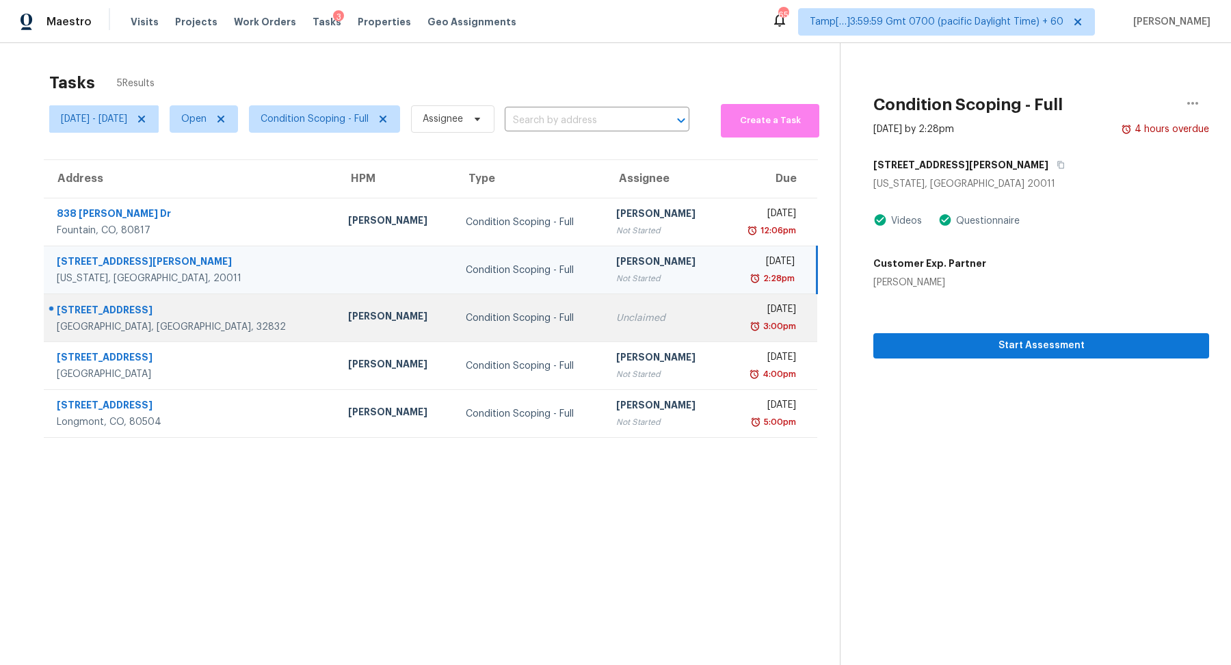
click at [733, 330] on div "3:00pm" at bounding box center [764, 326] width 62 height 14
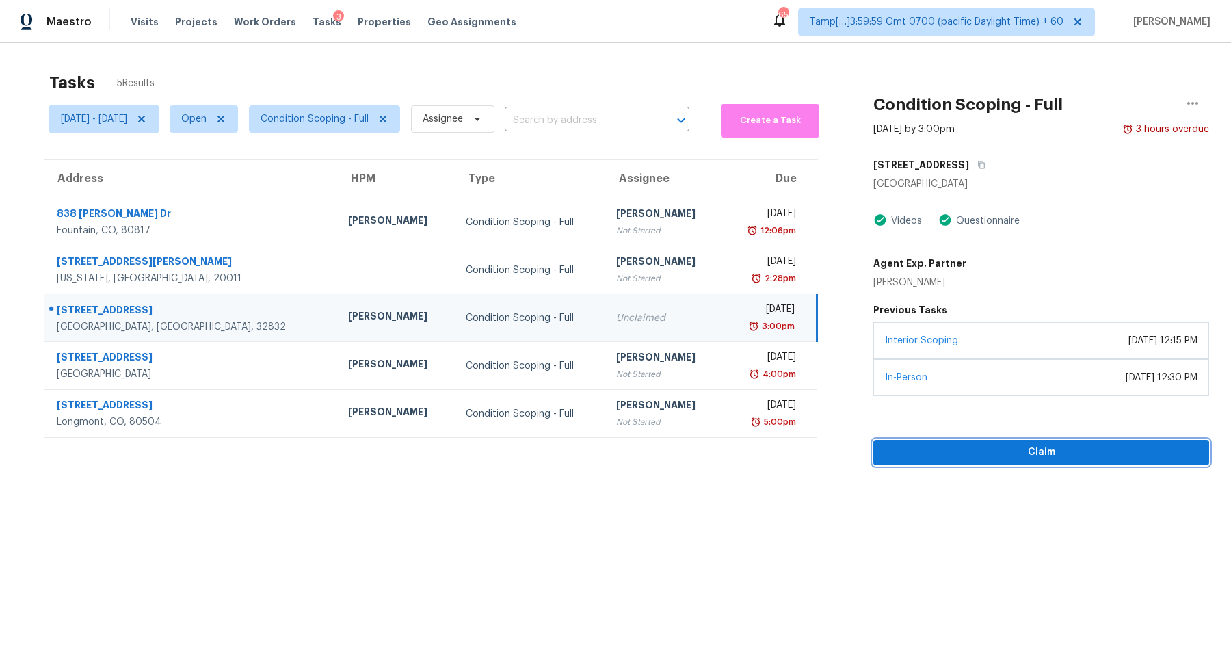
click at [1033, 447] on span "Claim" at bounding box center [1041, 452] width 314 height 17
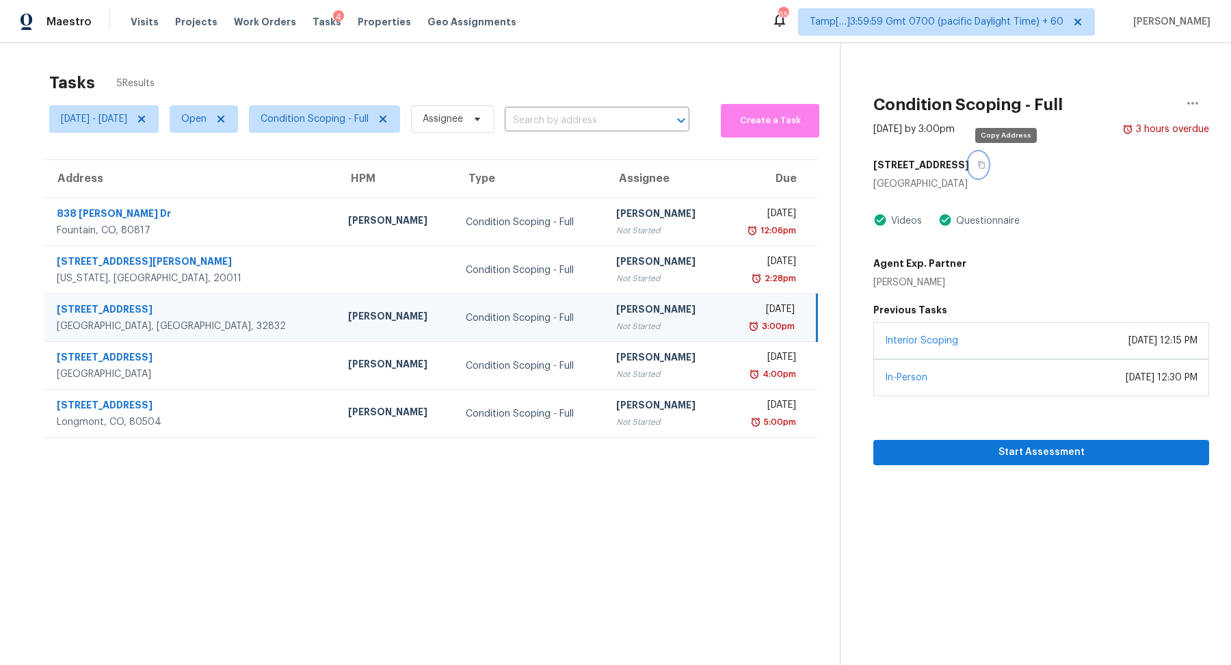
click at [987, 170] on button "button" at bounding box center [978, 164] width 18 height 25
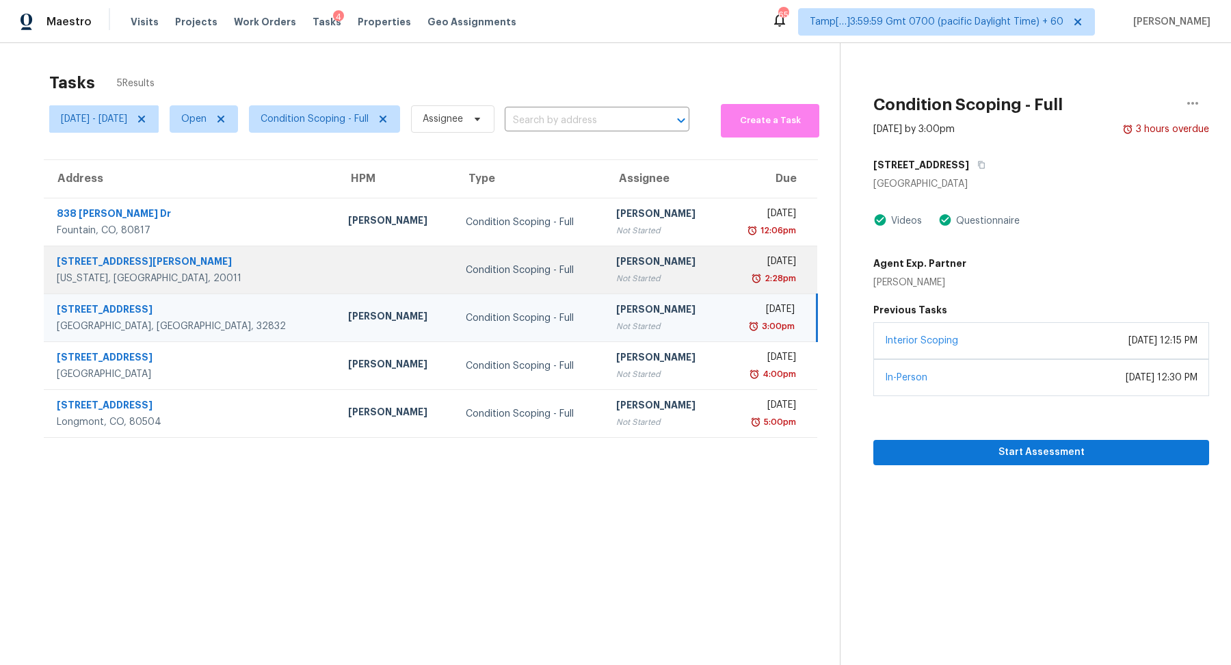
click at [733, 276] on div "2:28pm" at bounding box center [764, 278] width 62 height 14
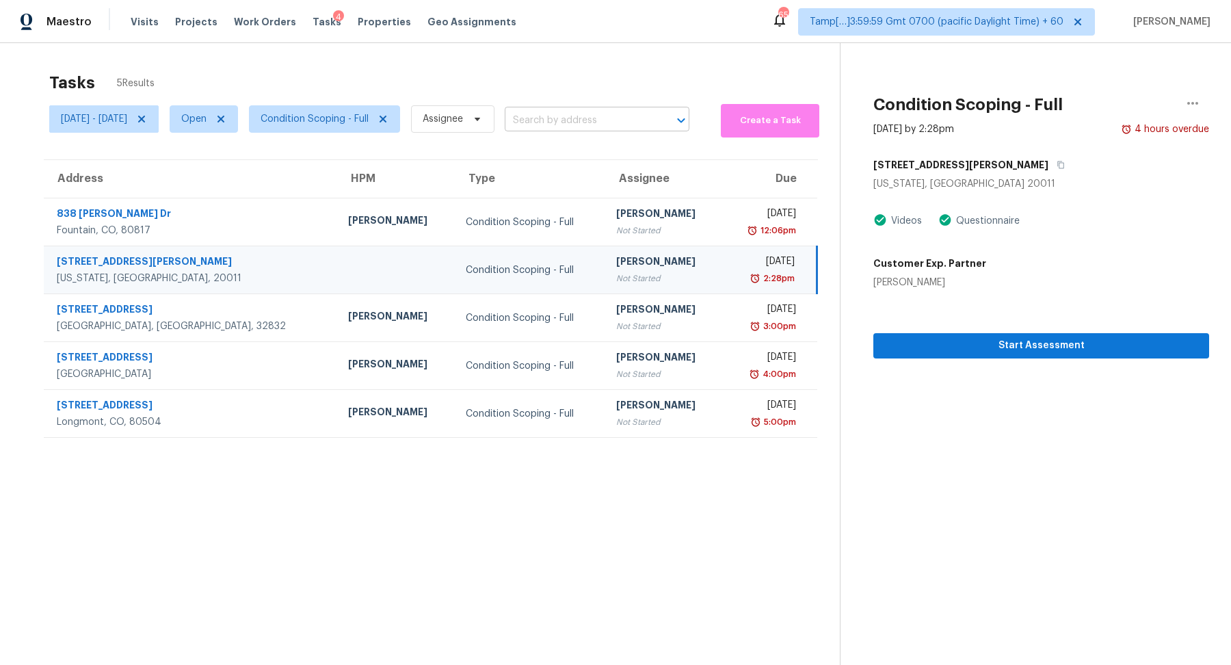
click at [587, 121] on input "text" at bounding box center [578, 120] width 146 height 21
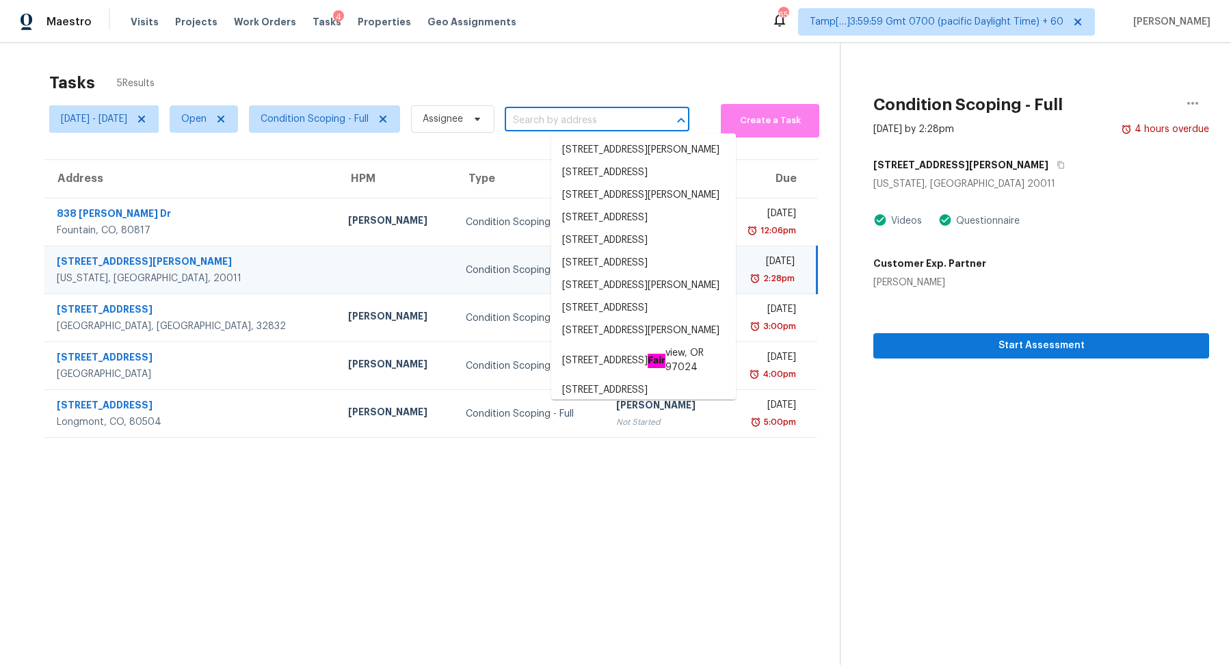
paste input "[STREET_ADDRESS]"
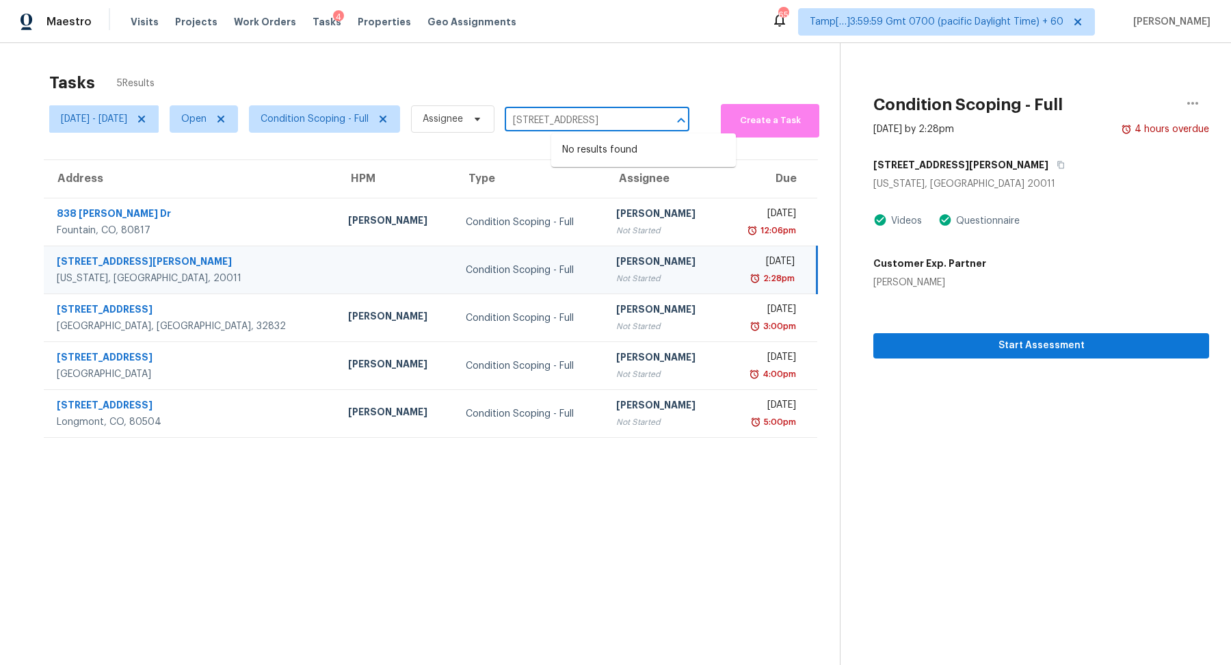
type input "[STREET_ADDRESS]"
click at [321, 124] on span "Condition Scoping - Full" at bounding box center [315, 119] width 108 height 14
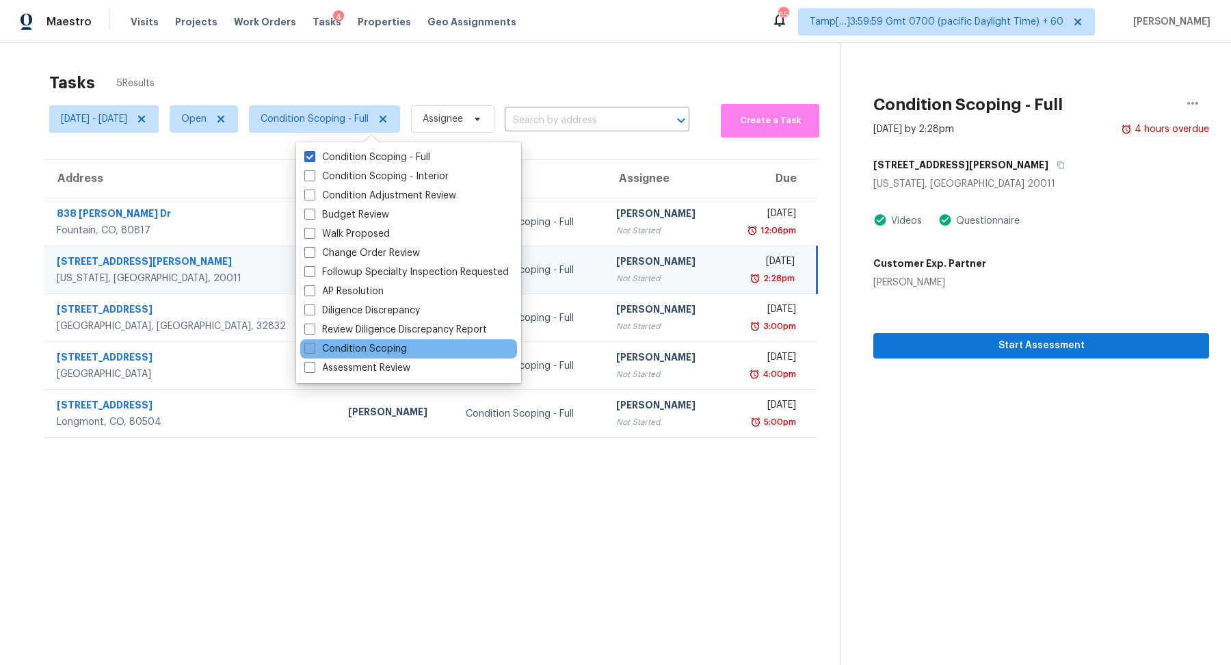
click at [355, 354] on label "Condition Scoping" at bounding box center [355, 349] width 103 height 14
click at [313, 351] on input "Condition Scoping" at bounding box center [308, 346] width 9 height 9
checkbox input "true"
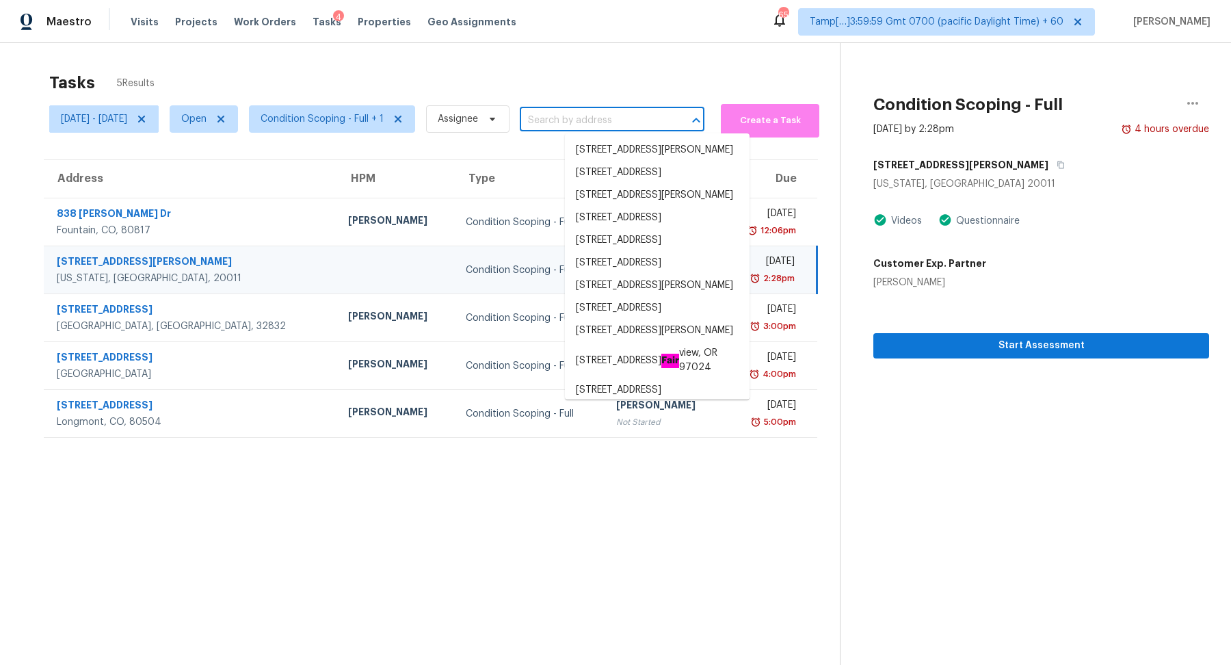
click at [637, 121] on input "text" at bounding box center [593, 120] width 146 height 21
paste input "[STREET_ADDRESS]"
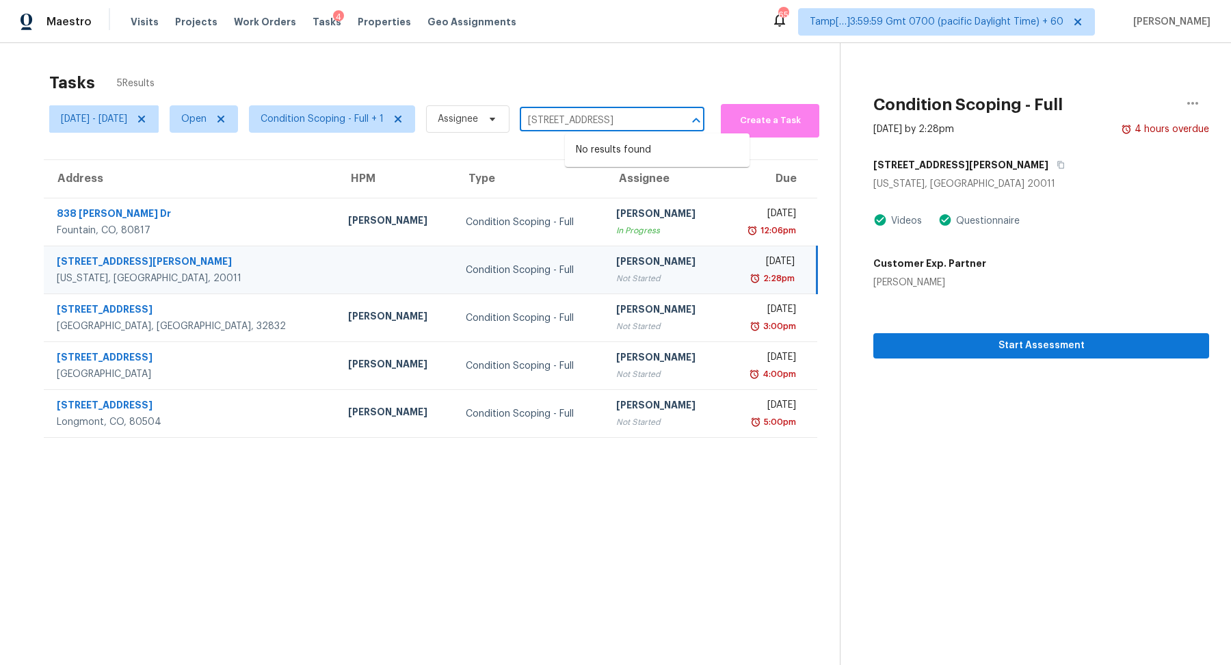
scroll to position [0, 42]
type input "[STREET_ADDRESS]"
click at [147, 121] on icon at bounding box center [141, 119] width 11 height 11
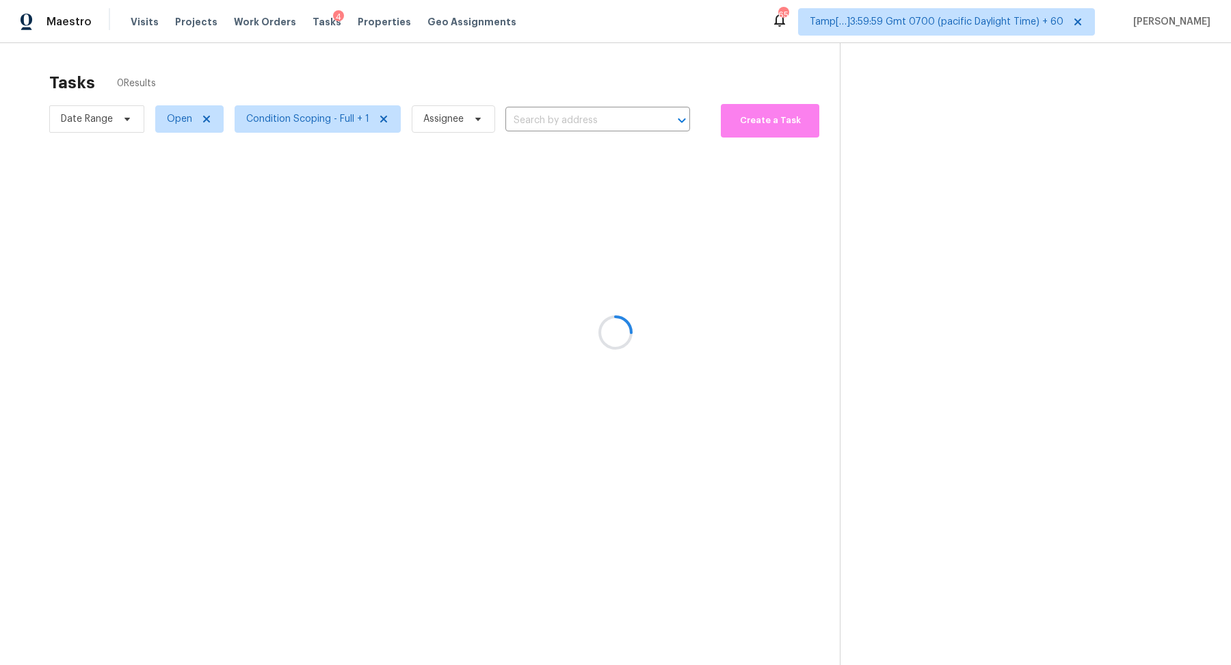
click at [525, 126] on div at bounding box center [615, 332] width 1231 height 665
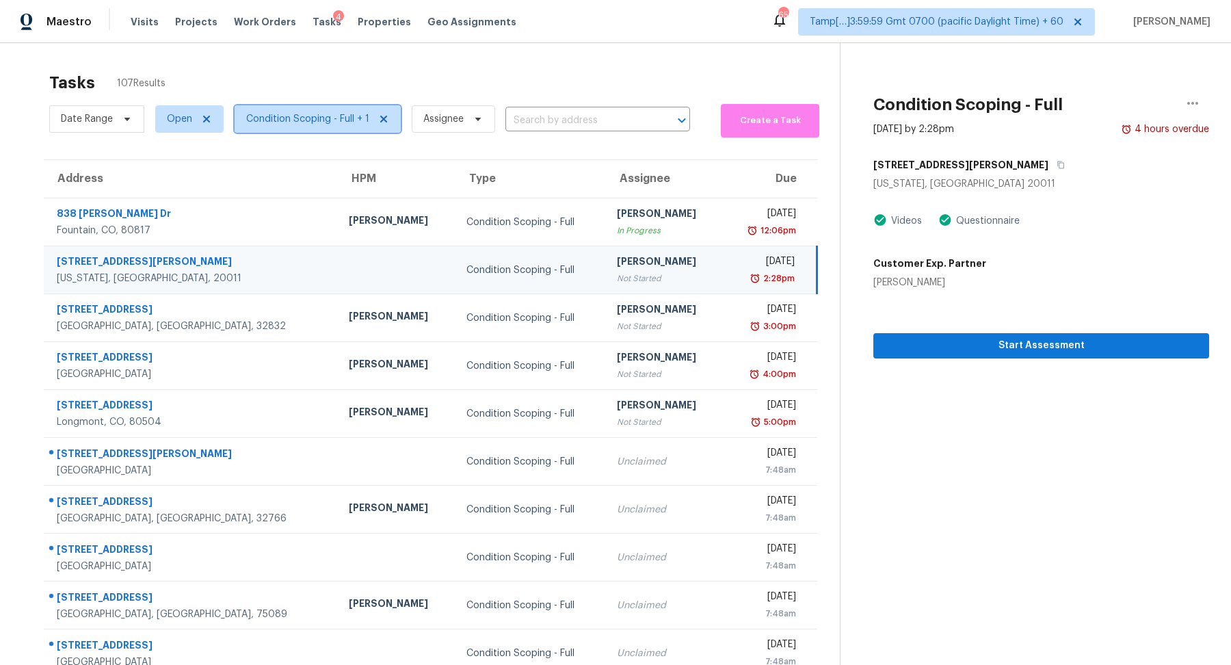
click at [334, 118] on span "Condition Scoping - Full + 1" at bounding box center [307, 119] width 123 height 14
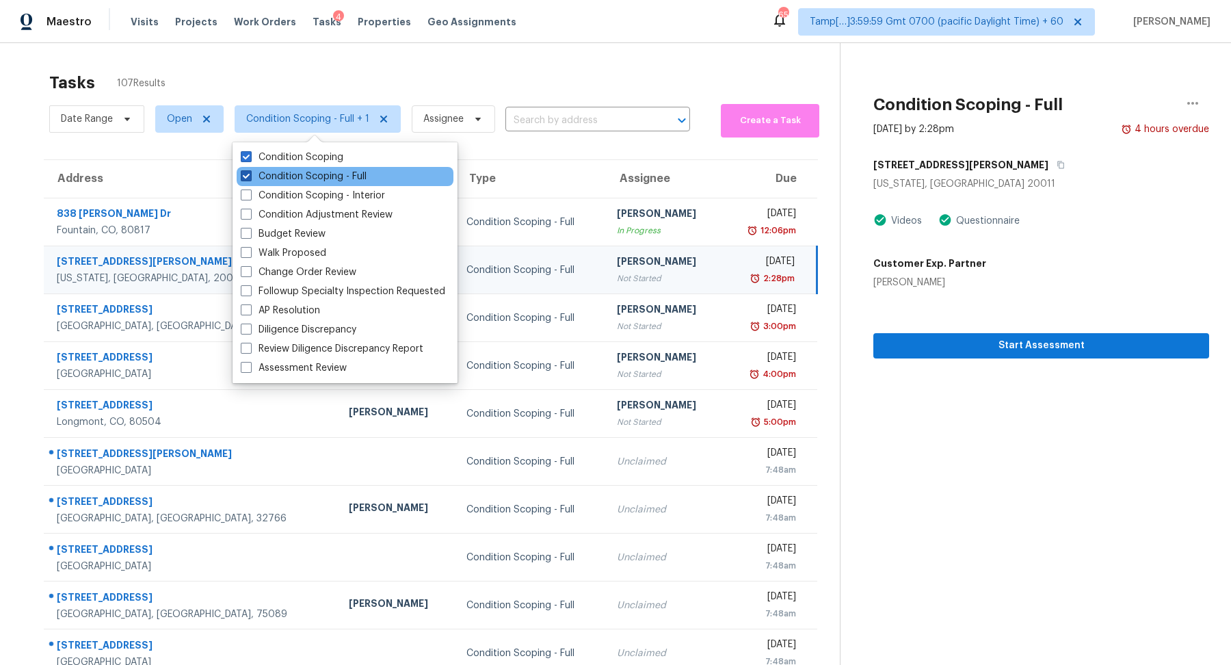
click at [312, 178] on label "Condition Scoping - Full" at bounding box center [304, 177] width 126 height 14
click at [250, 178] on input "Condition Scoping - Full" at bounding box center [245, 174] width 9 height 9
checkbox input "false"
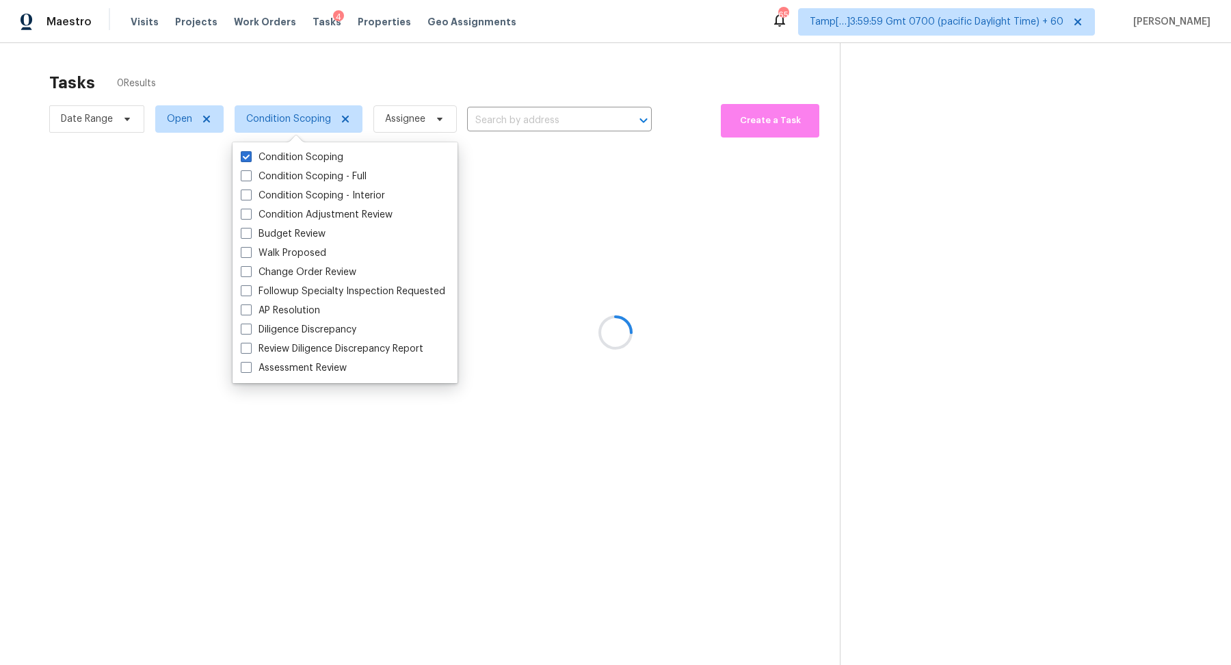
click at [164, 117] on div at bounding box center [615, 332] width 1231 height 665
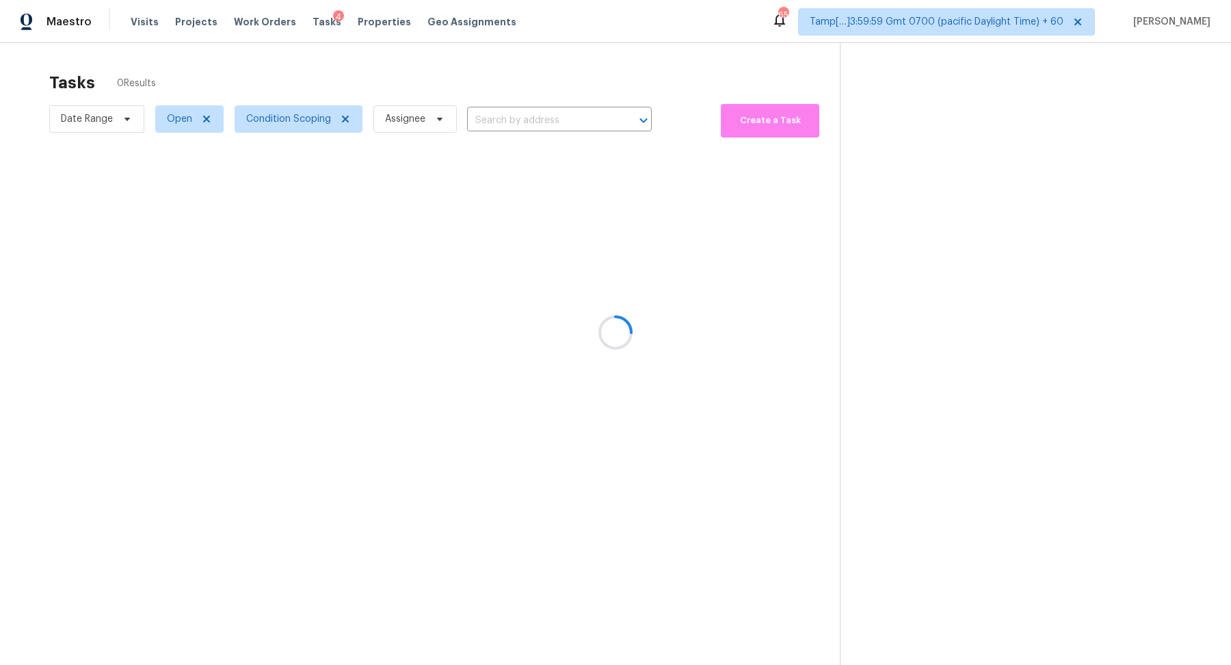
click at [170, 118] on div at bounding box center [615, 332] width 1231 height 665
click at [185, 128] on div at bounding box center [615, 332] width 1231 height 665
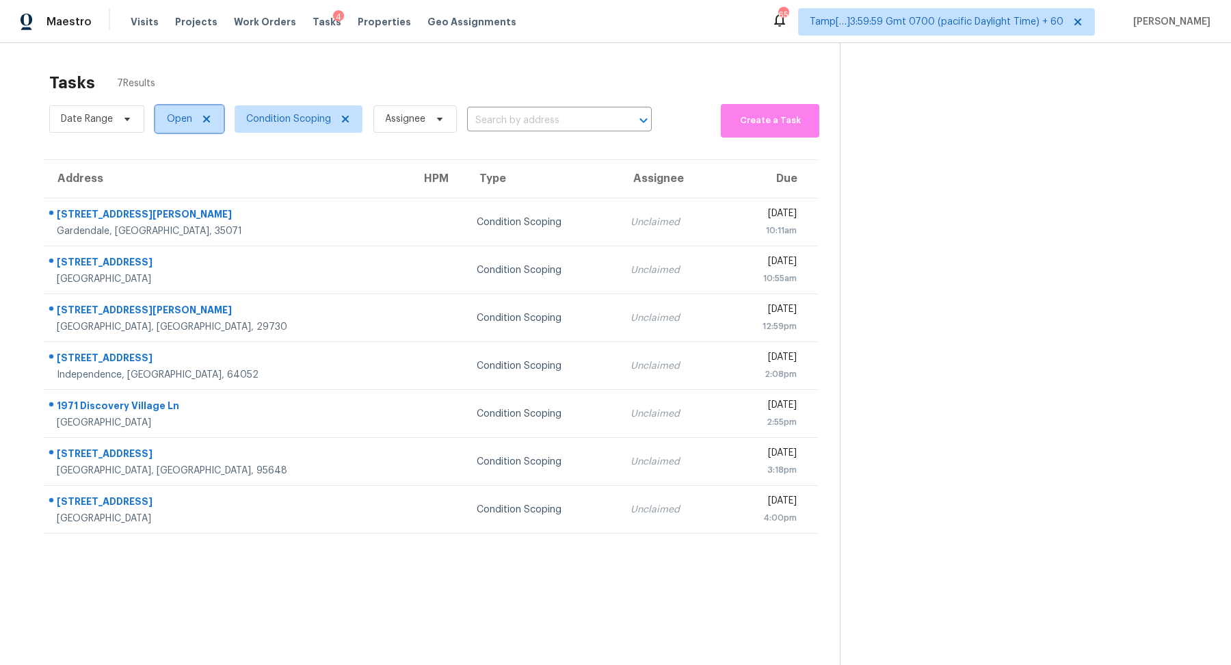
click at [185, 128] on span "Open" at bounding box center [189, 118] width 68 height 27
click at [189, 181] on label "Closed" at bounding box center [187, 177] width 49 height 14
click at [172, 178] on input "Closed" at bounding box center [167, 174] width 9 height 9
checkbox input "true"
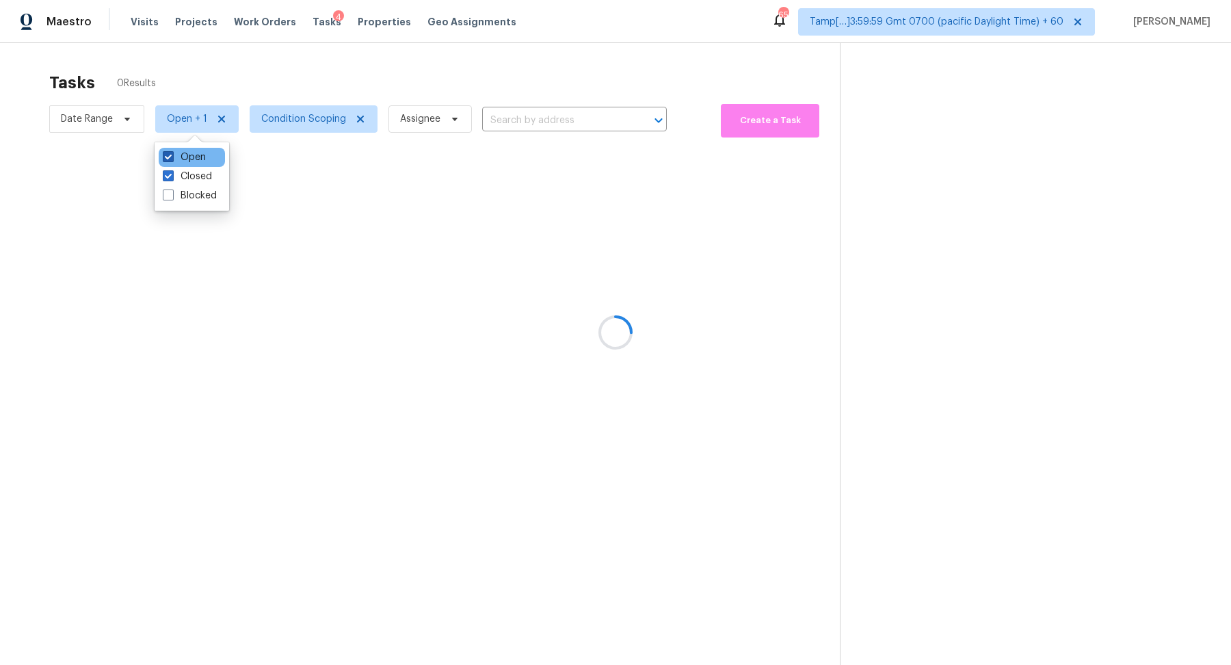
click at [191, 163] on label "Open" at bounding box center [184, 157] width 43 height 14
click at [172, 159] on input "Open" at bounding box center [167, 154] width 9 height 9
checkbox input "false"
click at [366, 85] on div at bounding box center [615, 332] width 1231 height 665
click at [85, 114] on div at bounding box center [615, 332] width 1231 height 665
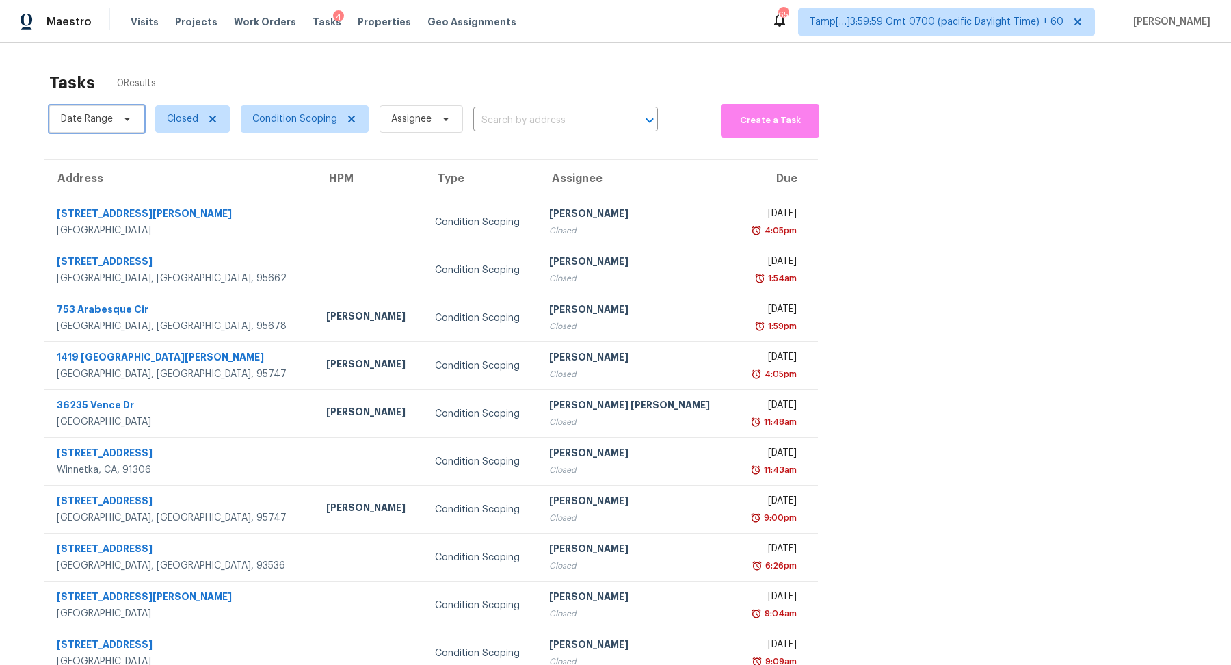
click at [110, 117] on span "Date Range" at bounding box center [87, 119] width 52 height 14
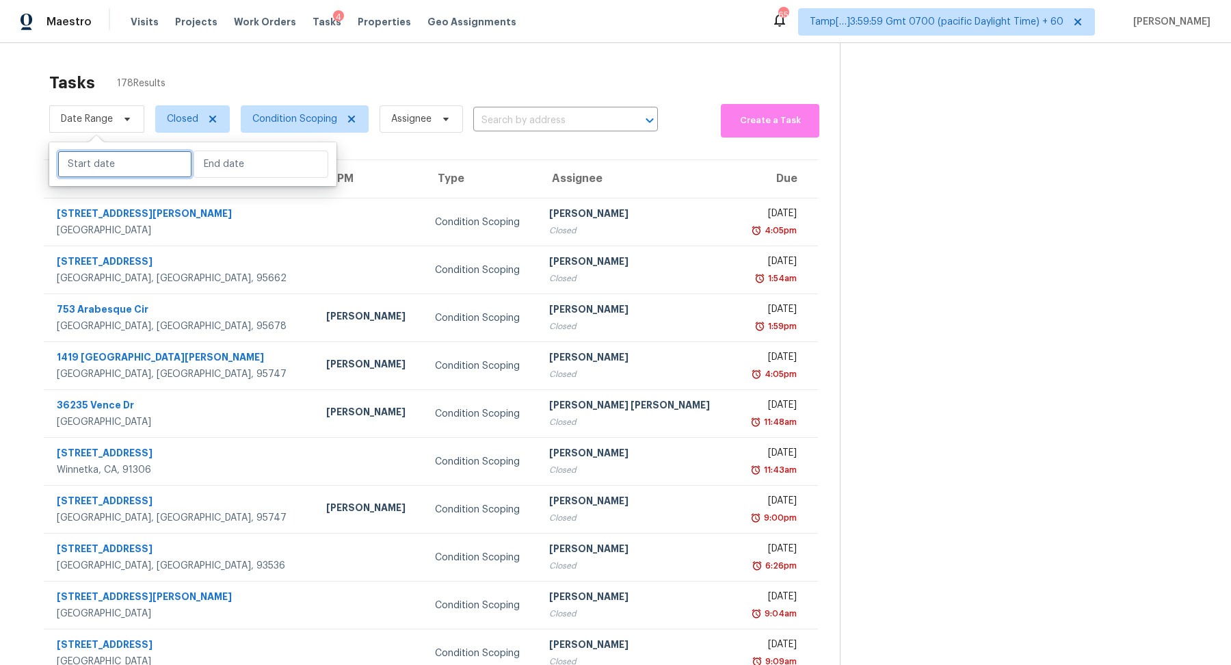
click at [104, 163] on input "text" at bounding box center [124, 163] width 135 height 27
select select "8"
select select "2025"
select select "9"
select select "2025"
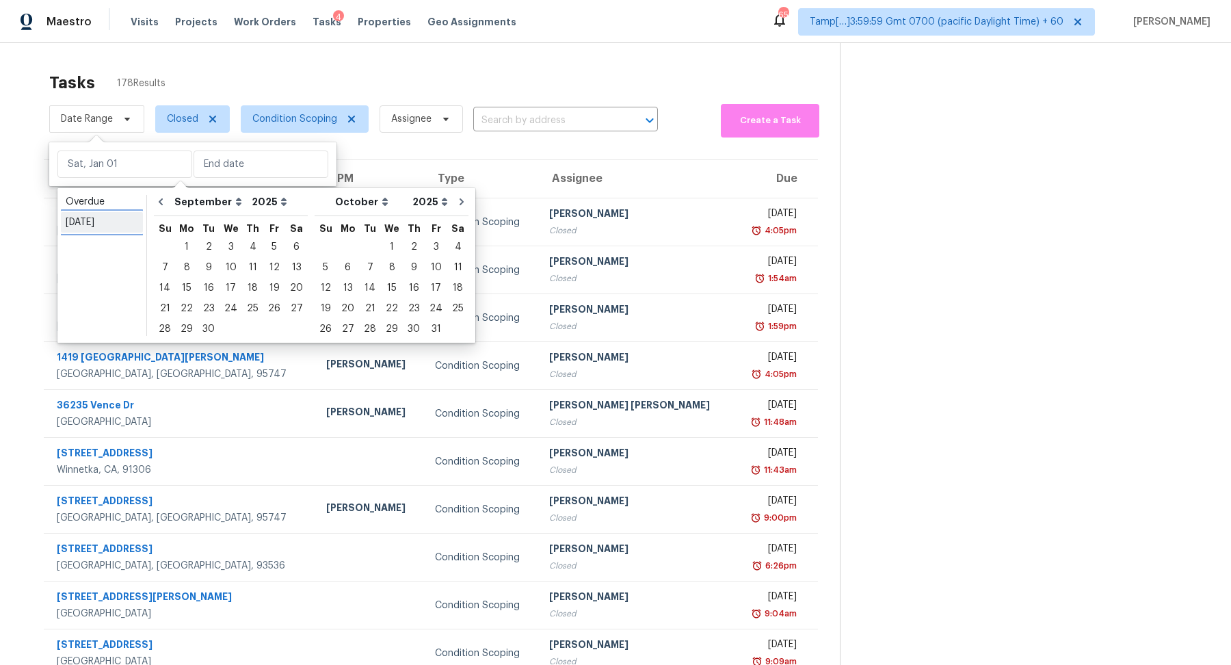
click at [78, 228] on div "[DATE]" at bounding box center [102, 222] width 72 height 14
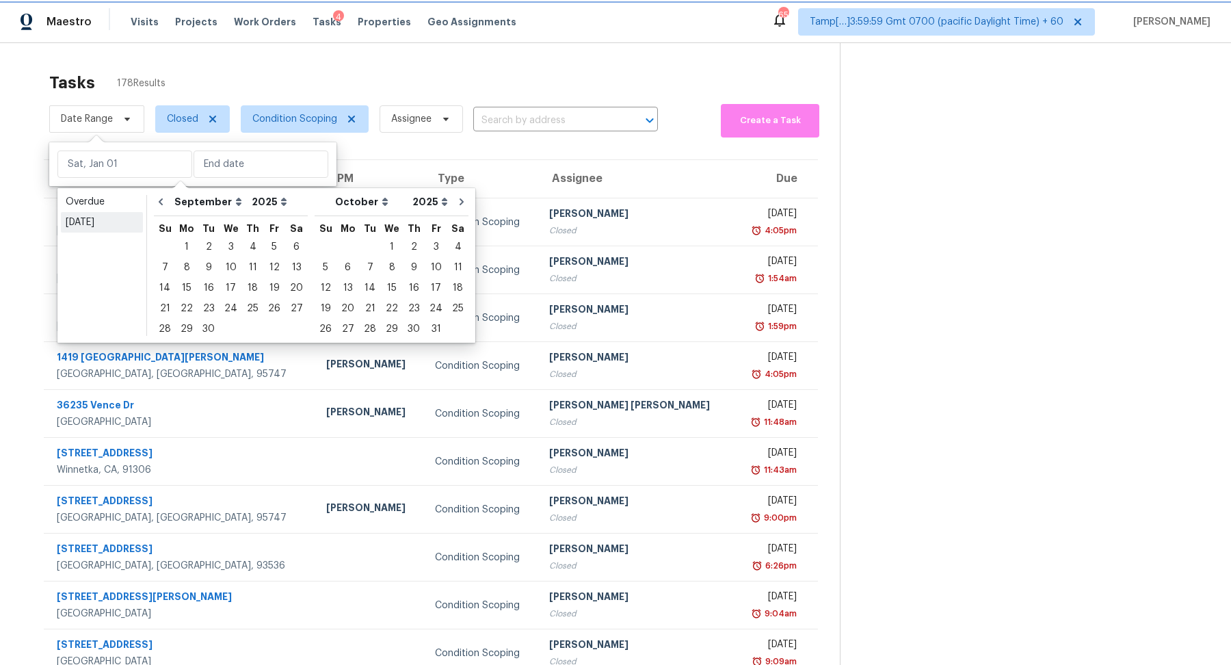
type input "[DATE]"
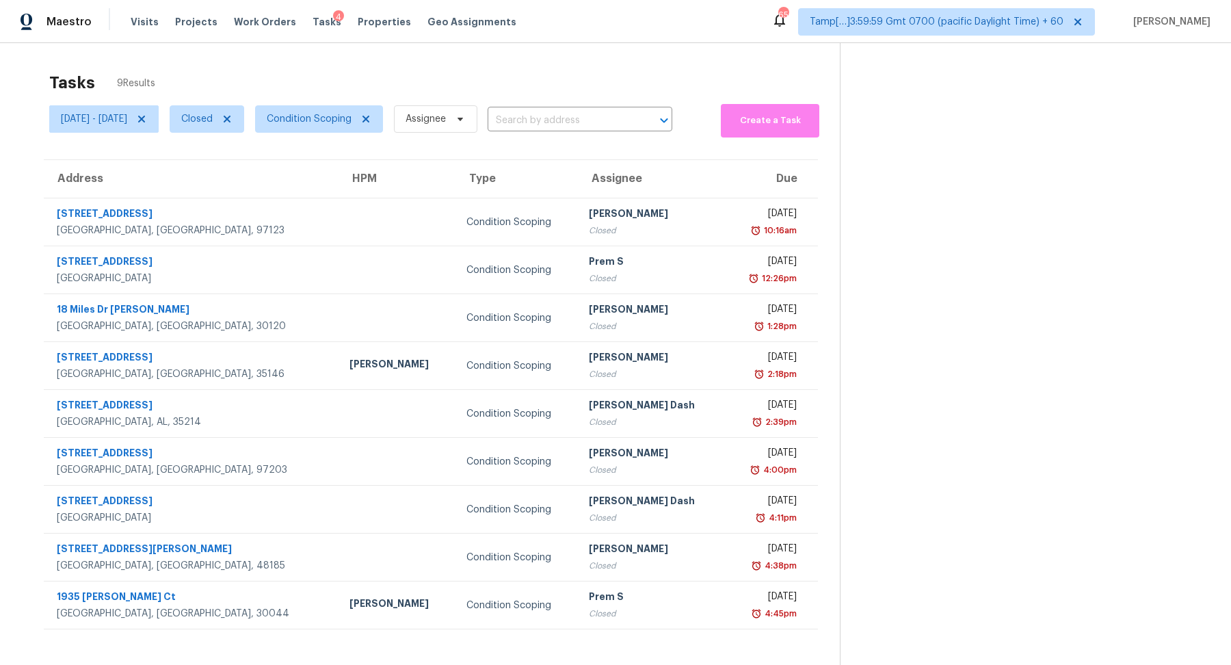
click at [414, 89] on div "Tasks 9 Results" at bounding box center [444, 83] width 790 height 36
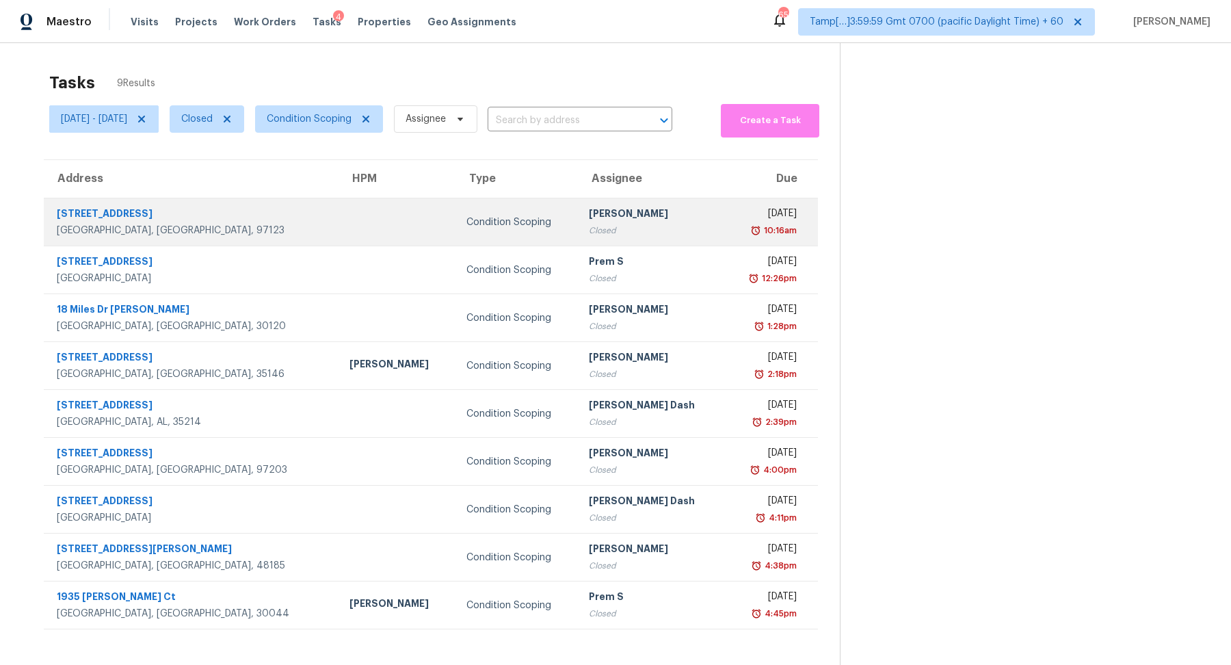
click at [578, 237] on td "[PERSON_NAME] Closed" at bounding box center [651, 222] width 147 height 48
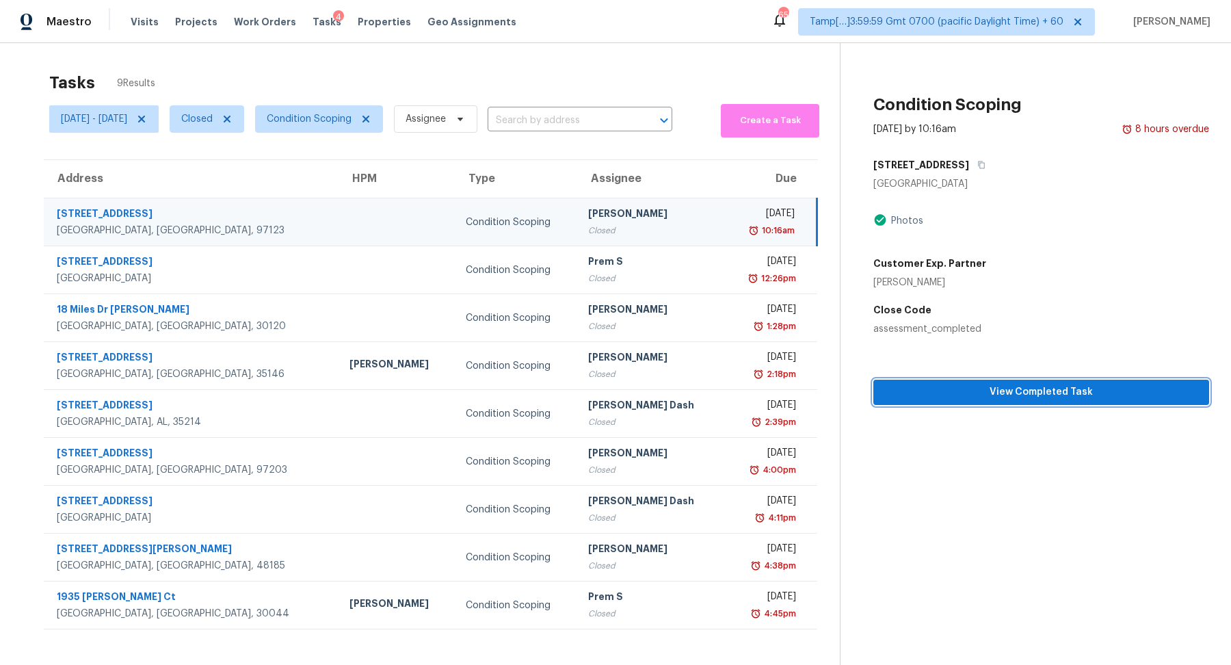
click at [1073, 395] on span "View Completed Task" at bounding box center [1041, 392] width 314 height 17
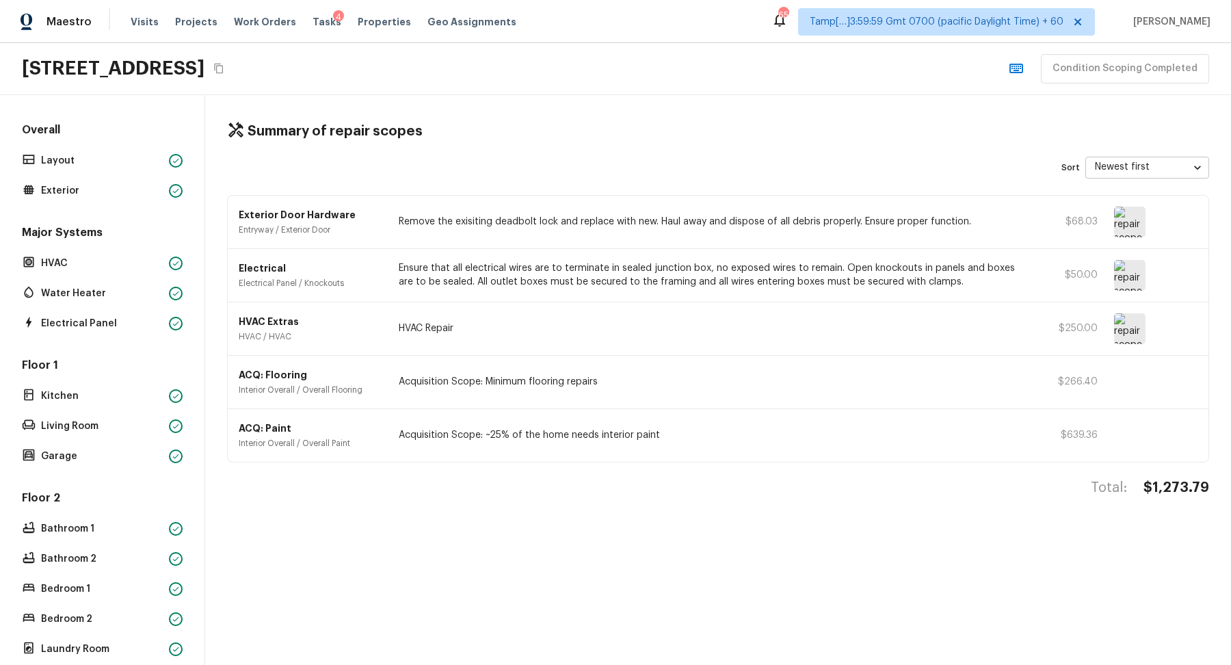
click at [1128, 240] on div "Exterior Door Hardware Entryway / Exterior Door Remove the exisiting deadbolt l…" at bounding box center [718, 222] width 981 height 53
click at [1126, 230] on img at bounding box center [1129, 222] width 31 height 31
click at [1127, 271] on img at bounding box center [1129, 275] width 31 height 31
click at [1128, 323] on img at bounding box center [1129, 328] width 31 height 31
